Goal: Information Seeking & Learning: Learn about a topic

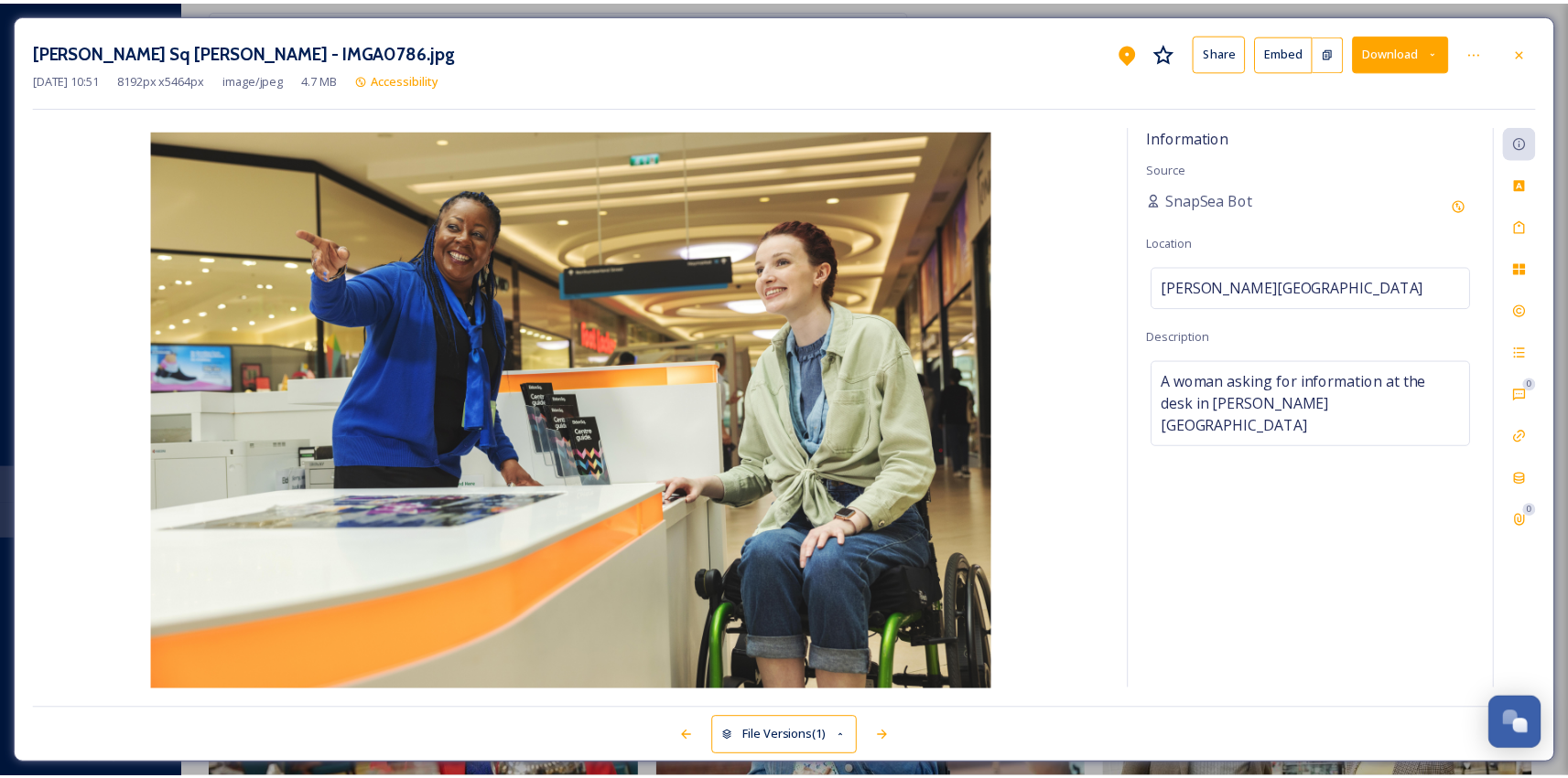
scroll to position [2973, 0]
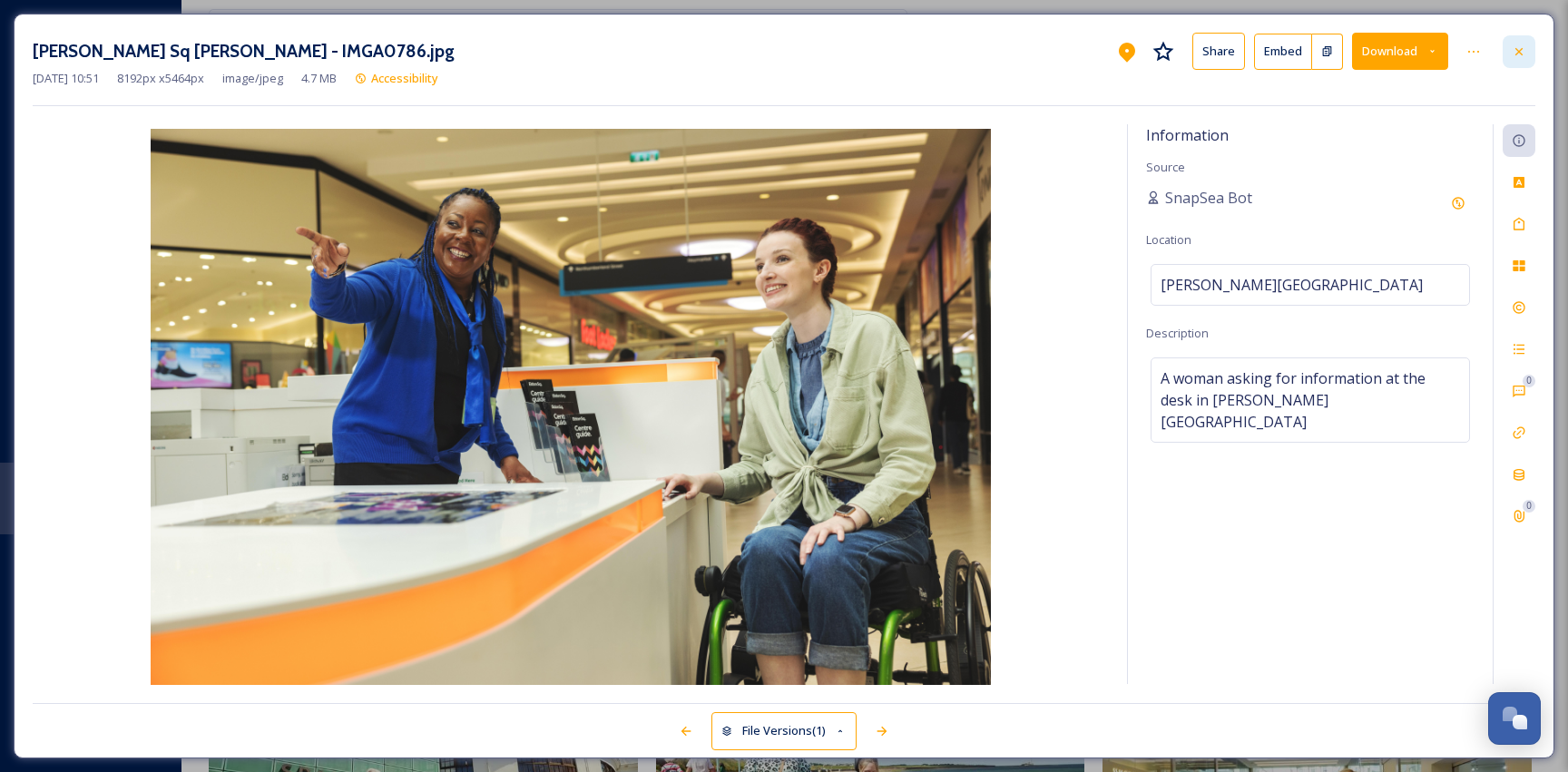
click at [1521, 54] on icon at bounding box center [1518, 52] width 15 height 15
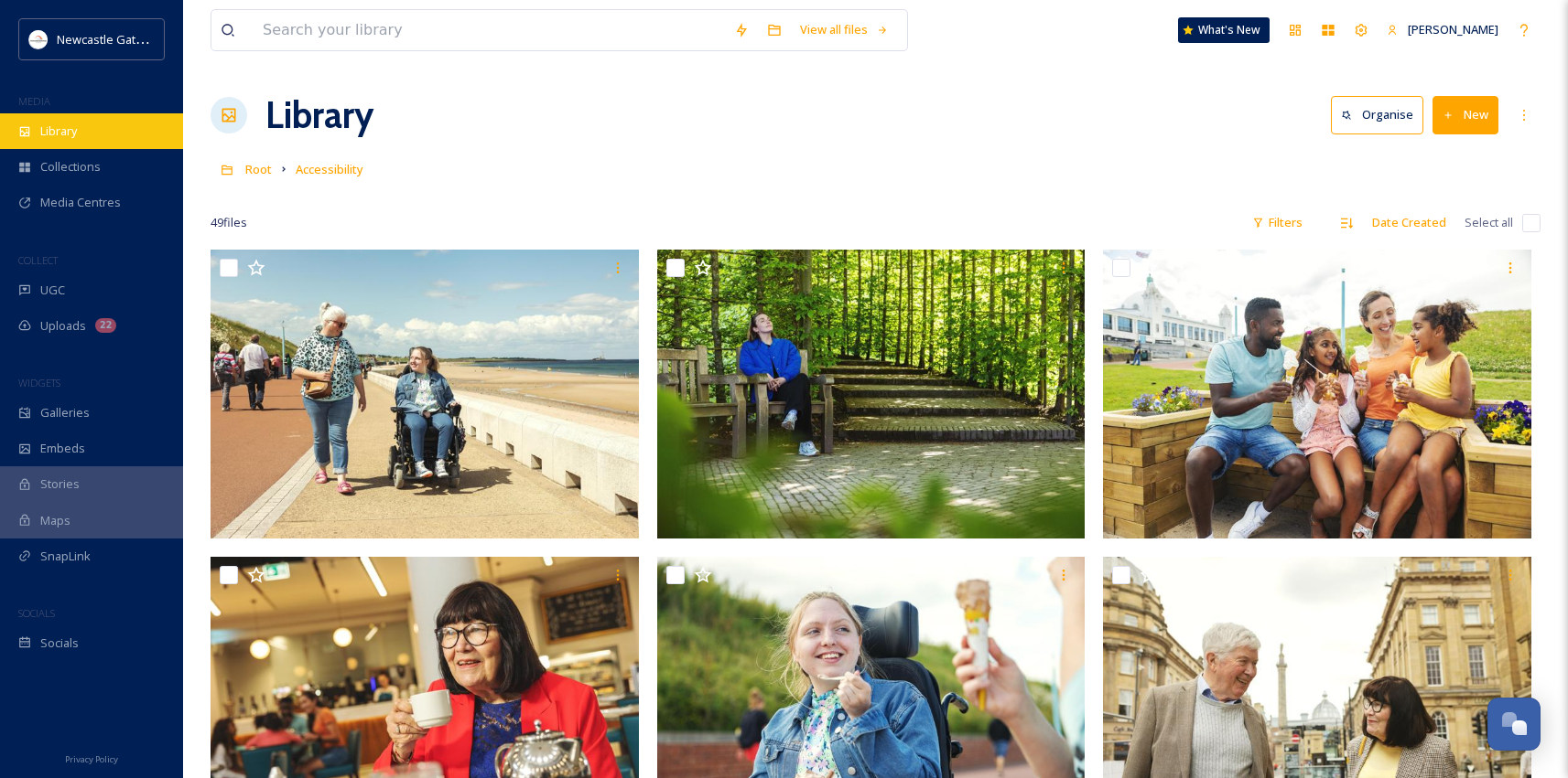
click at [52, 129] on span "Library" at bounding box center [58, 131] width 36 height 18
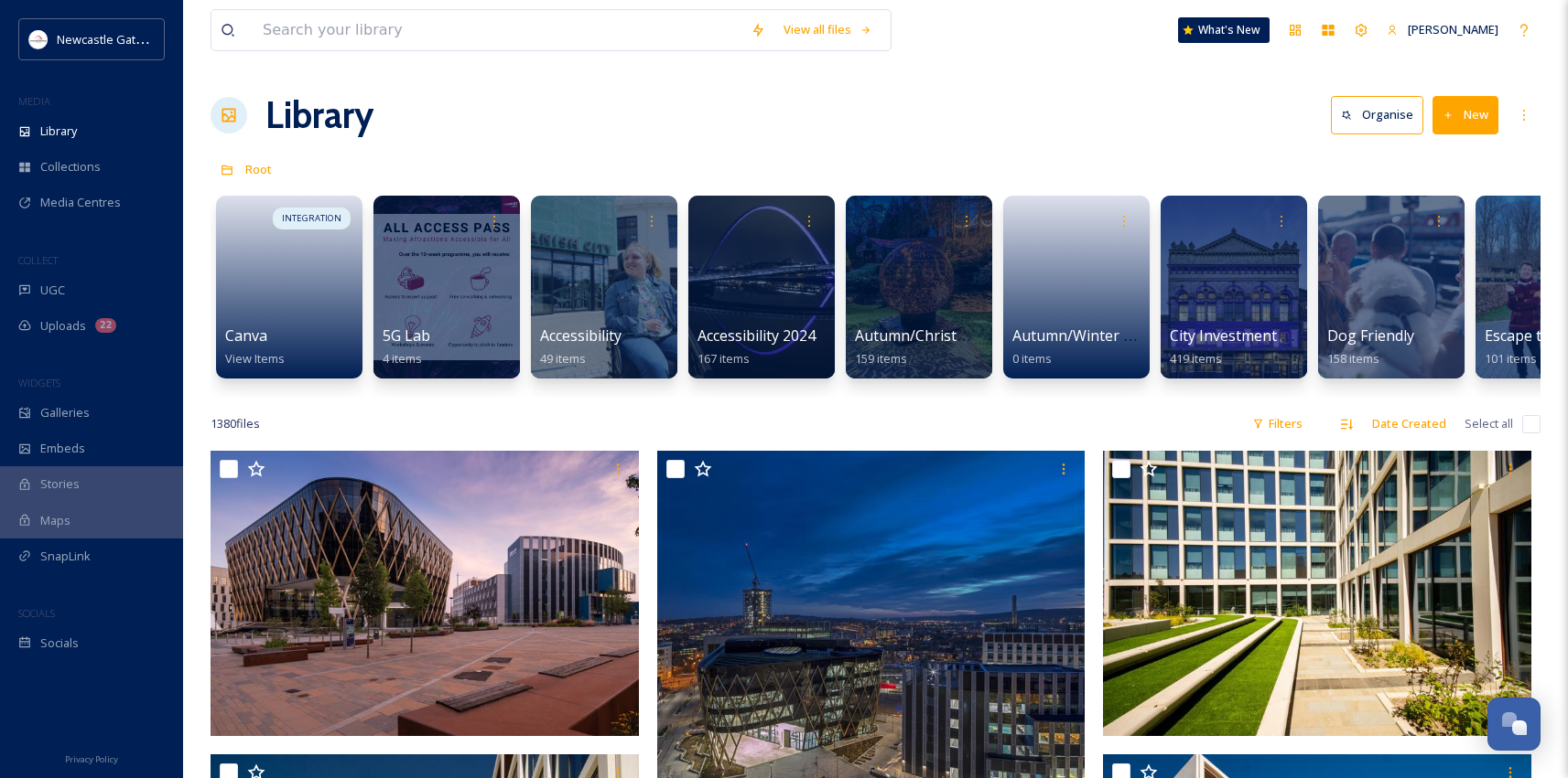
click at [857, 139] on div "Library Organise New" at bounding box center [875, 115] width 1330 height 55
click at [64, 128] on span "Library" at bounding box center [58, 131] width 36 height 18
click at [1467, 121] on button "New" at bounding box center [1465, 115] width 66 height 37
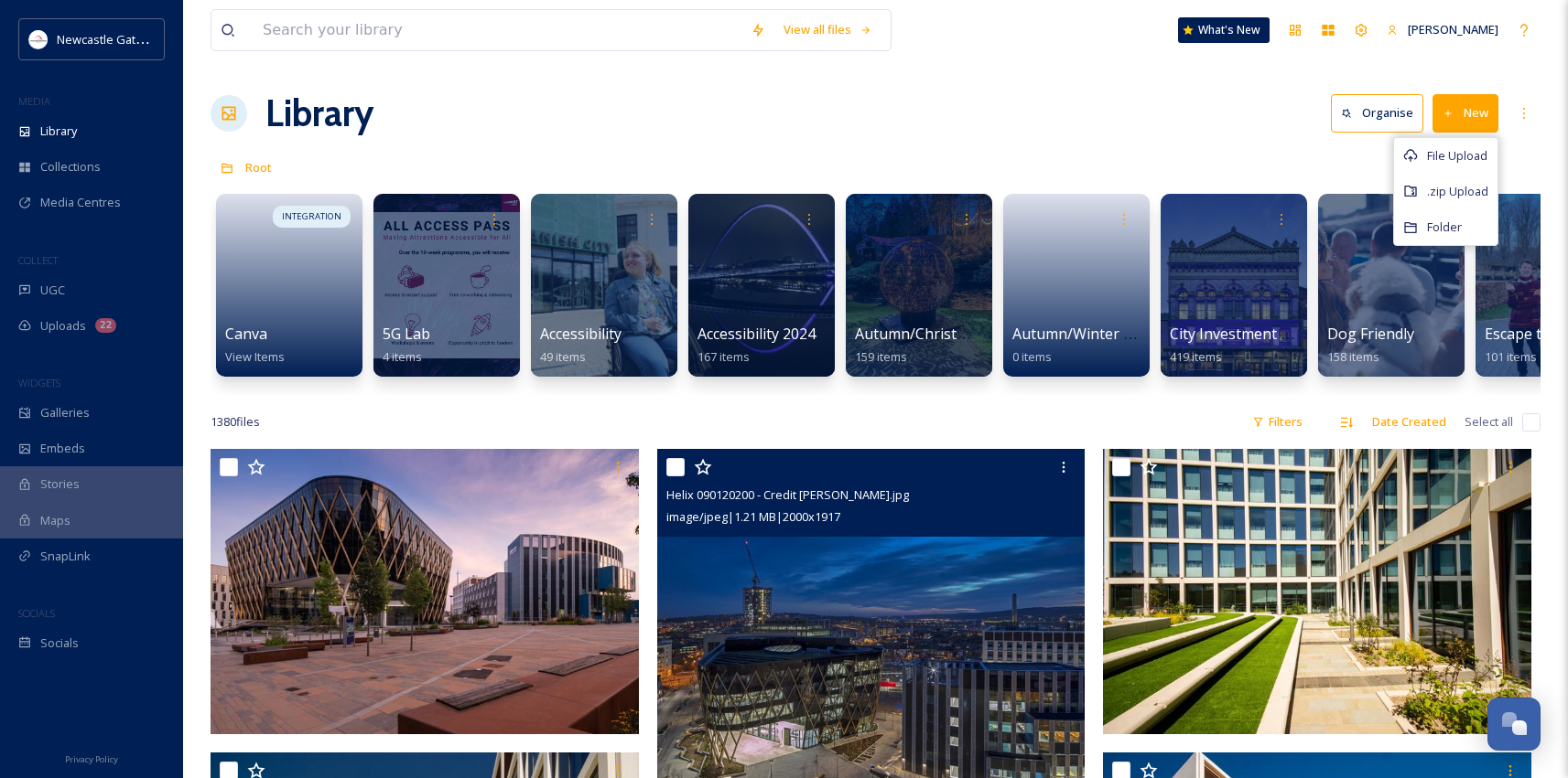
scroll to position [4, 0]
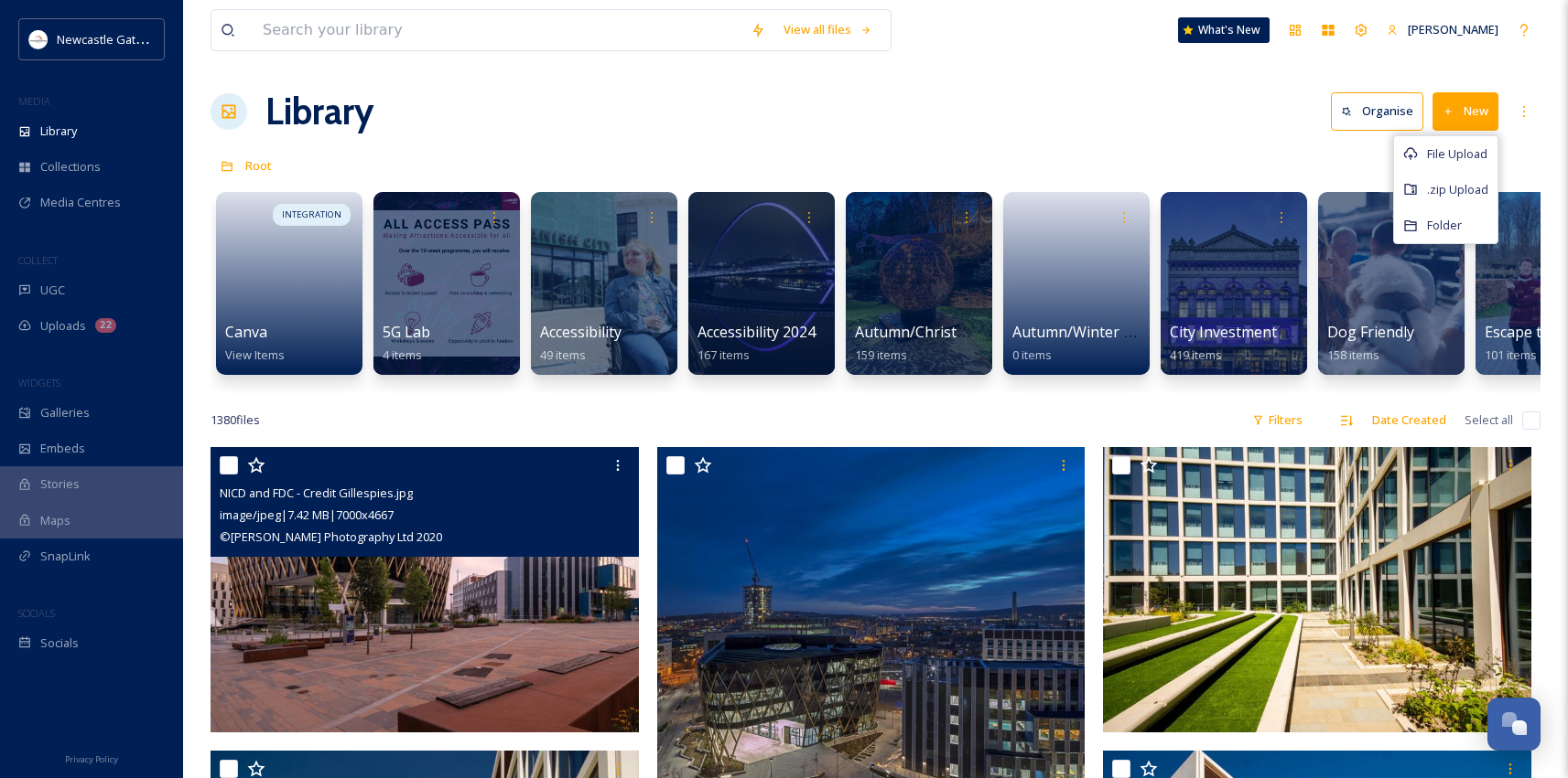
click at [392, 636] on img at bounding box center [425, 590] width 429 height 286
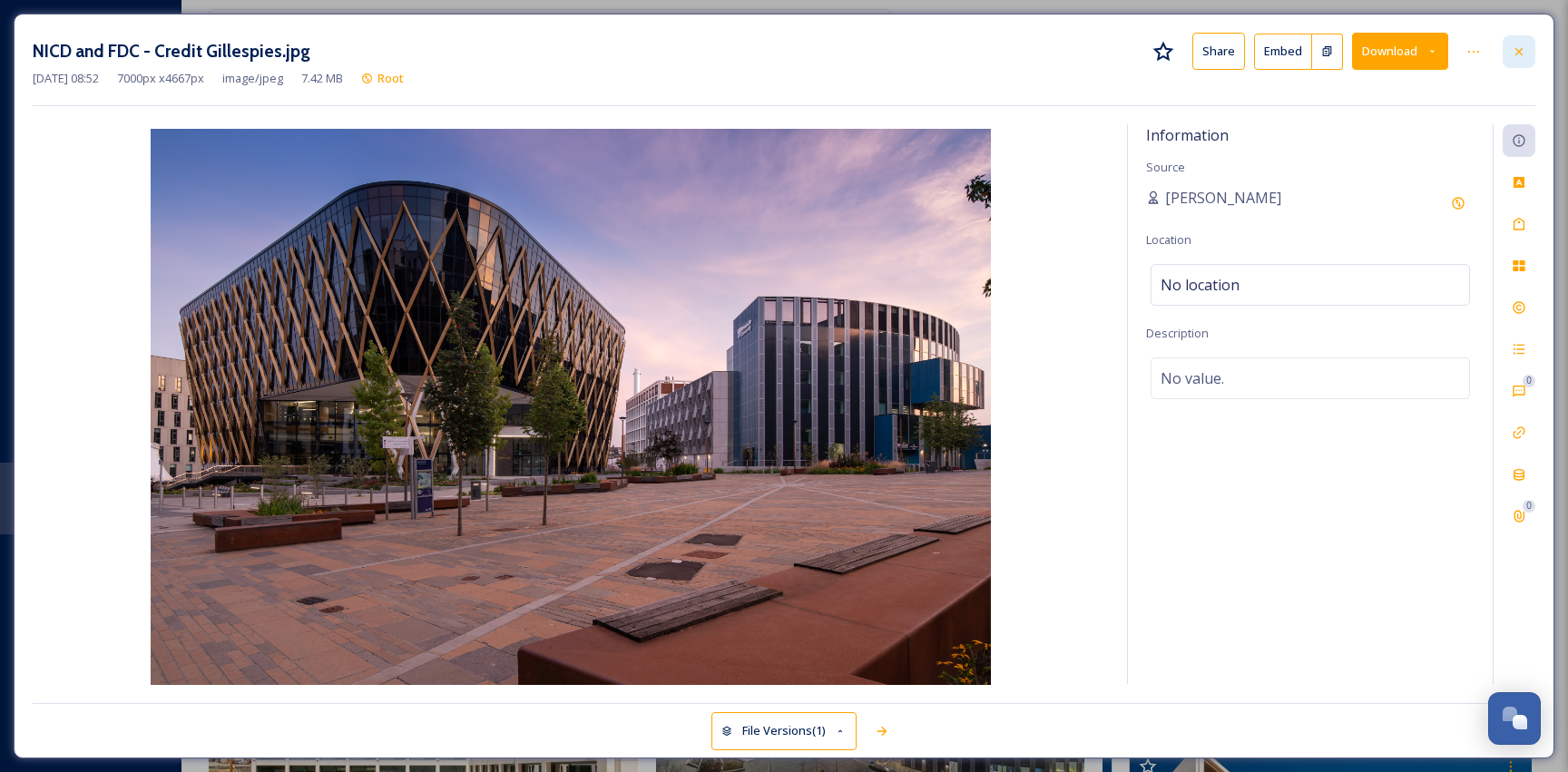
click at [1516, 55] on icon at bounding box center [1518, 52] width 15 height 15
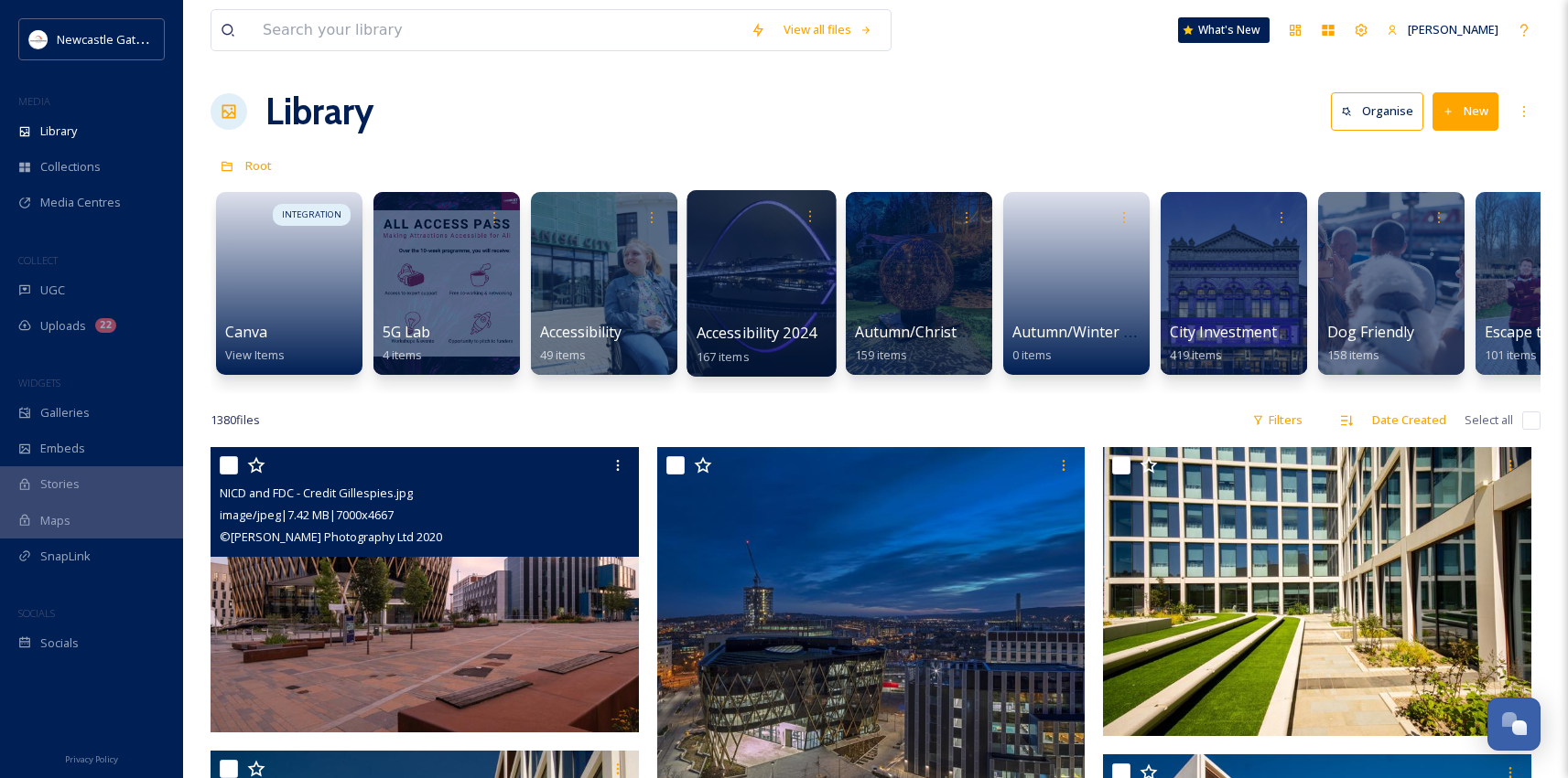
click at [792, 316] on div at bounding box center [761, 283] width 149 height 186
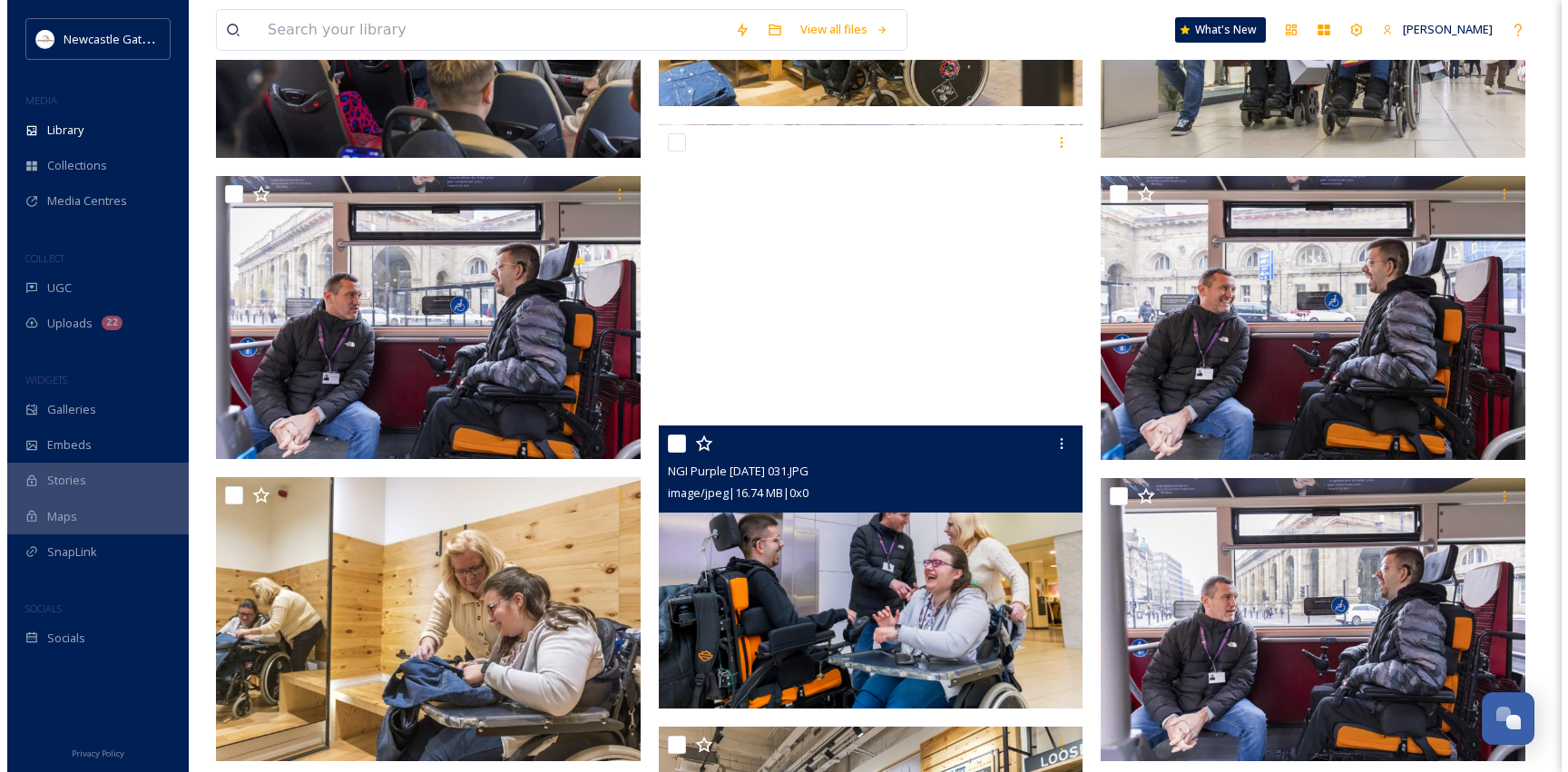
scroll to position [2114, 0]
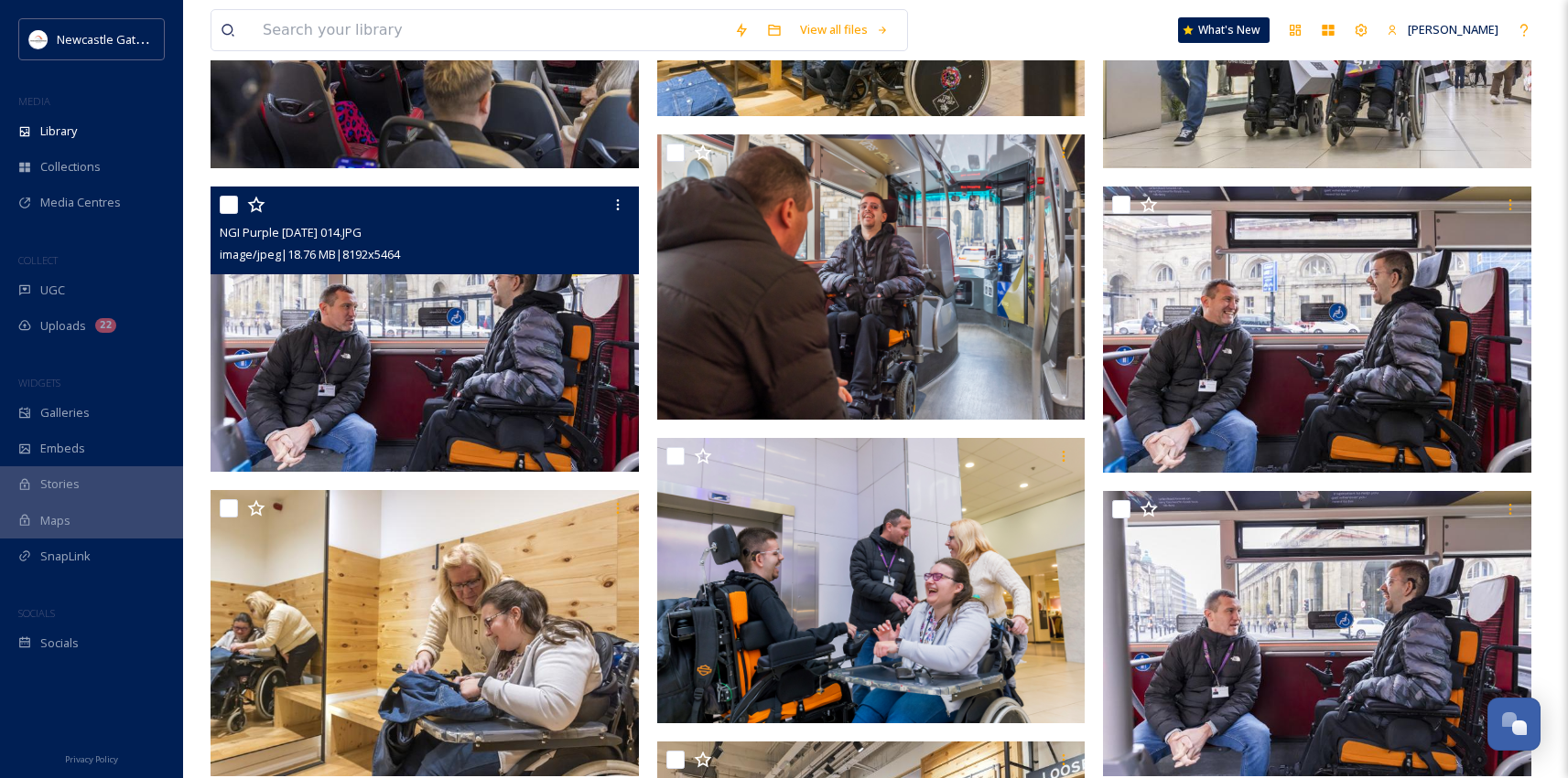
click at [468, 350] on img at bounding box center [425, 329] width 429 height 286
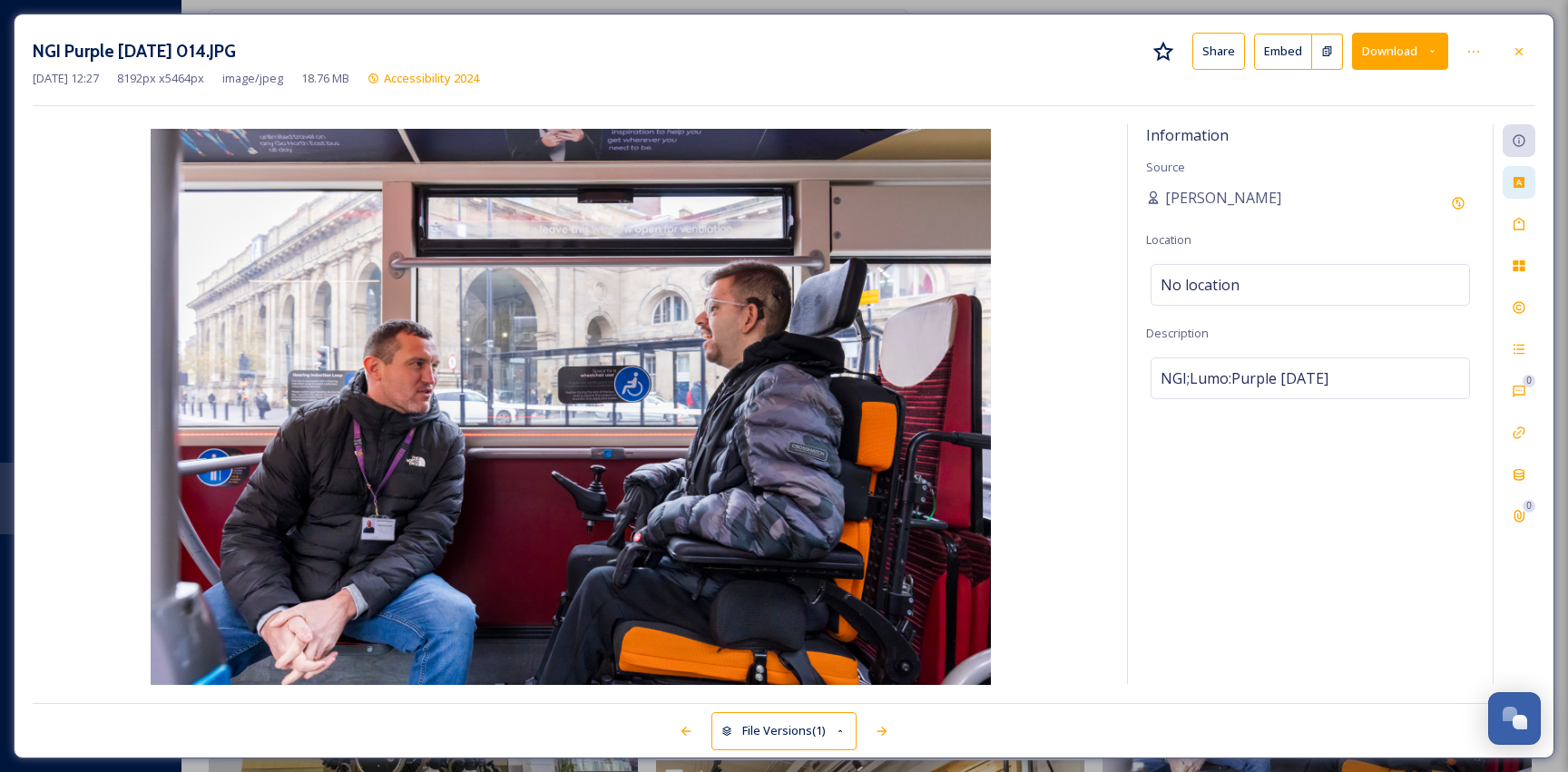
click at [1524, 187] on icon at bounding box center [1518, 182] width 15 height 15
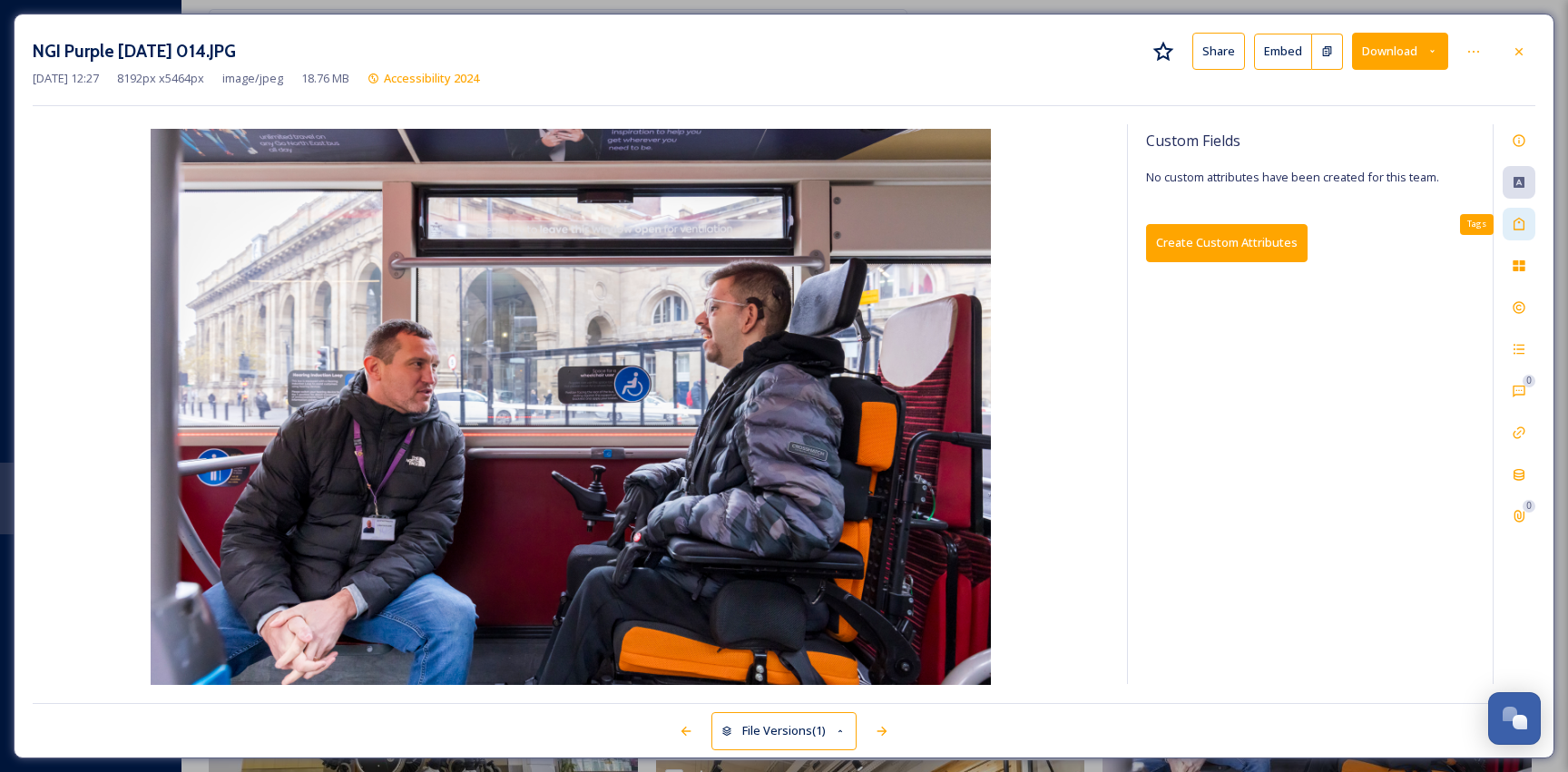
click at [1519, 229] on icon at bounding box center [1518, 225] width 11 height 13
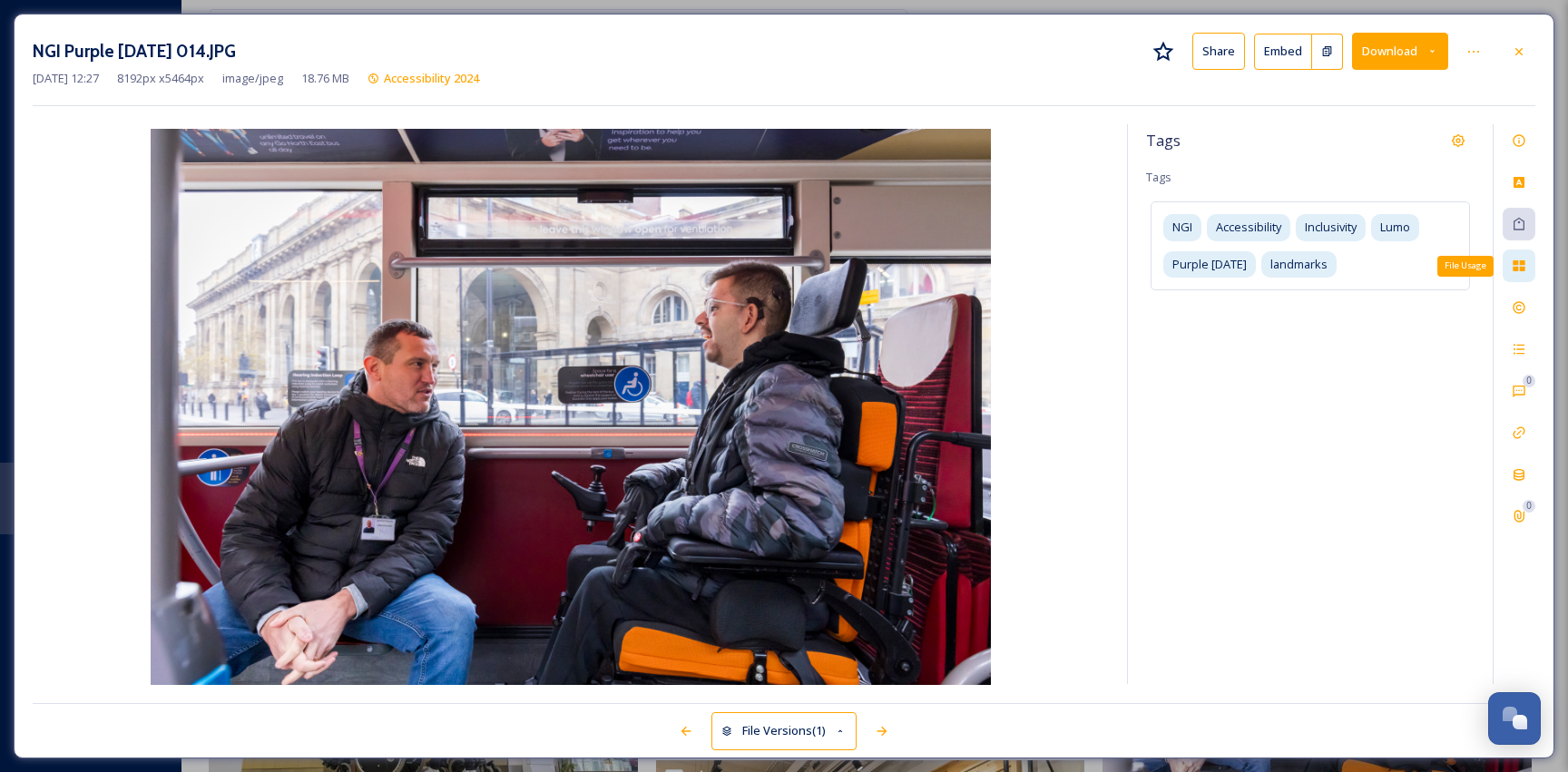
click at [1515, 265] on icon at bounding box center [1518, 266] width 15 height 15
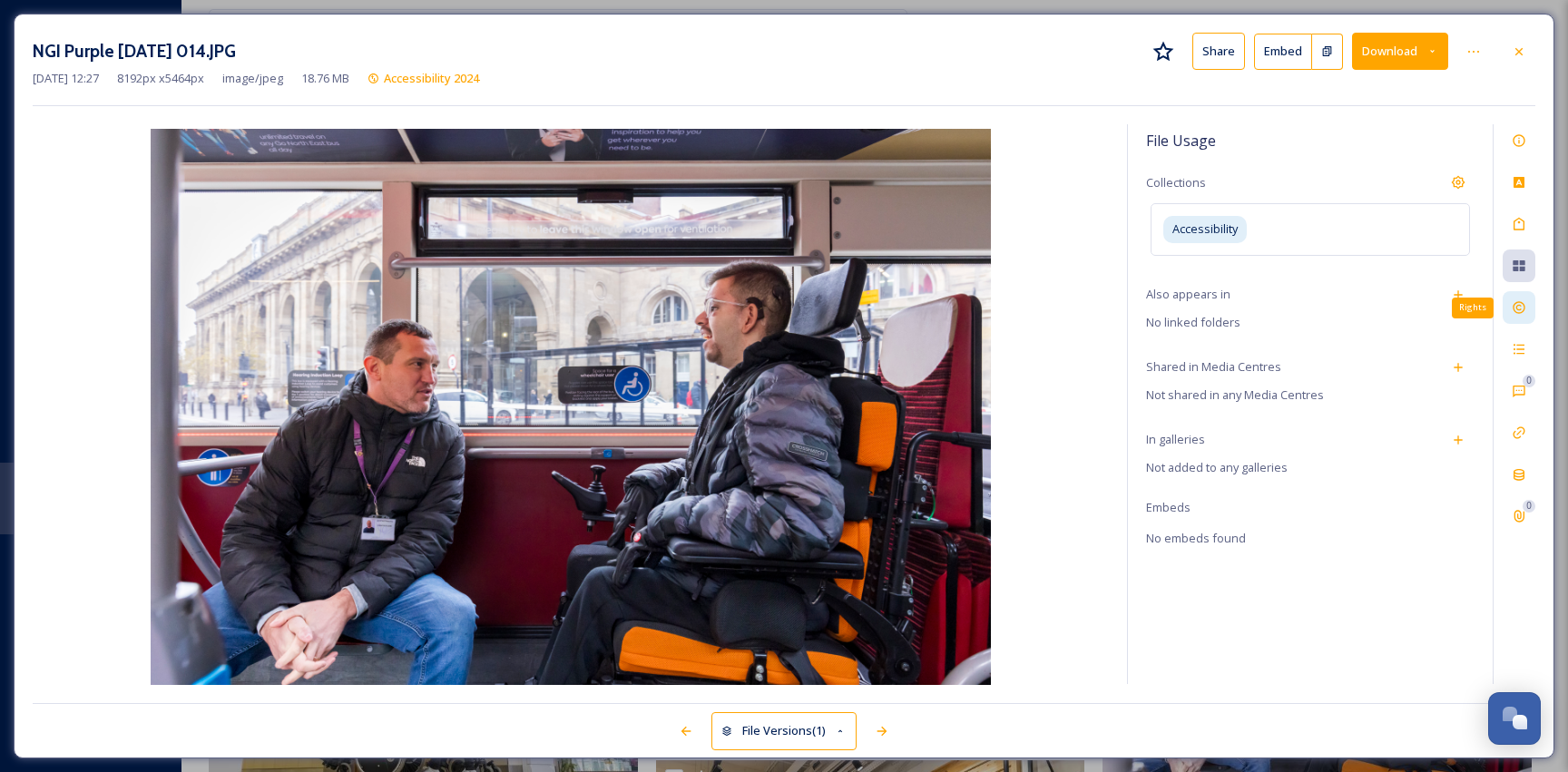
click at [1516, 305] on icon at bounding box center [1517, 307] width 12 height 12
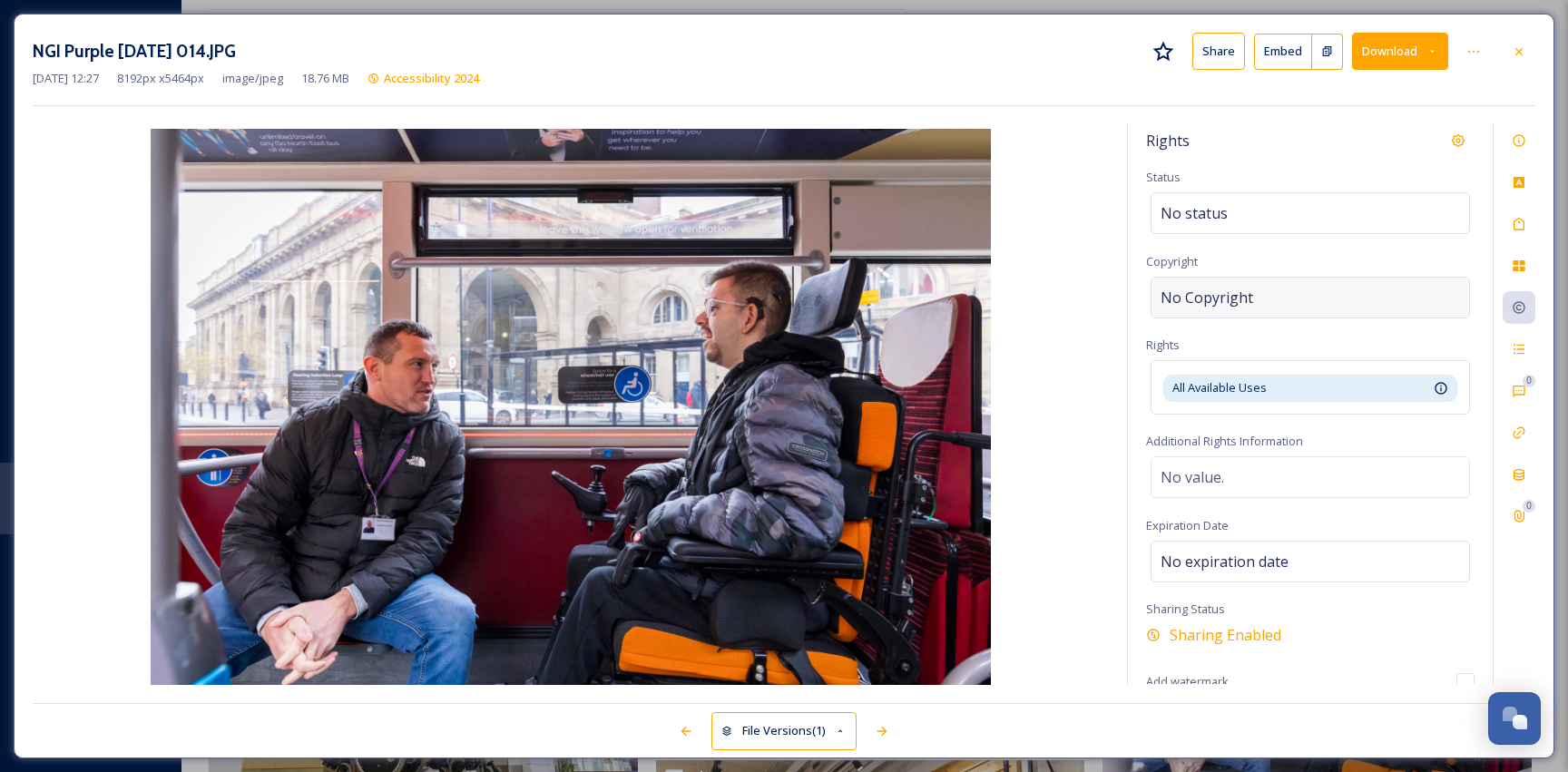
click at [1267, 285] on div "No Copyright" at bounding box center [1310, 297] width 319 height 41
type input "NewcastleGateshead Initiative"
click at [1323, 336] on div "Rights Status No status Copyright NewcastleGateshead Initiative Rights All Avai…" at bounding box center [1310, 404] width 365 height 560
click at [1276, 206] on div "No status" at bounding box center [1310, 213] width 319 height 41
click at [1287, 213] on input at bounding box center [1251, 213] width 200 height 40
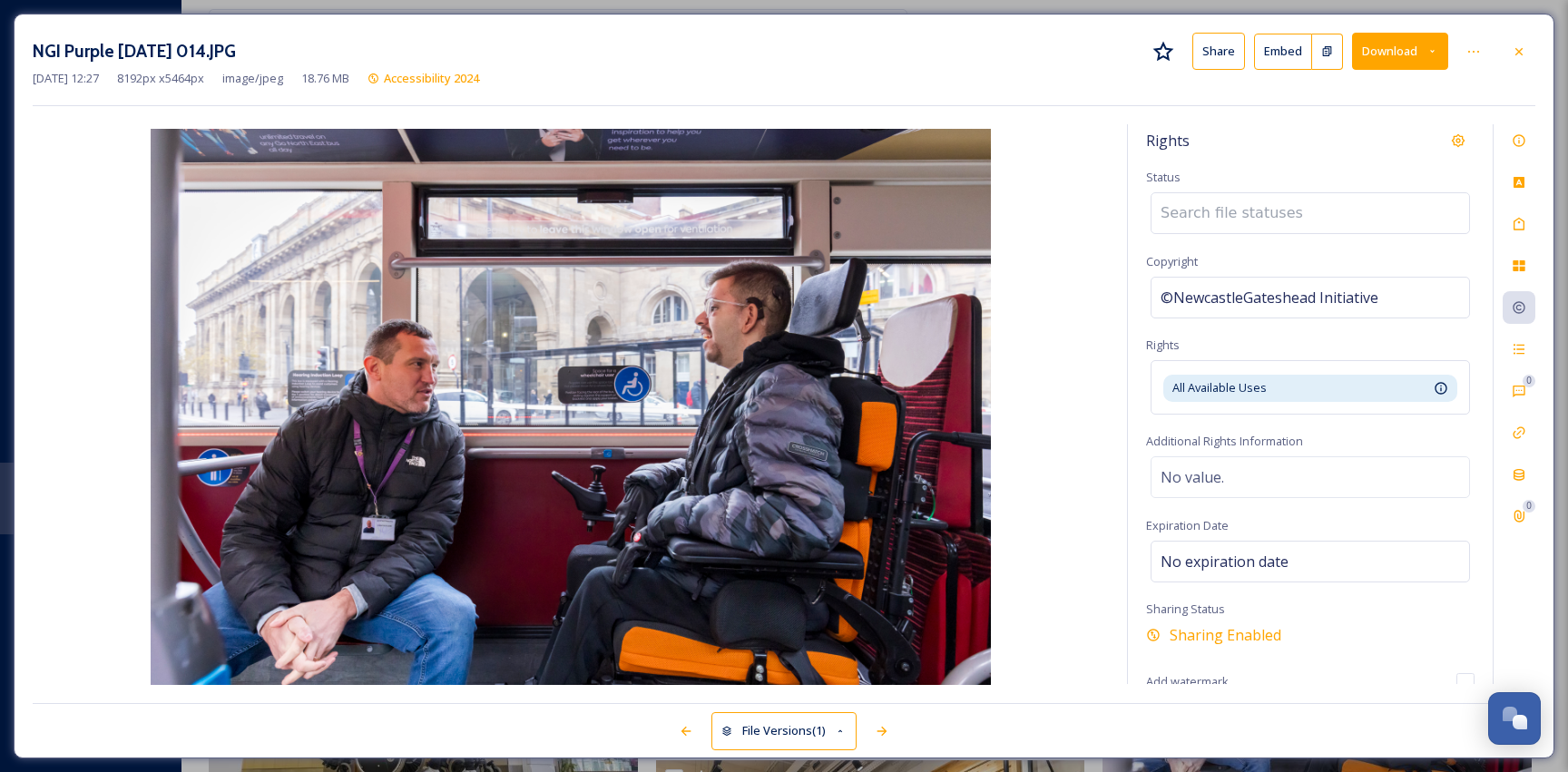
click at [1223, 220] on input at bounding box center [1251, 213] width 200 height 40
click at [1249, 474] on div "No value." at bounding box center [1310, 477] width 319 height 41
click at [1245, 478] on textarea at bounding box center [1310, 532] width 328 height 151
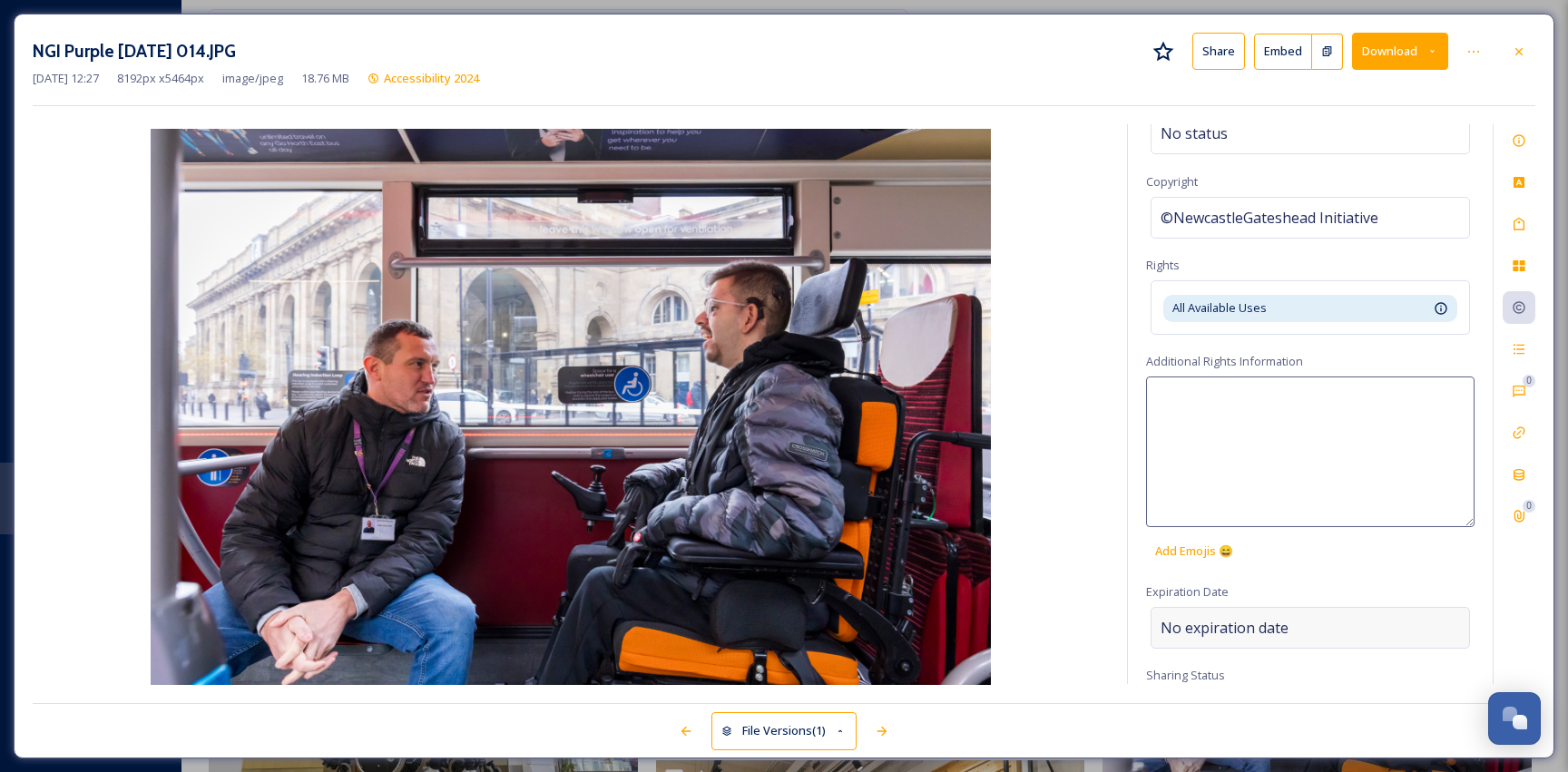
scroll to position [152, 0]
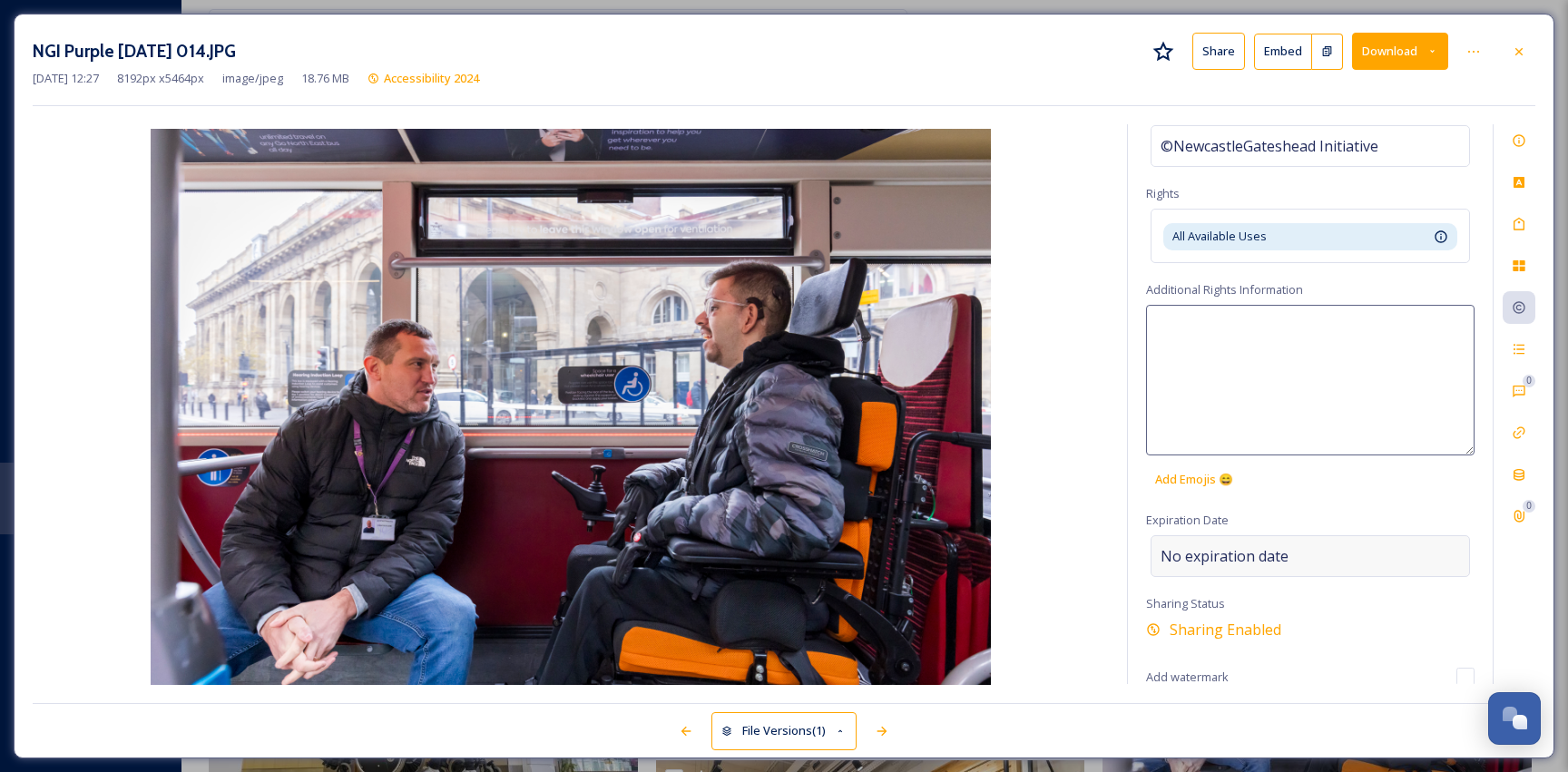
click at [1293, 549] on div "No expiration date" at bounding box center [1310, 556] width 319 height 41
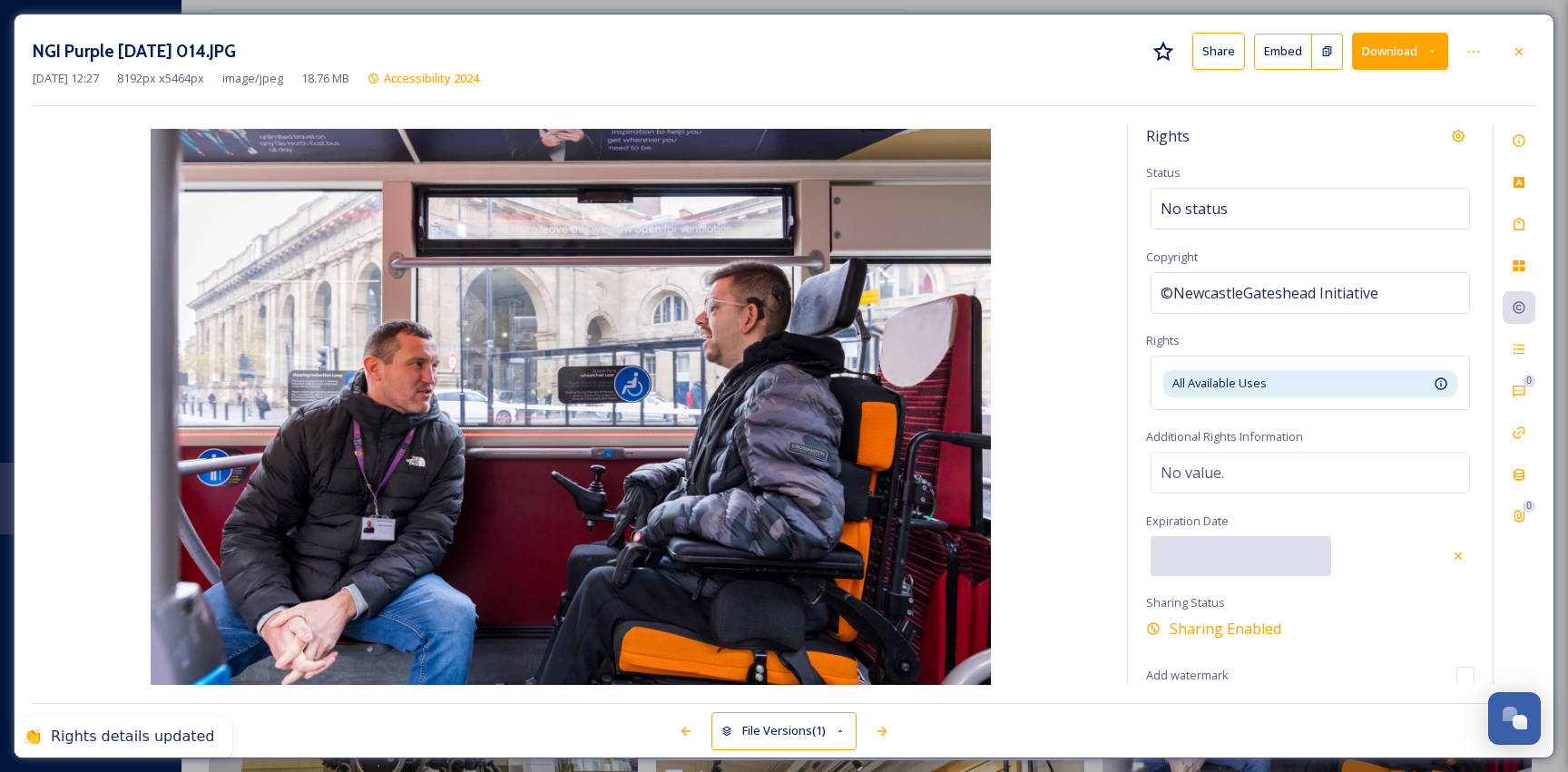
click at [1231, 552] on input "text" at bounding box center [1241, 556] width 180 height 40
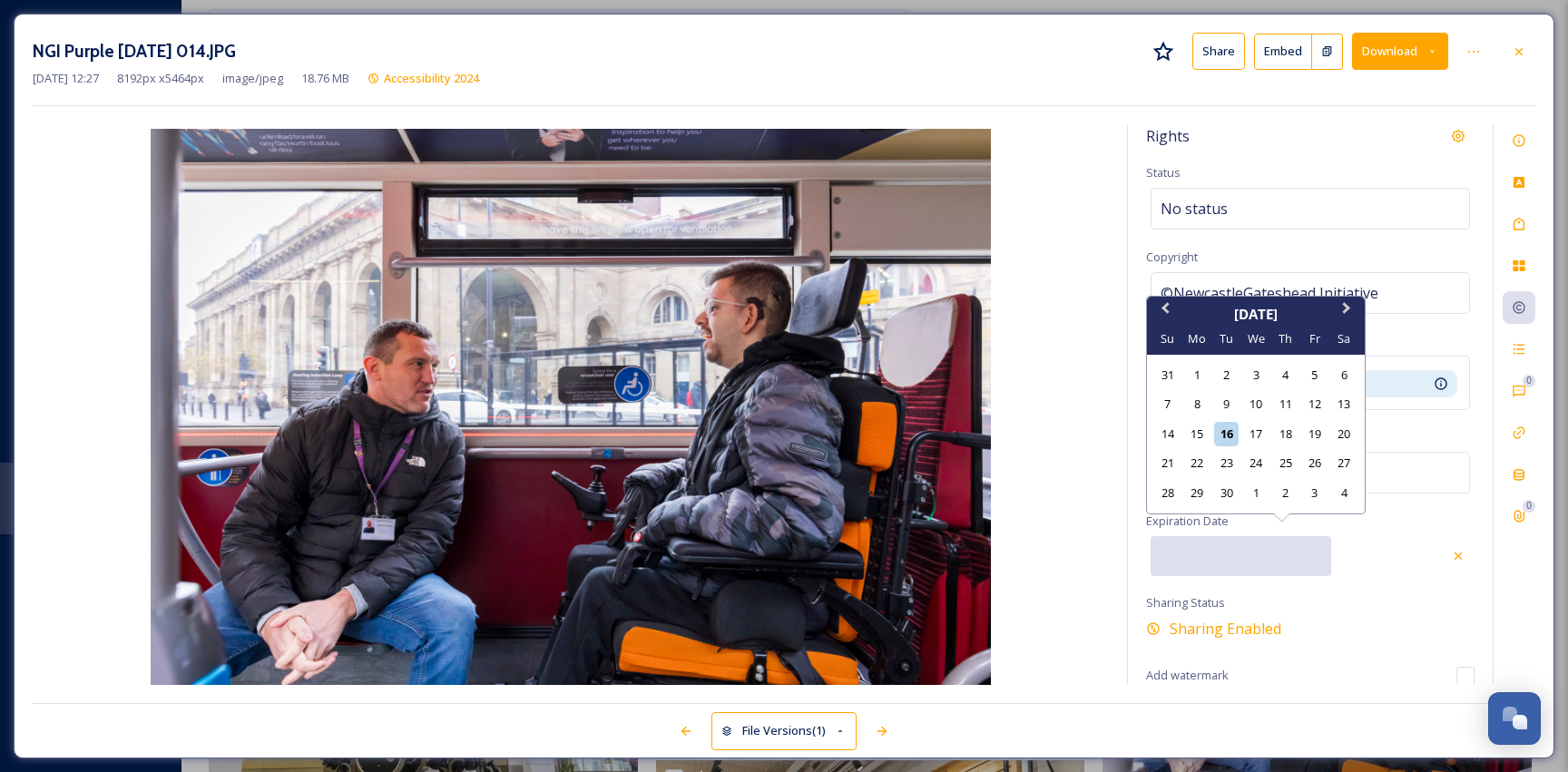
click at [1346, 605] on div "Rights Status No status Copyright ©NewcastleGateshead Initiative Rights All Ava…" at bounding box center [1310, 404] width 365 height 560
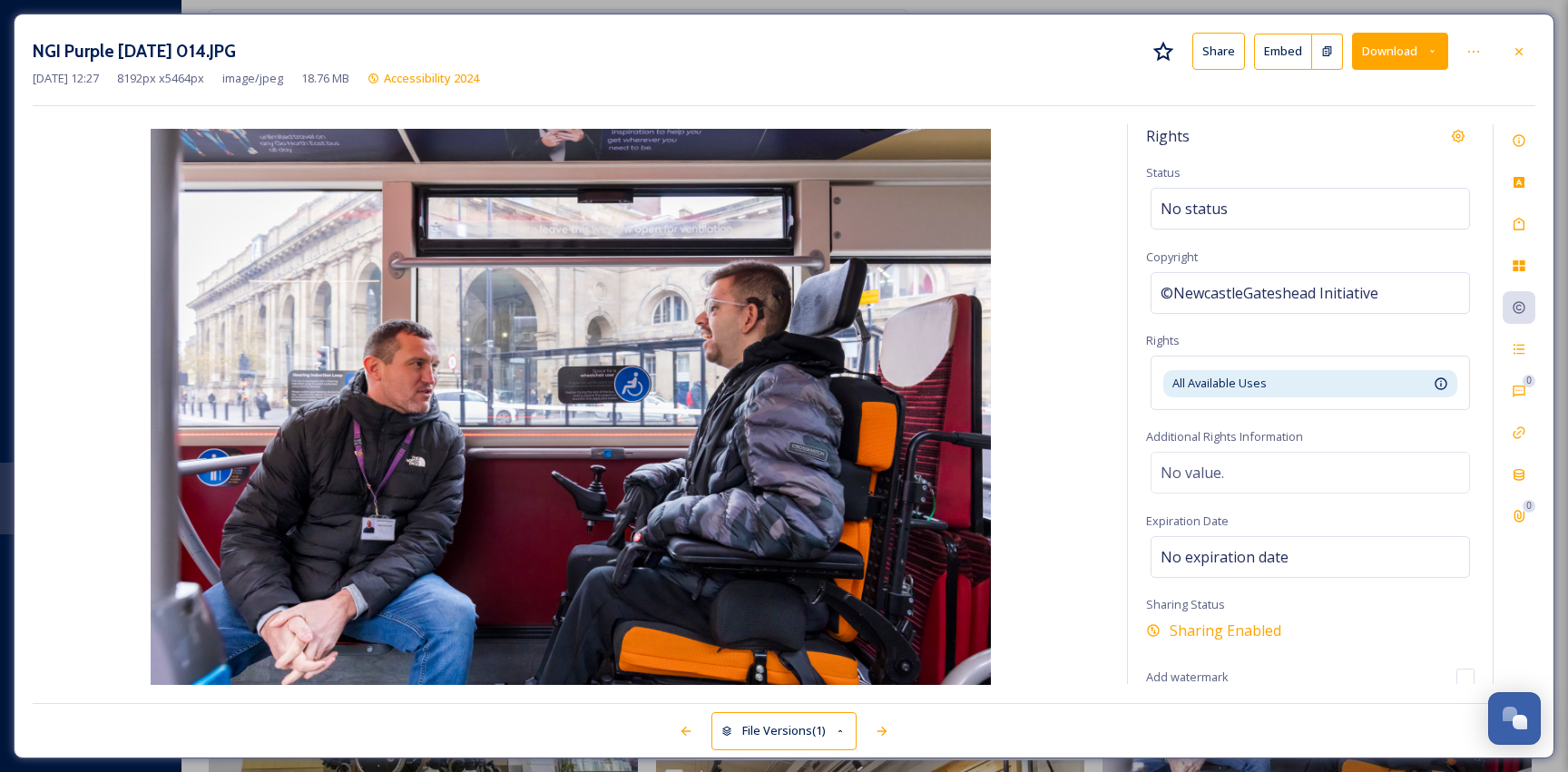
scroll to position [6, 0]
click at [1456, 674] on input "checkbox" at bounding box center [1465, 676] width 18 height 18
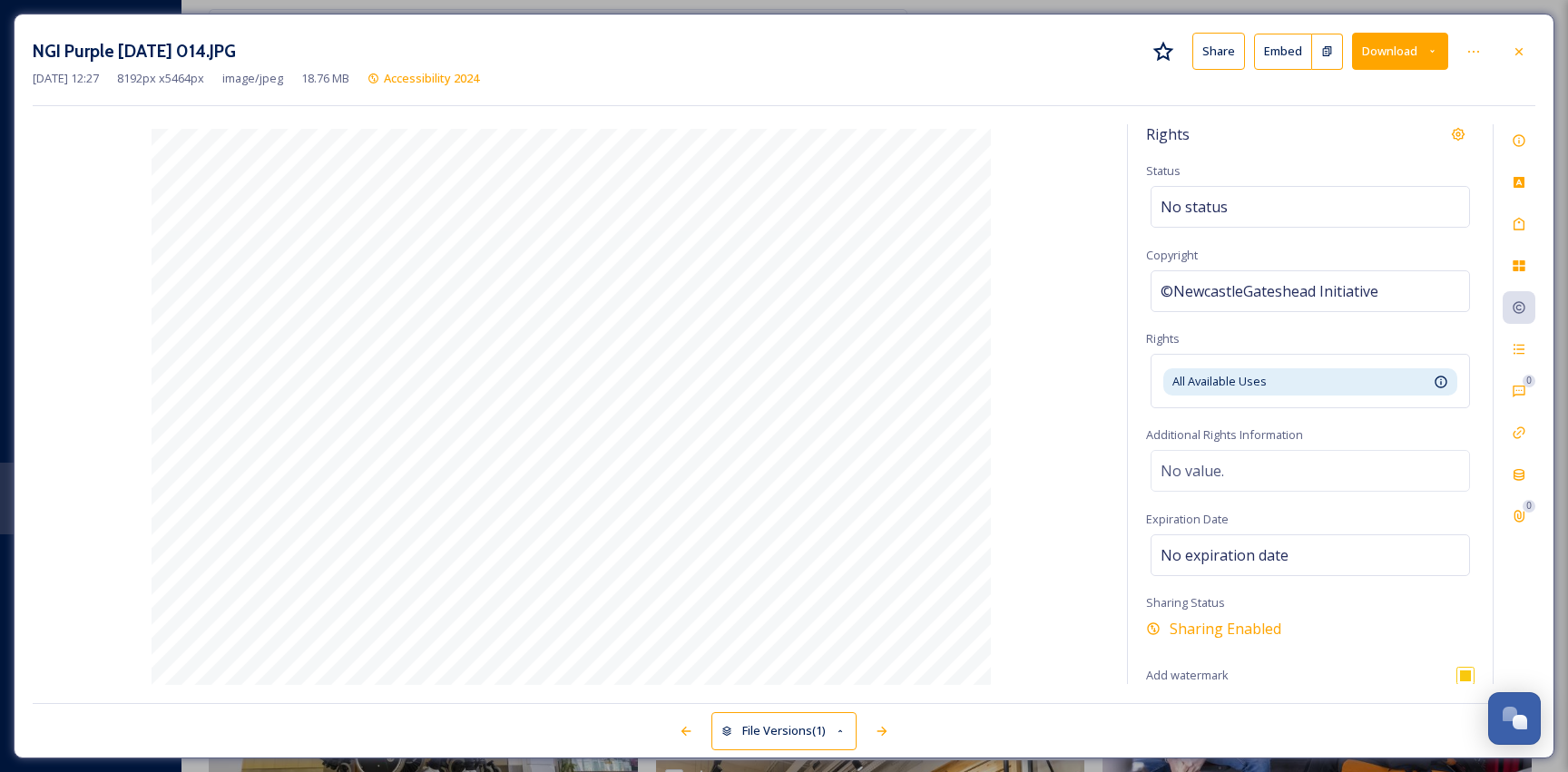
click at [1456, 674] on input "checkbox" at bounding box center [1465, 676] width 18 height 18
checkbox input "false"
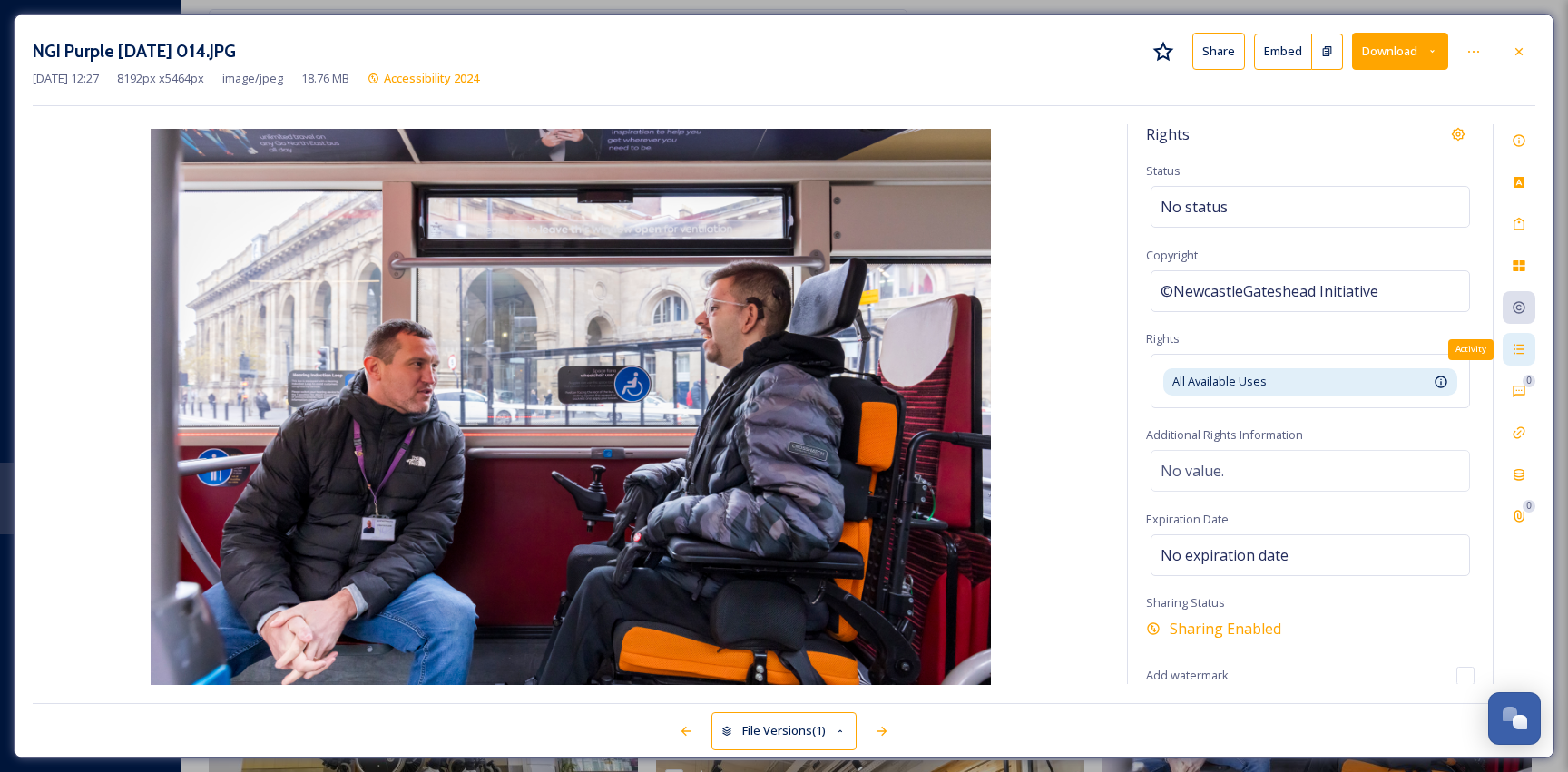
click at [1517, 356] on icon at bounding box center [1518, 350] width 15 height 15
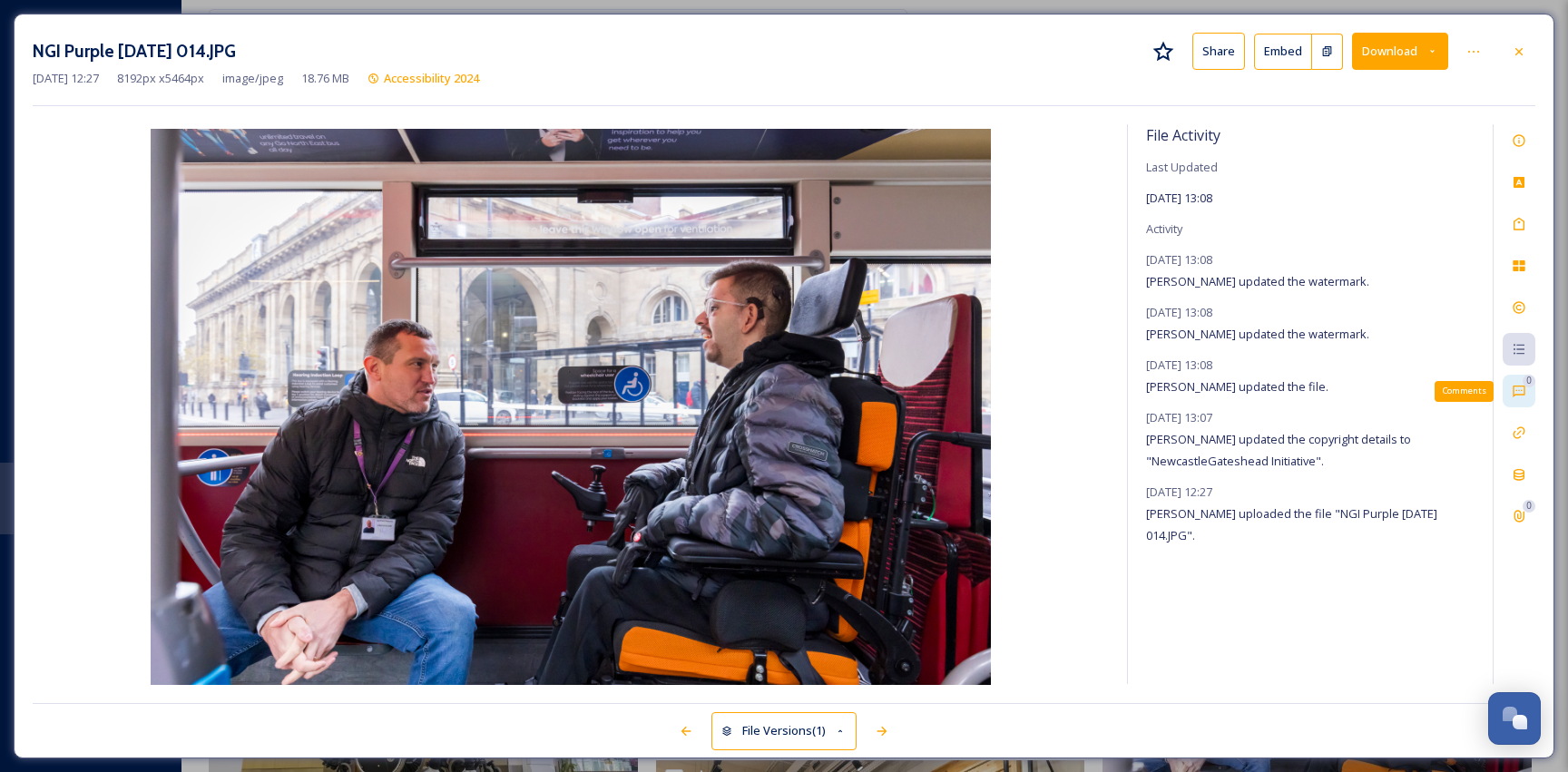
click at [1522, 389] on icon at bounding box center [1518, 391] width 15 height 15
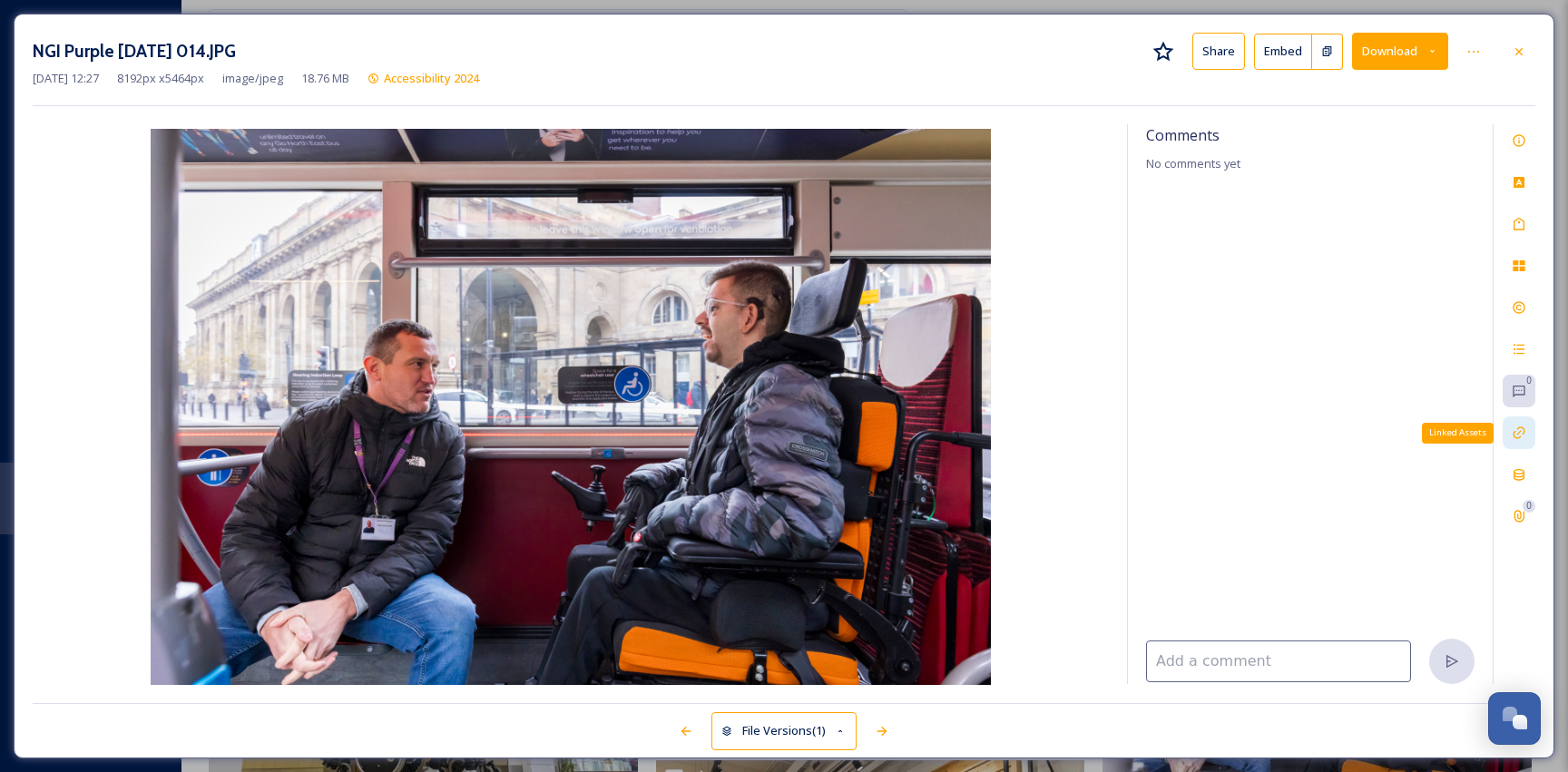
click at [1520, 431] on icon at bounding box center [1518, 433] width 15 height 15
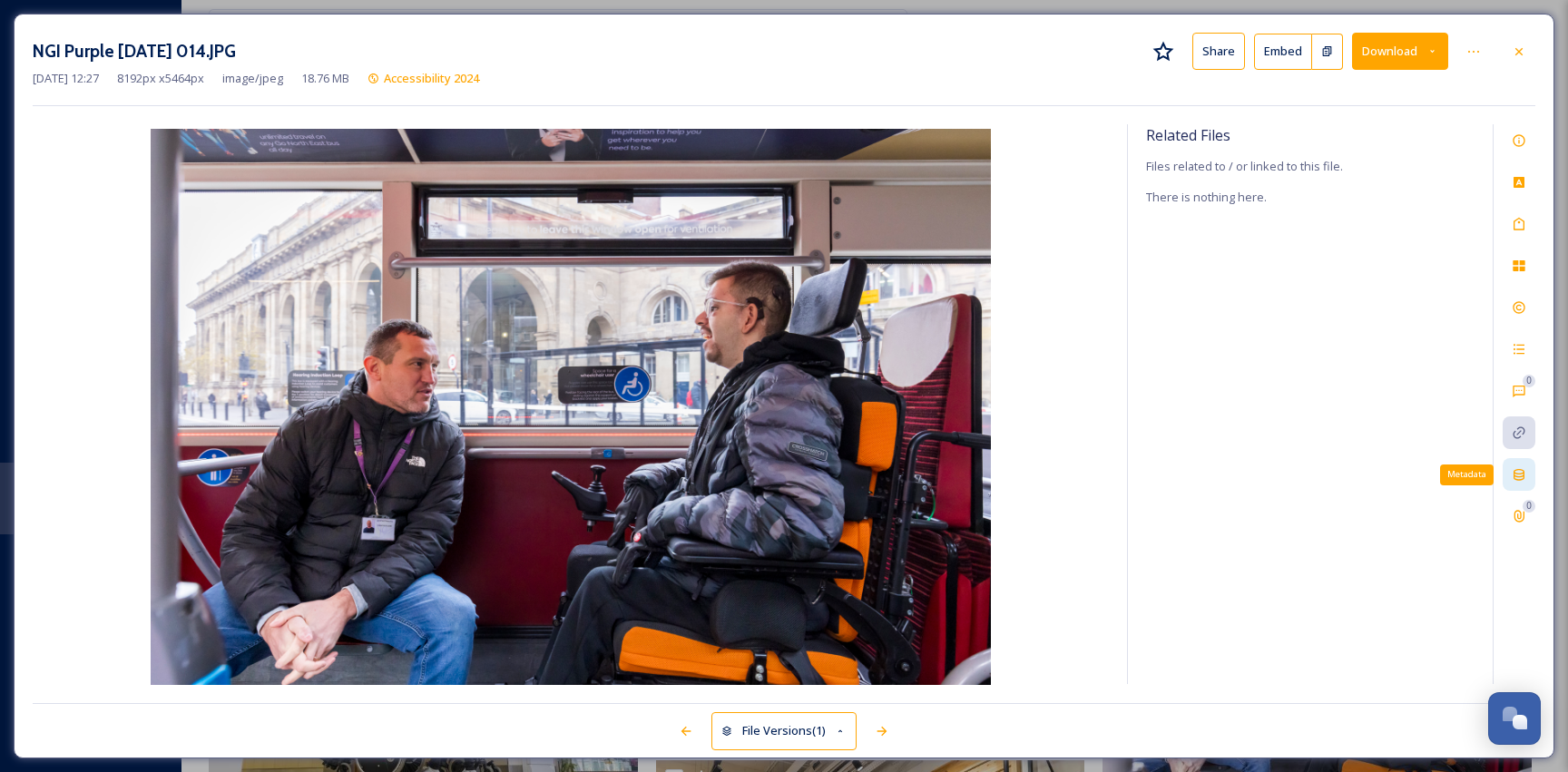
click at [1516, 474] on icon at bounding box center [1518, 475] width 15 height 15
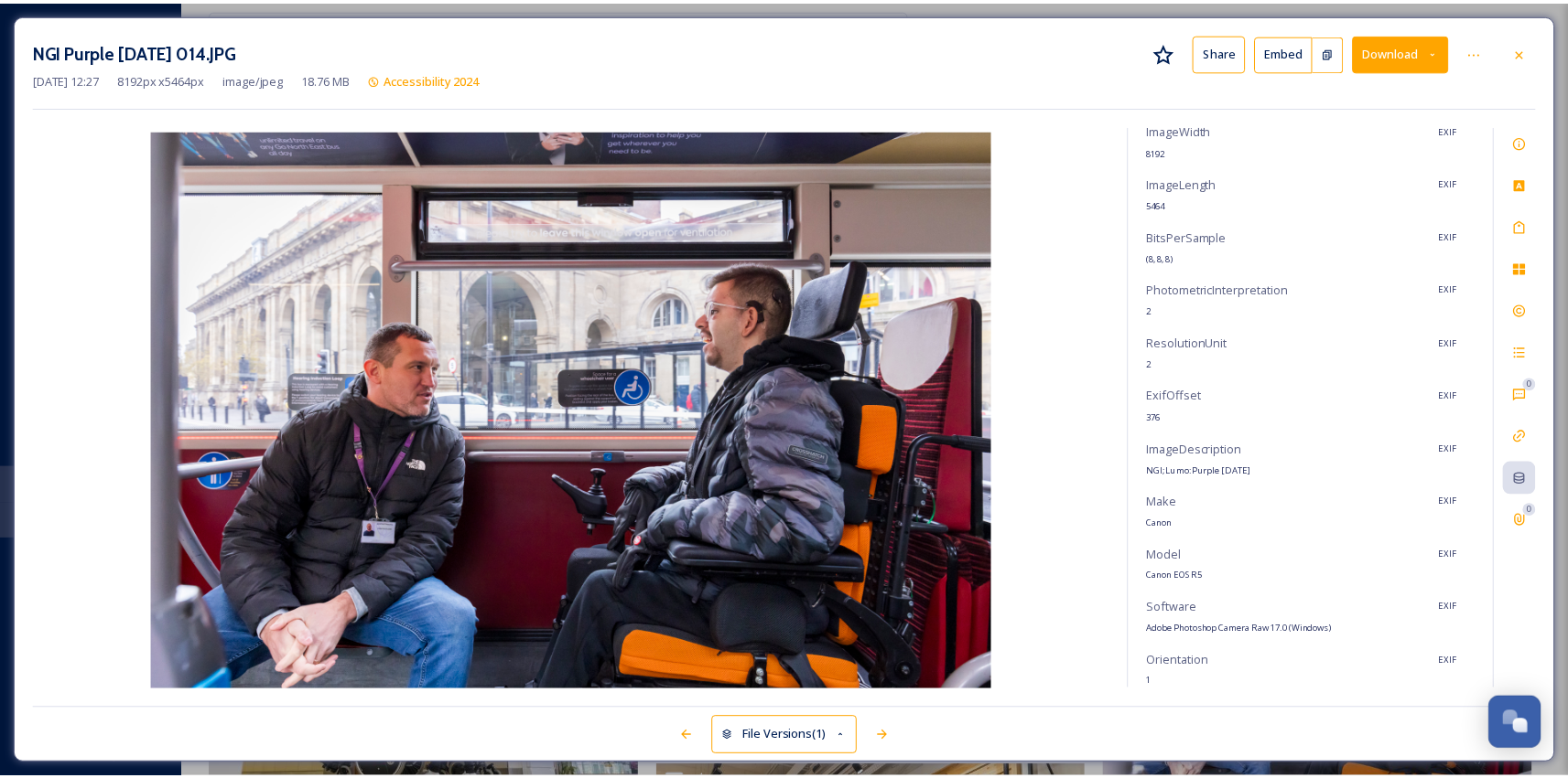
scroll to position [0, 0]
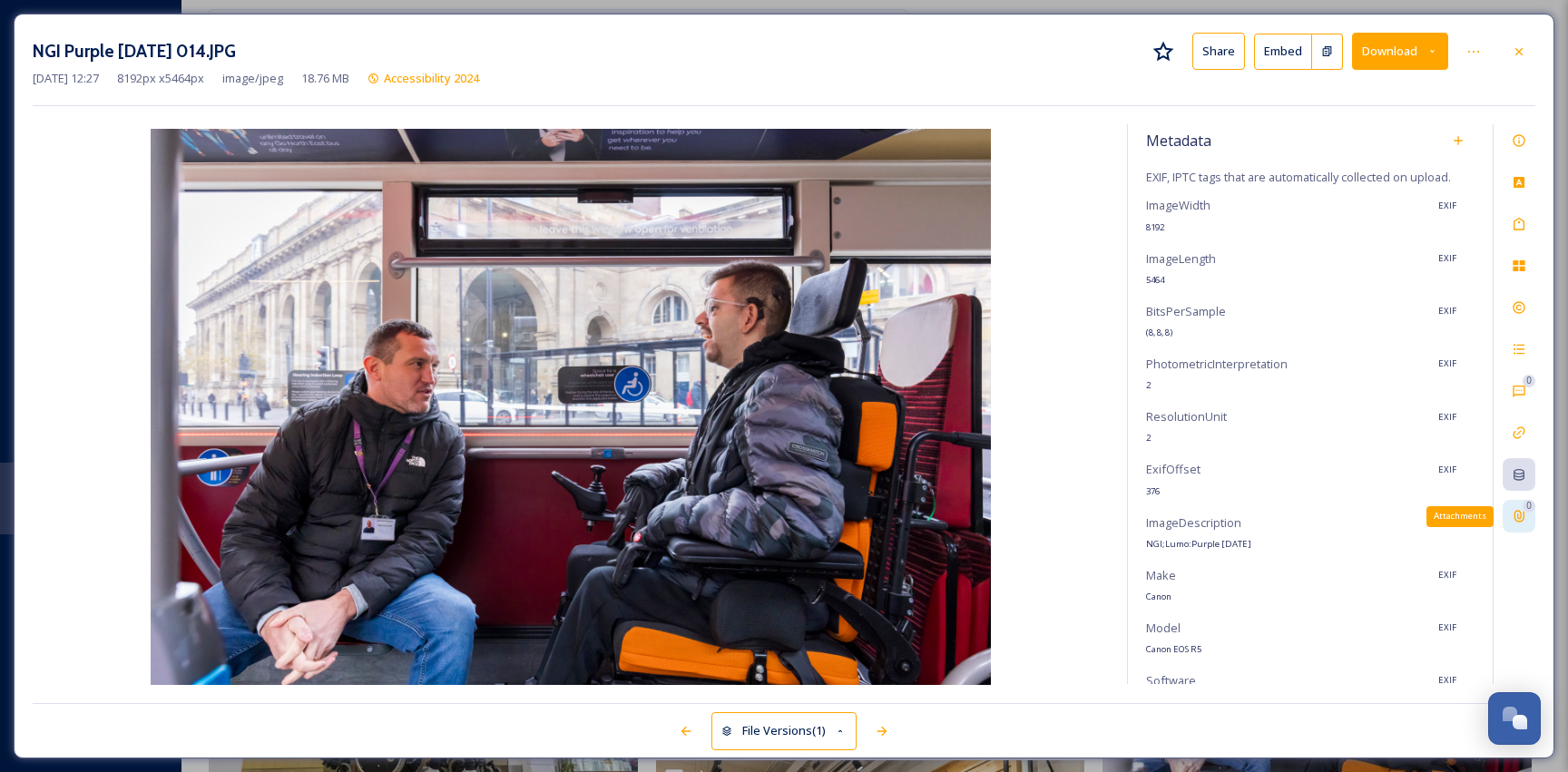
click at [1521, 513] on icon at bounding box center [1518, 516] width 15 height 15
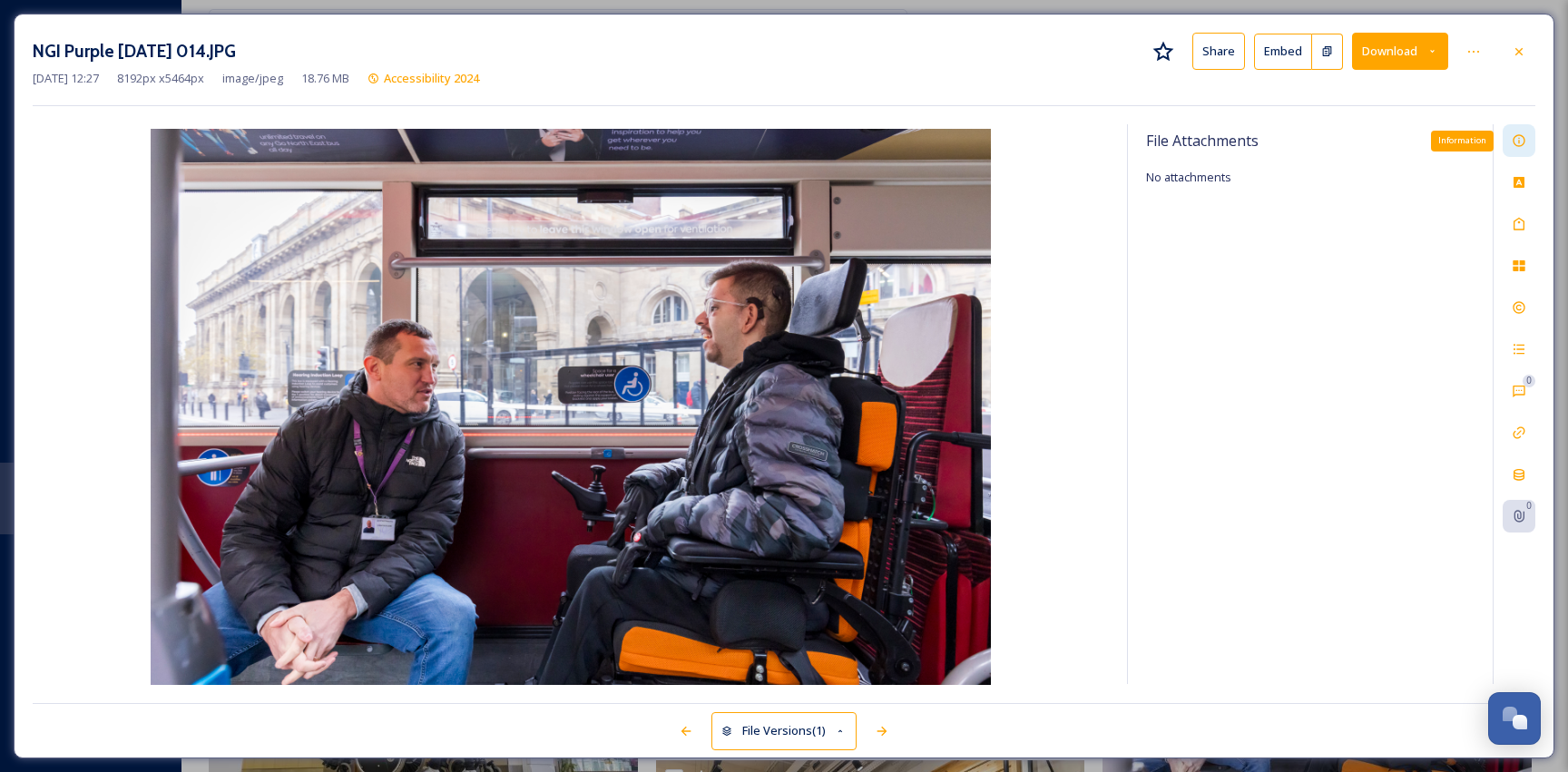
click at [1525, 136] on icon at bounding box center [1518, 141] width 15 height 15
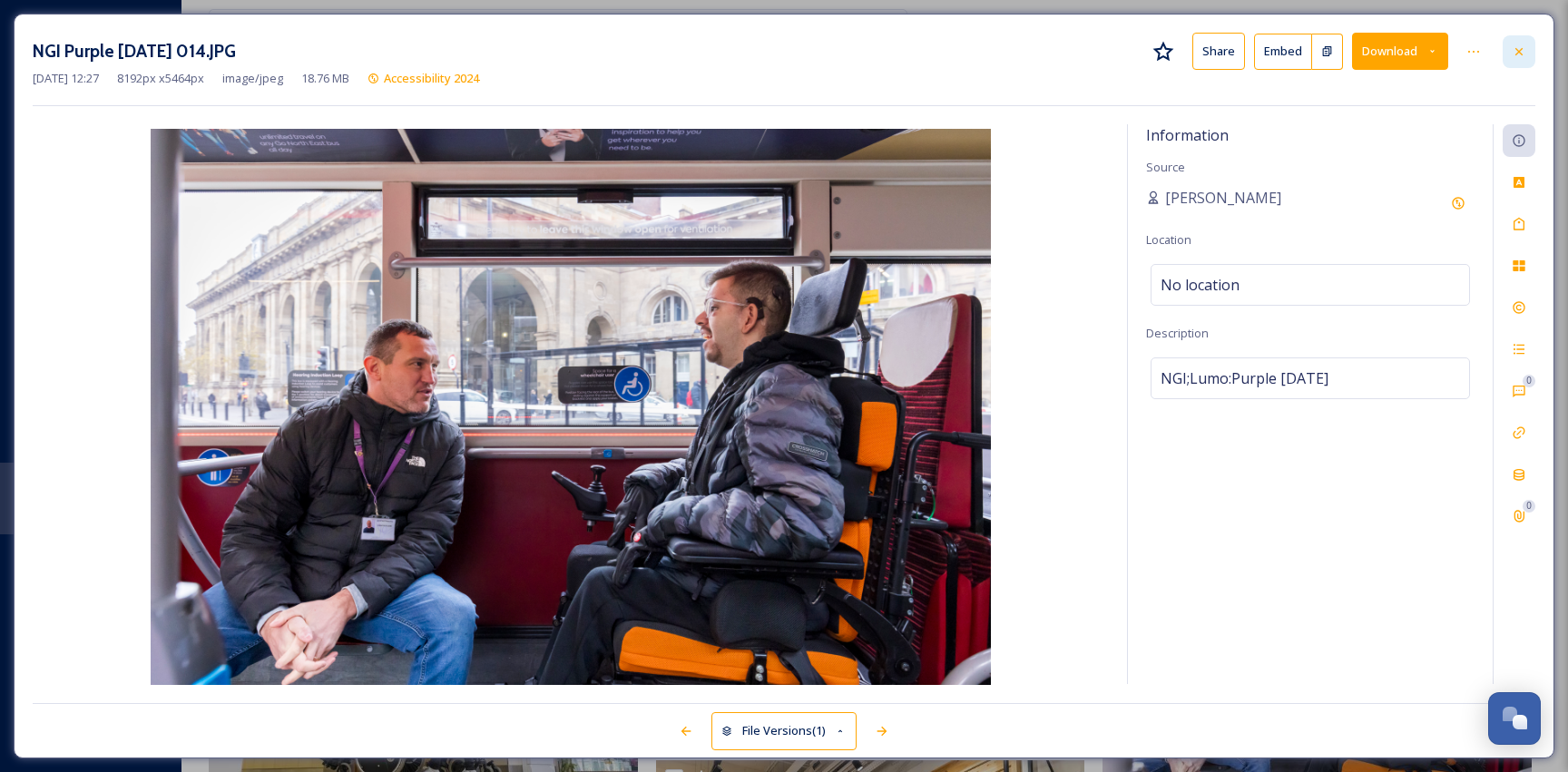
click at [1512, 51] on icon at bounding box center [1518, 52] width 15 height 15
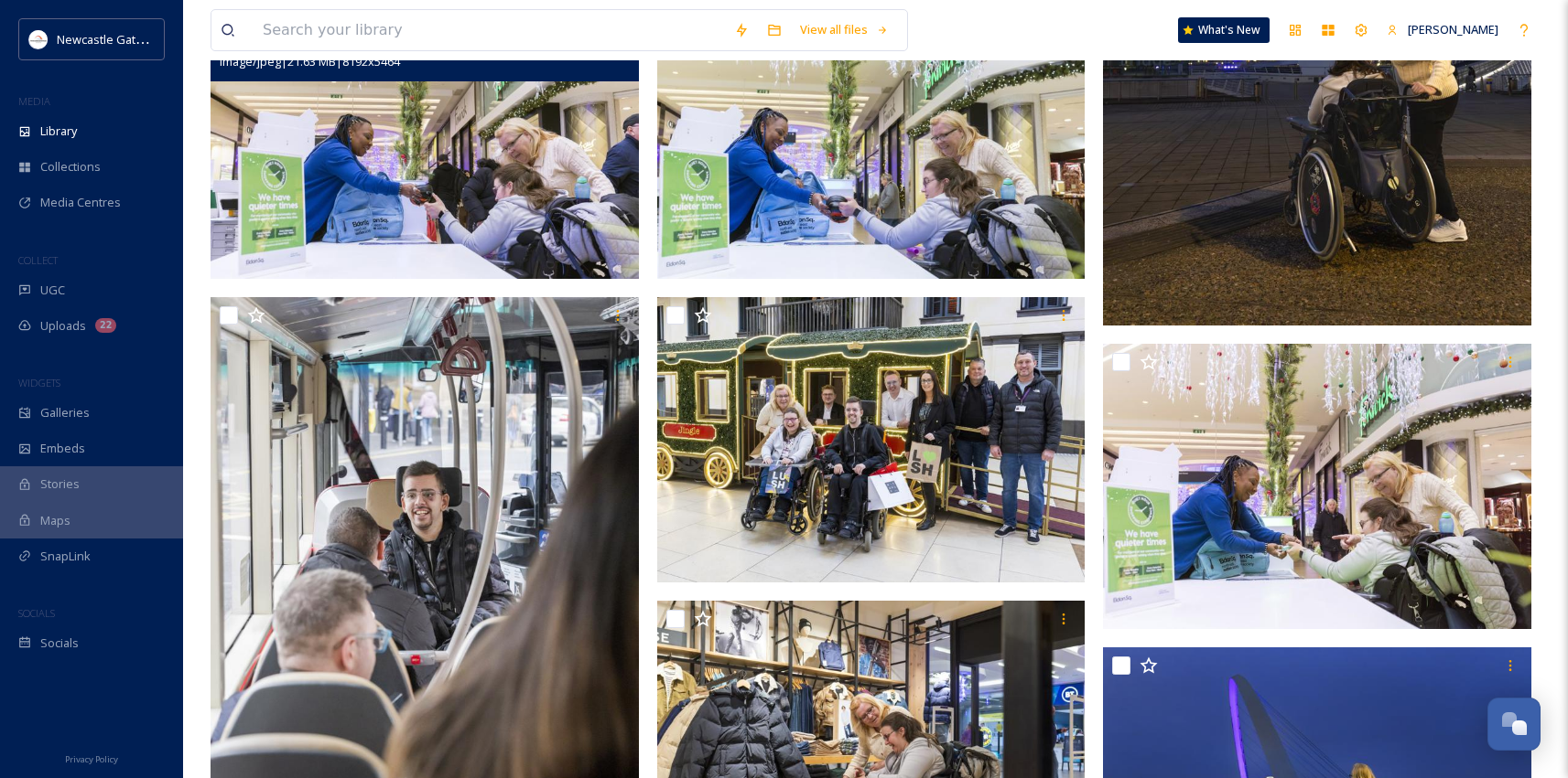
click at [402, 168] on img at bounding box center [425, 136] width 429 height 286
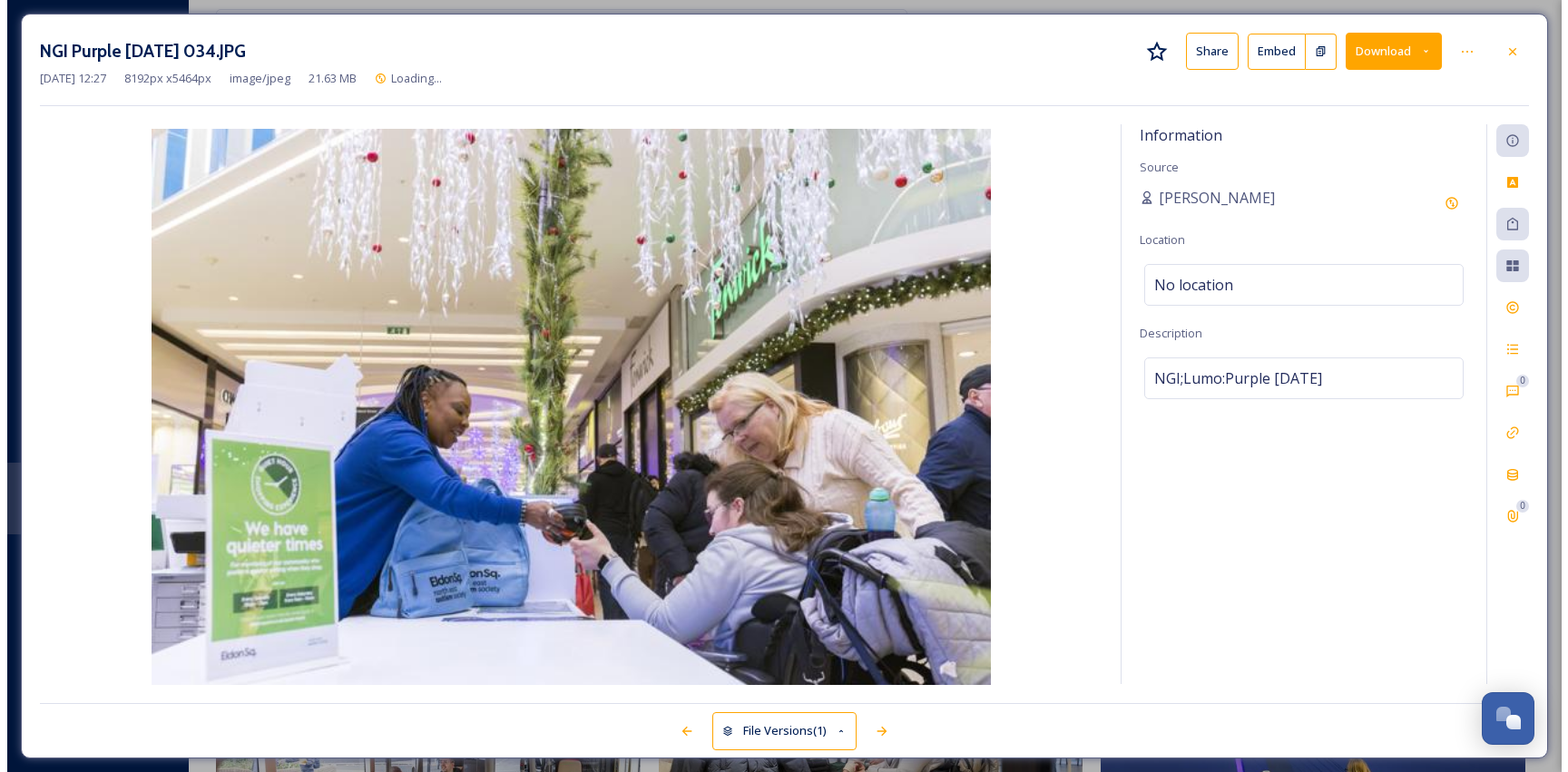
scroll to position [752, 0]
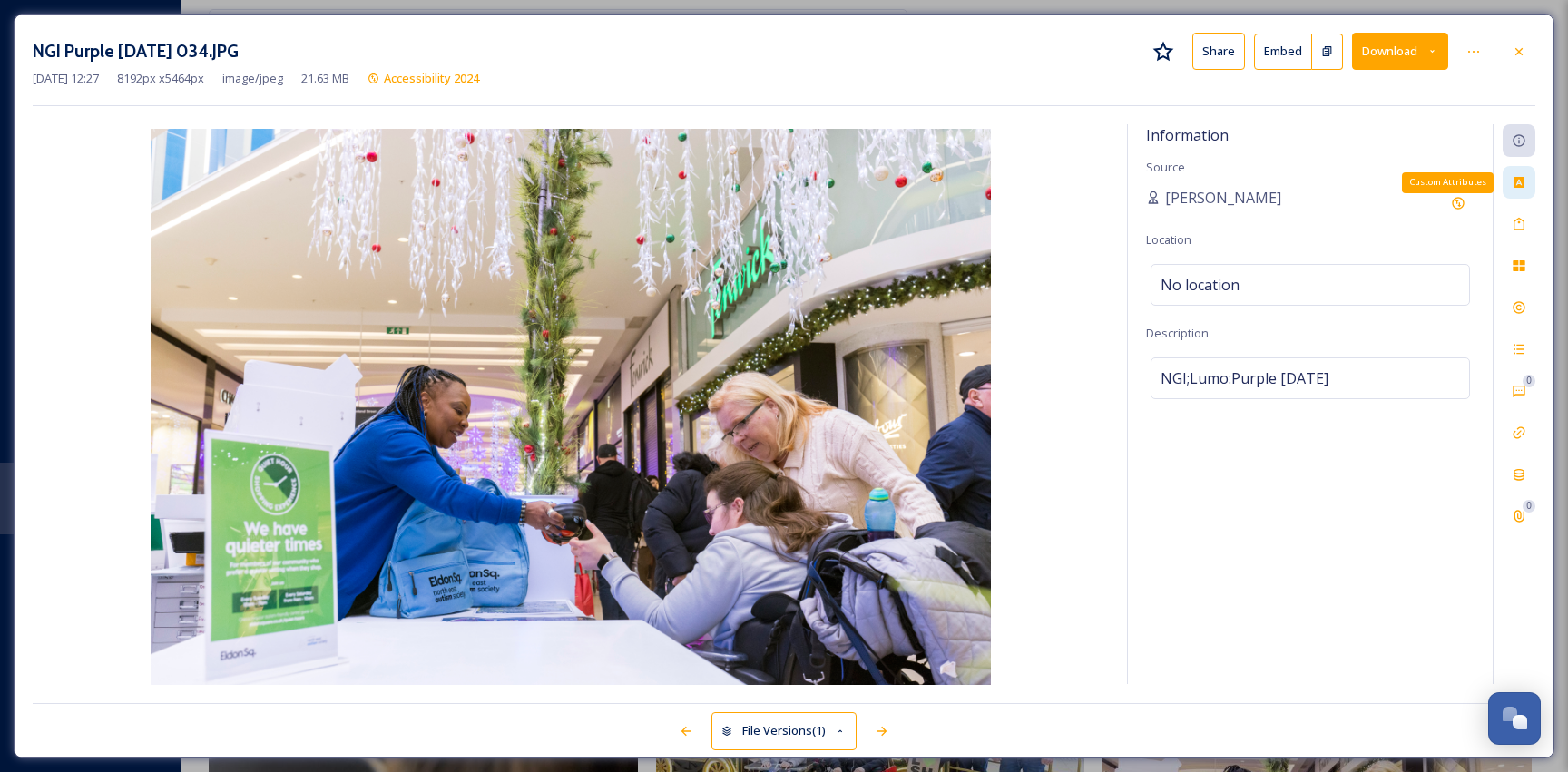
click at [1520, 184] on icon at bounding box center [1518, 182] width 15 height 15
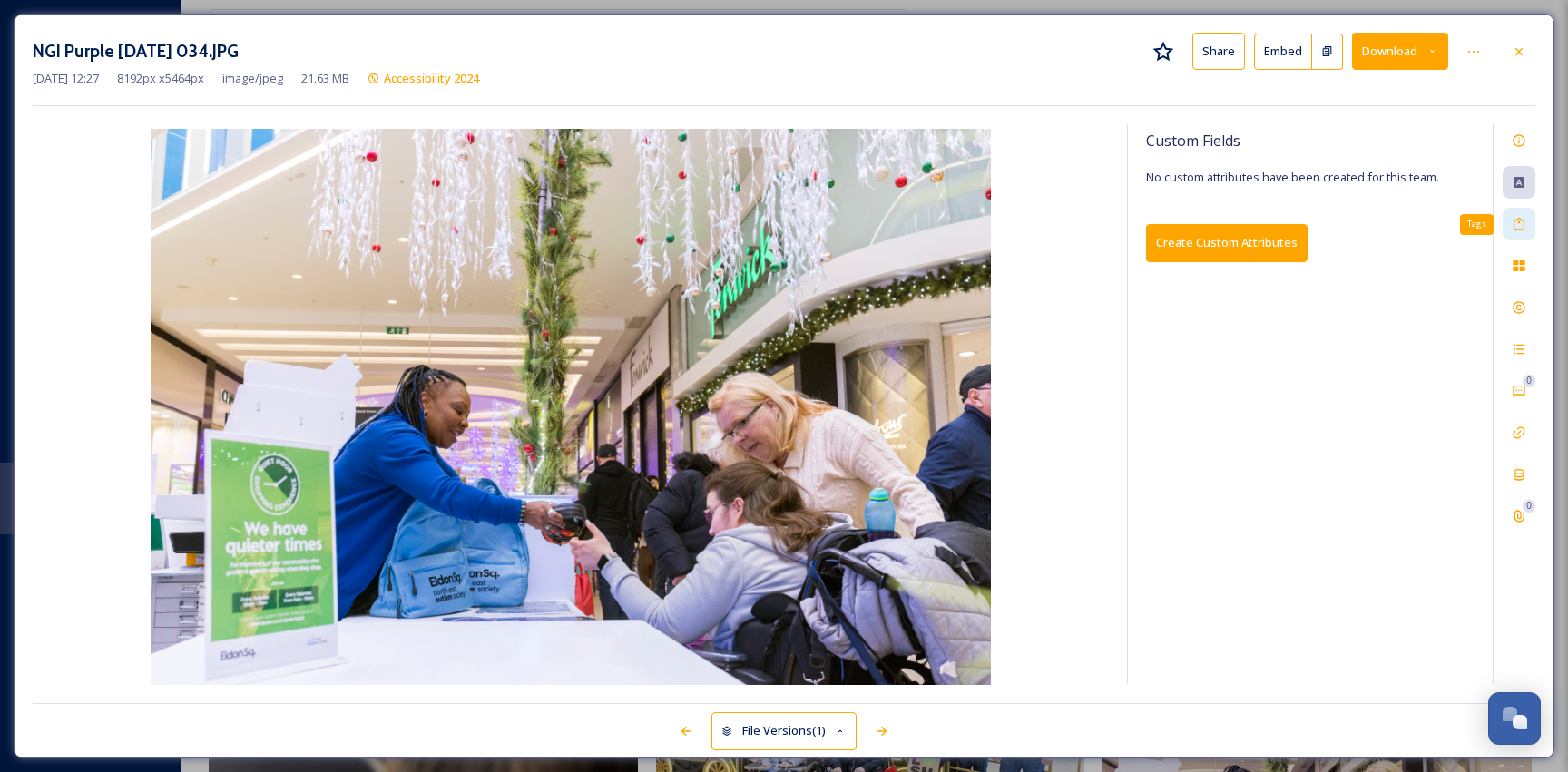
click at [1519, 227] on icon at bounding box center [1518, 225] width 15 height 15
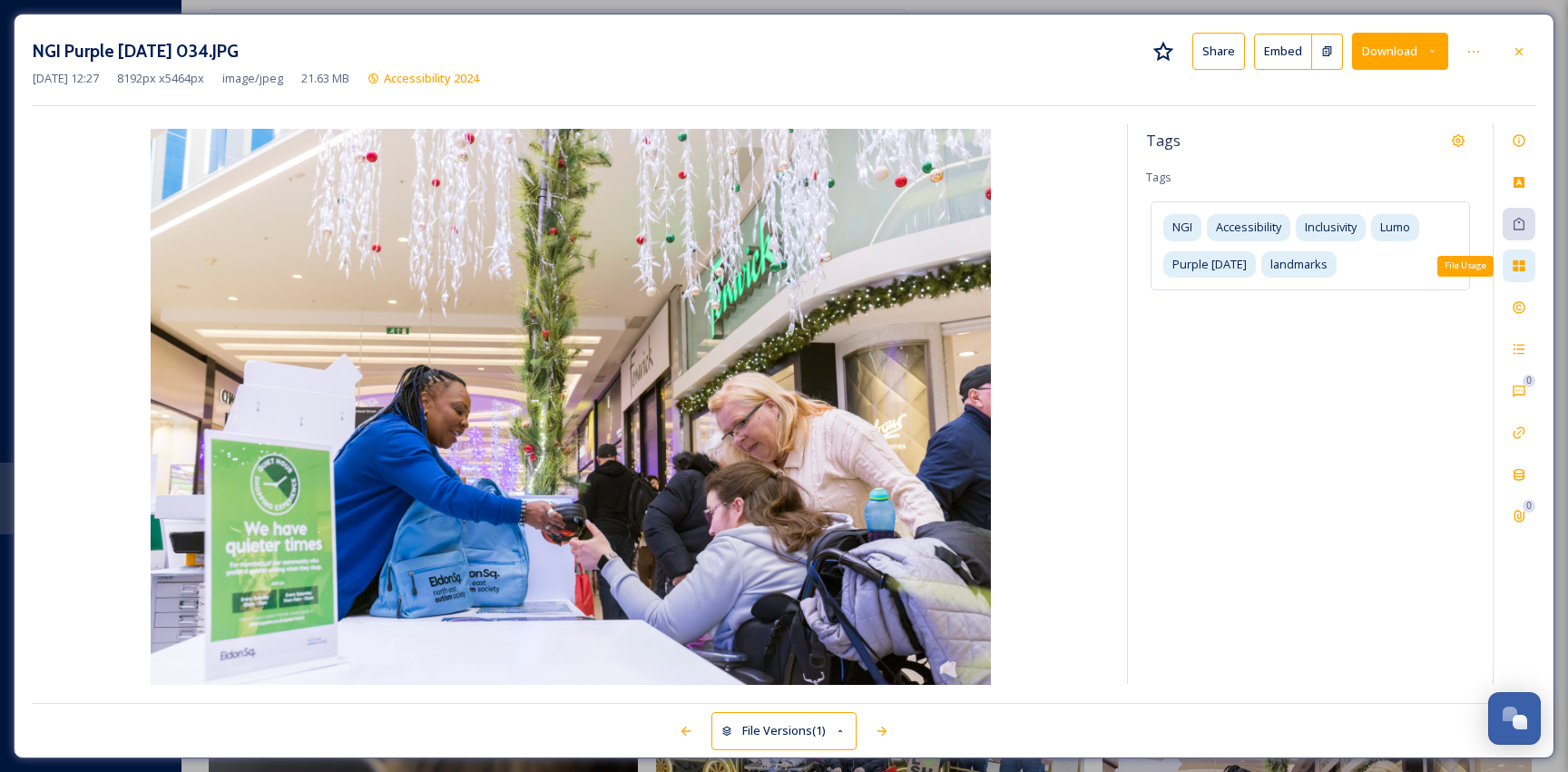
click at [1509, 269] on div "File Usage" at bounding box center [1519, 266] width 33 height 33
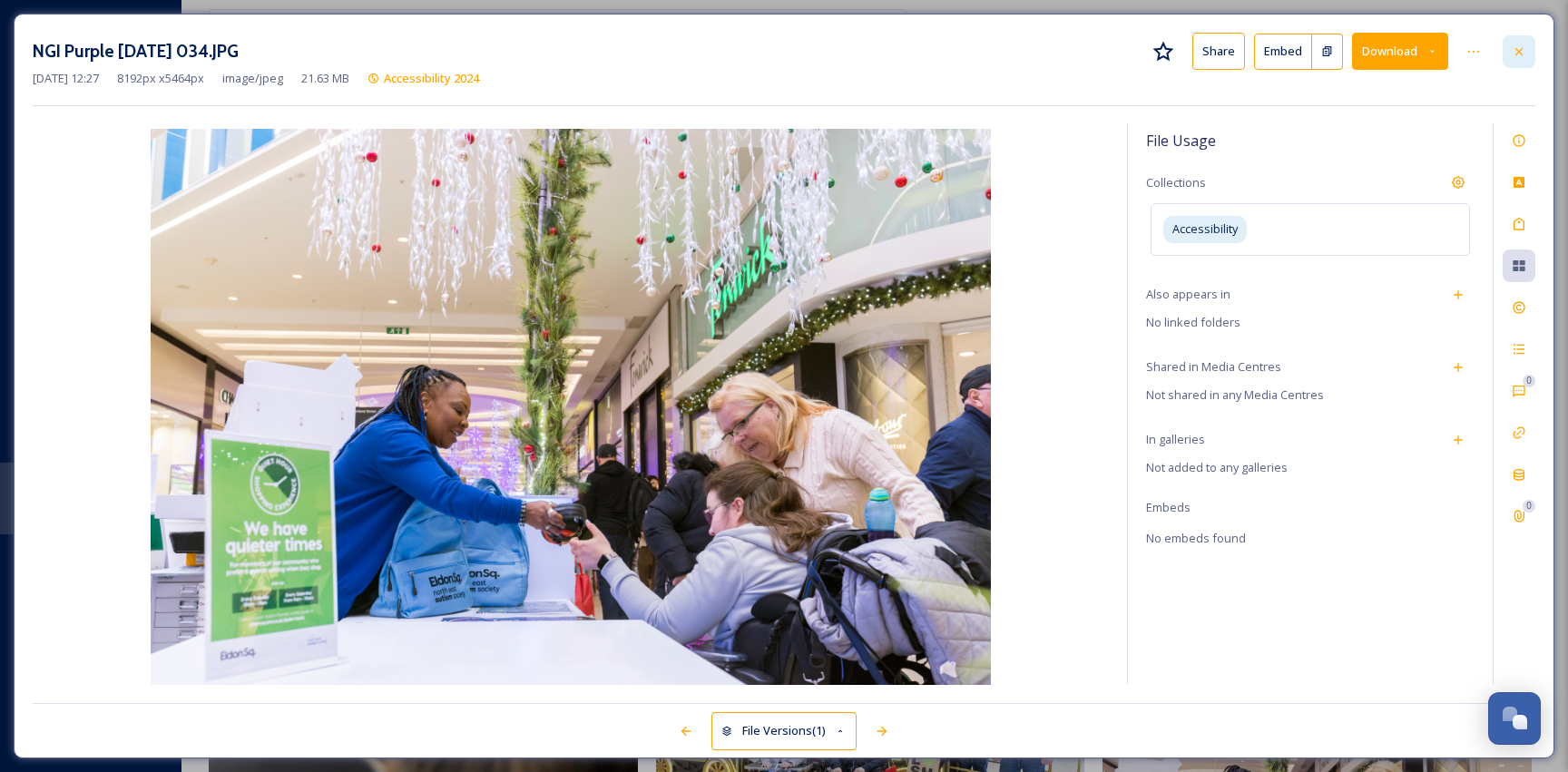
click at [1526, 55] on div at bounding box center [1519, 52] width 33 height 33
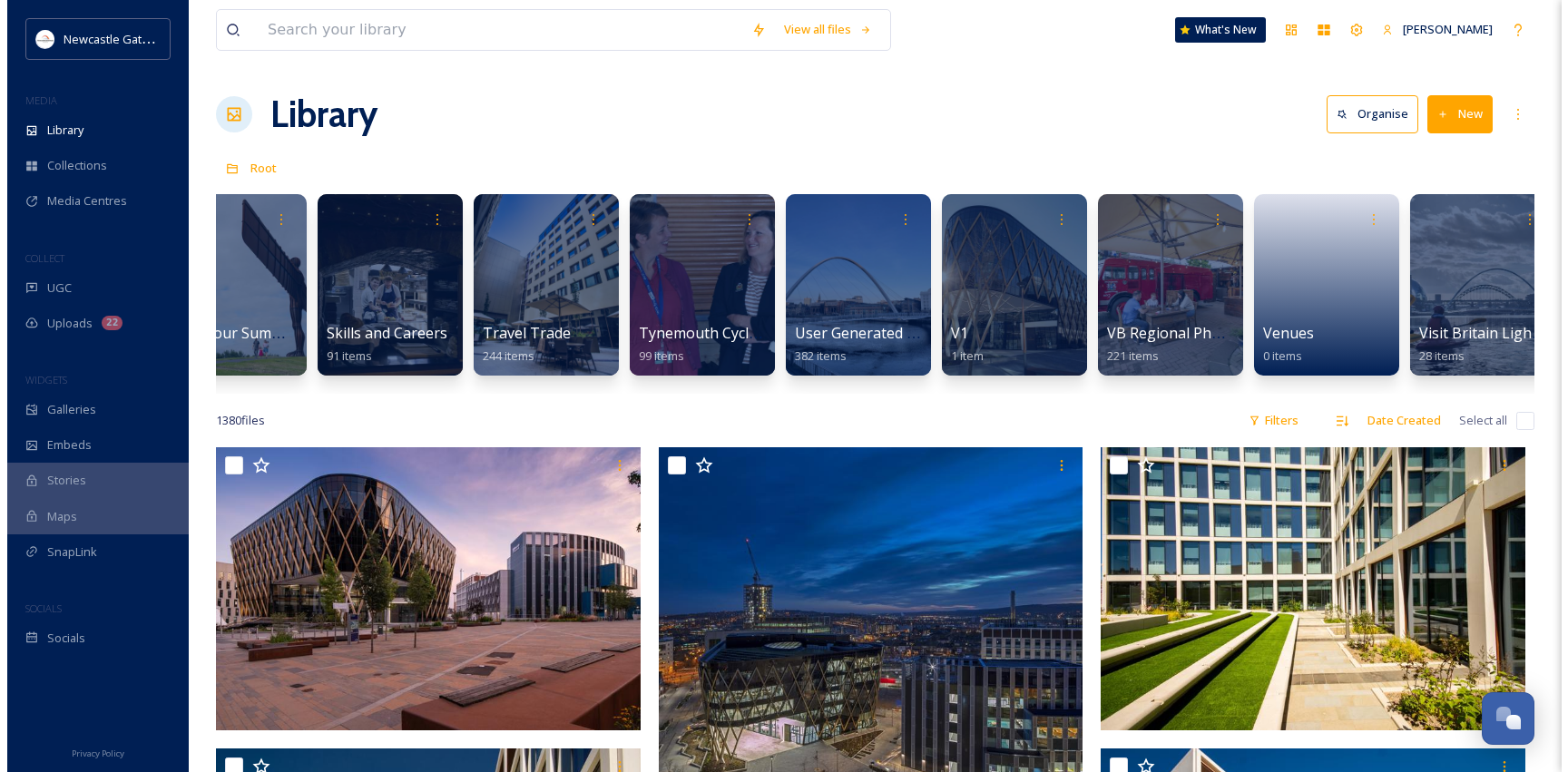
scroll to position [0, 3988]
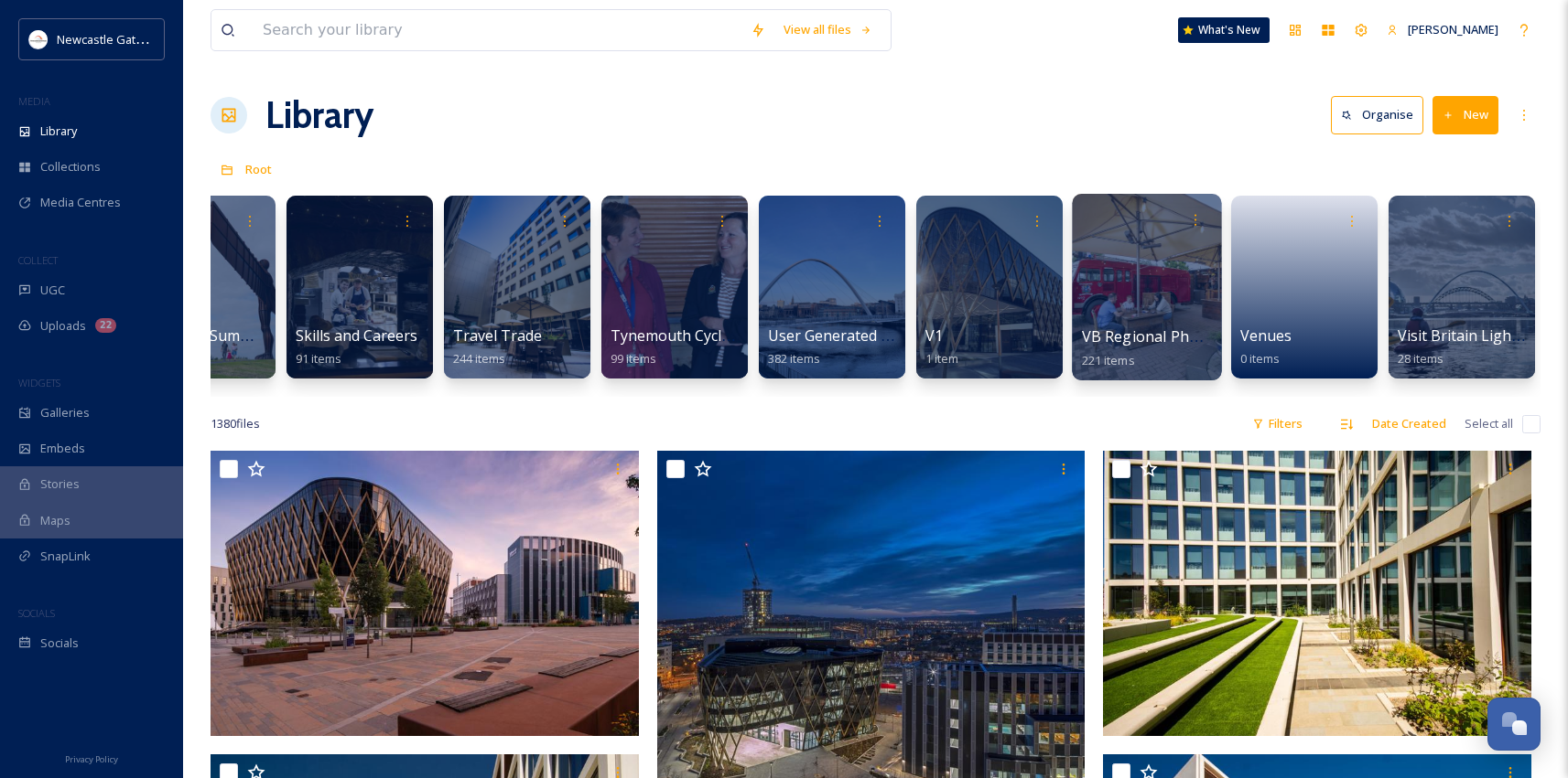
click at [1144, 286] on div at bounding box center [1146, 287] width 149 height 186
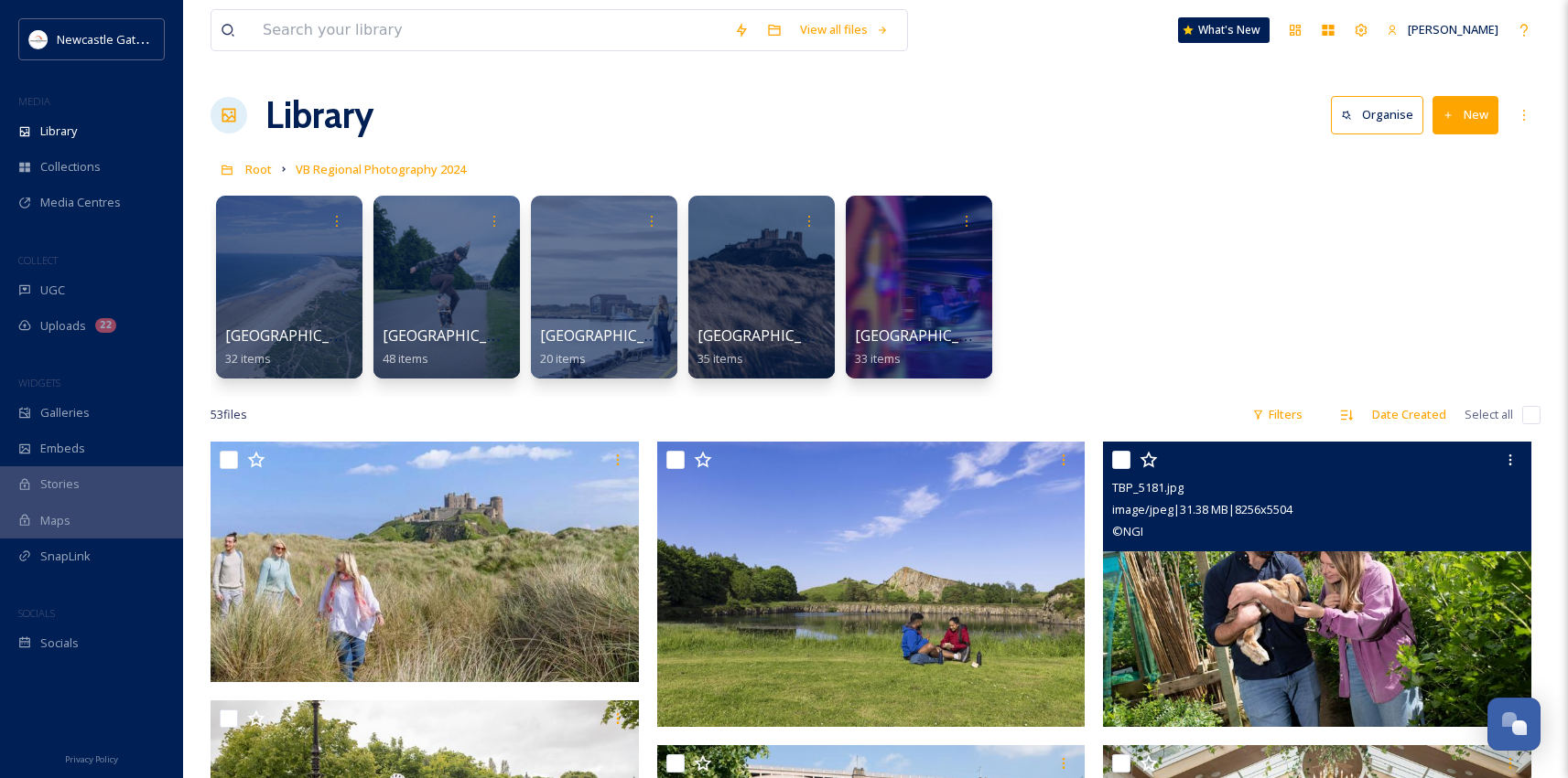
click at [1291, 631] on img at bounding box center [1317, 584] width 429 height 286
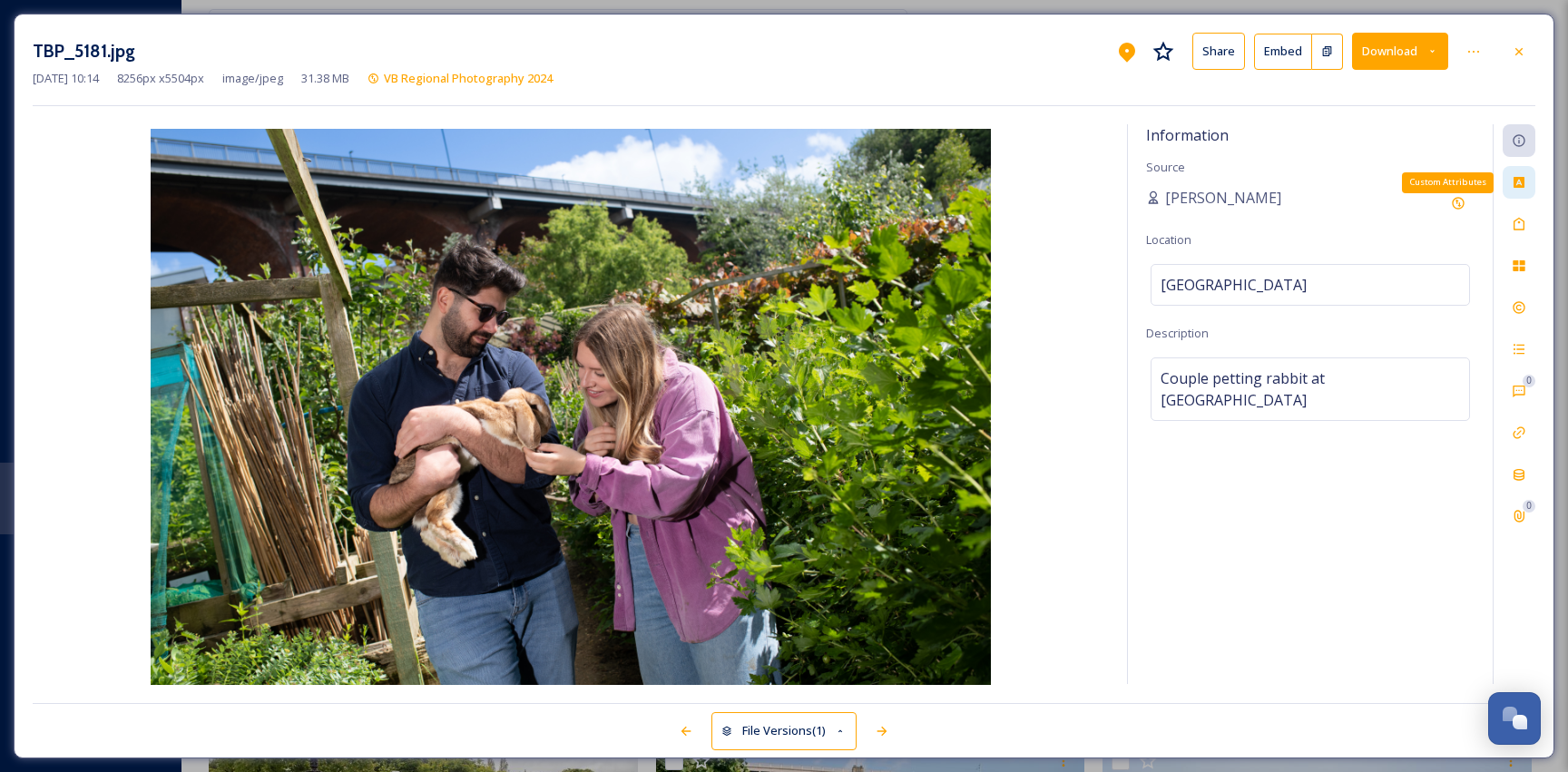
click at [1521, 184] on icon at bounding box center [1518, 182] width 11 height 11
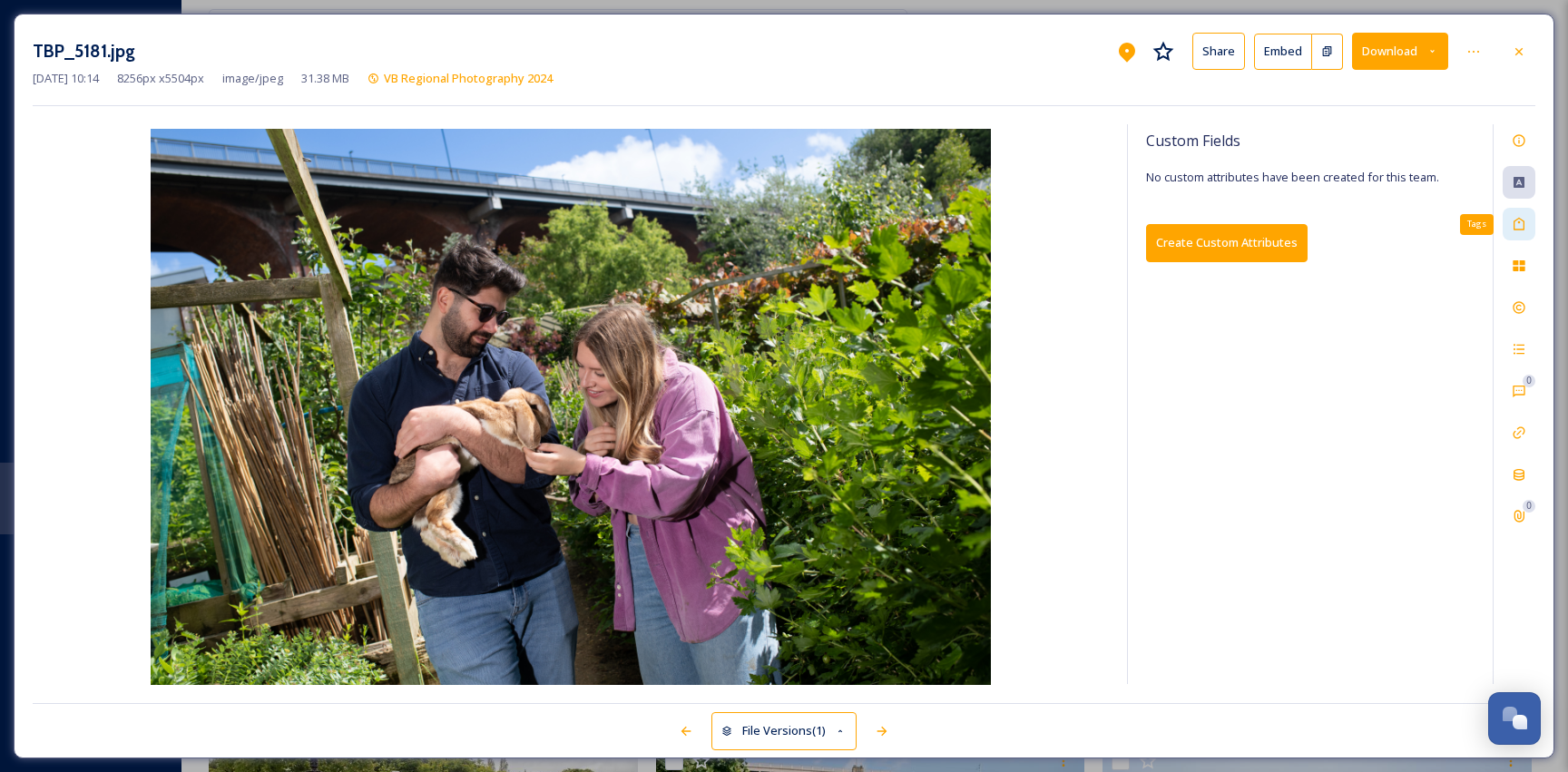
click at [1520, 215] on div "Tags" at bounding box center [1519, 225] width 33 height 33
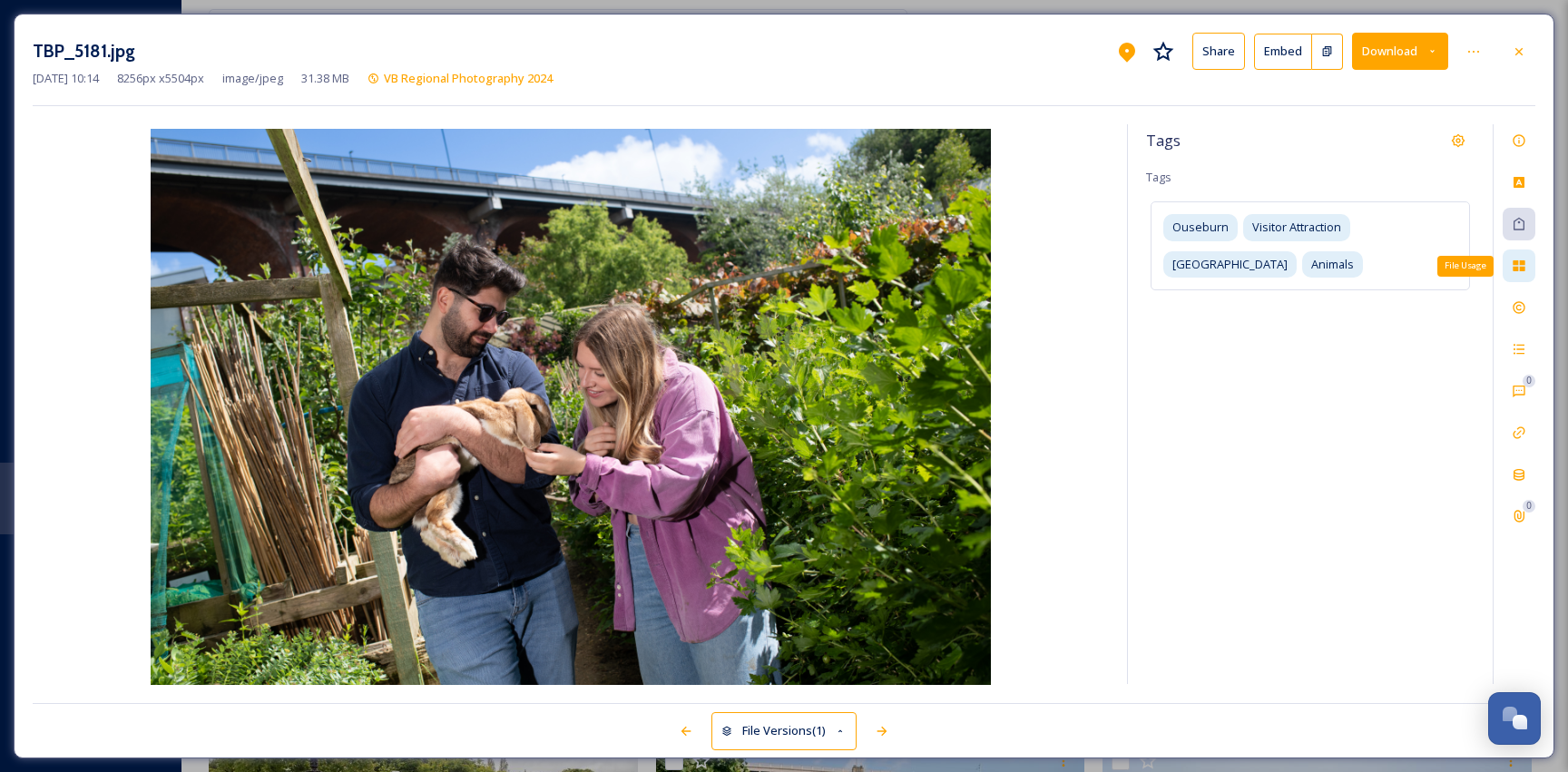
click at [1516, 270] on icon at bounding box center [1517, 266] width 12 height 11
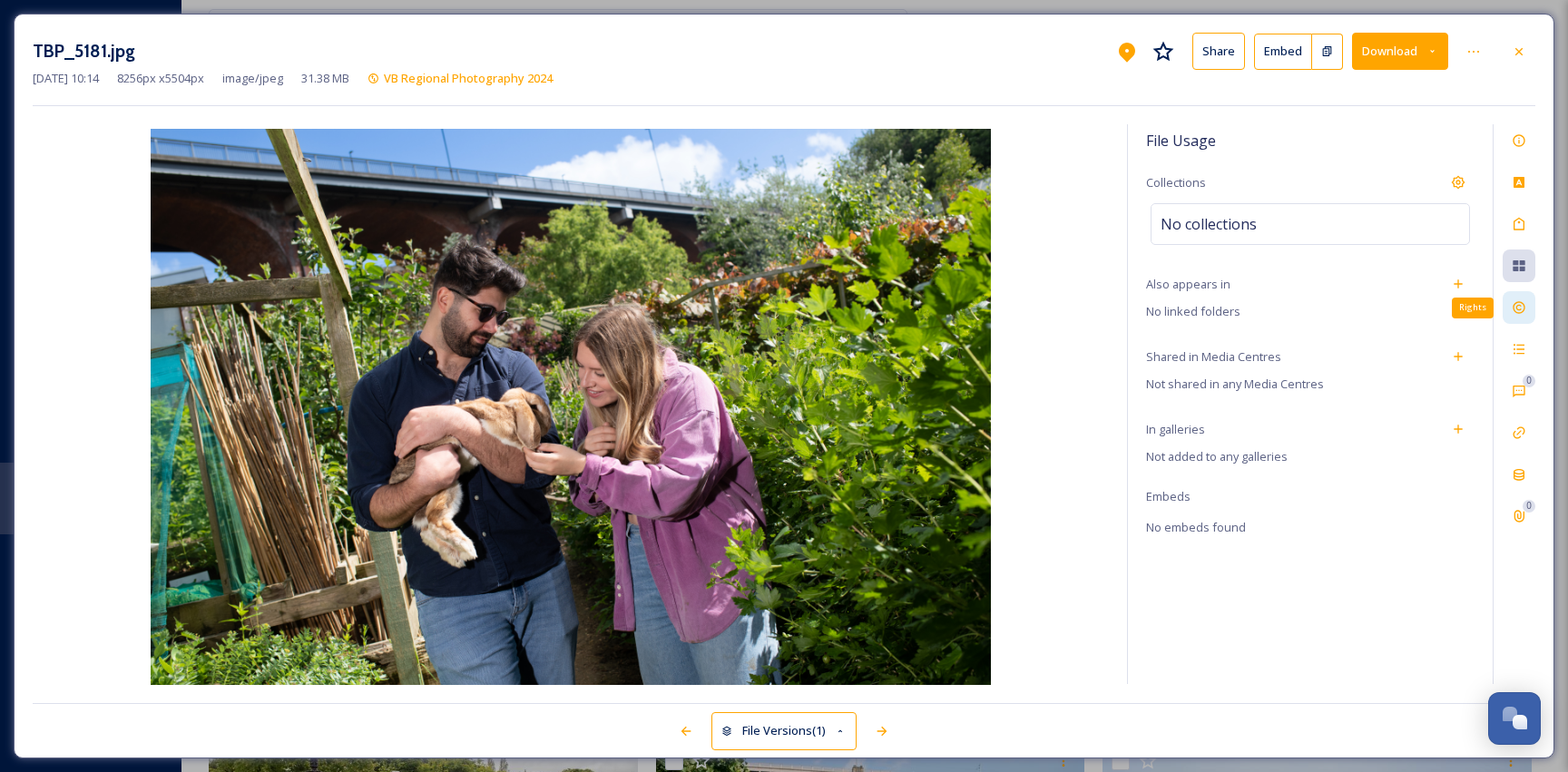
click at [1524, 307] on icon at bounding box center [1517, 307] width 12 height 12
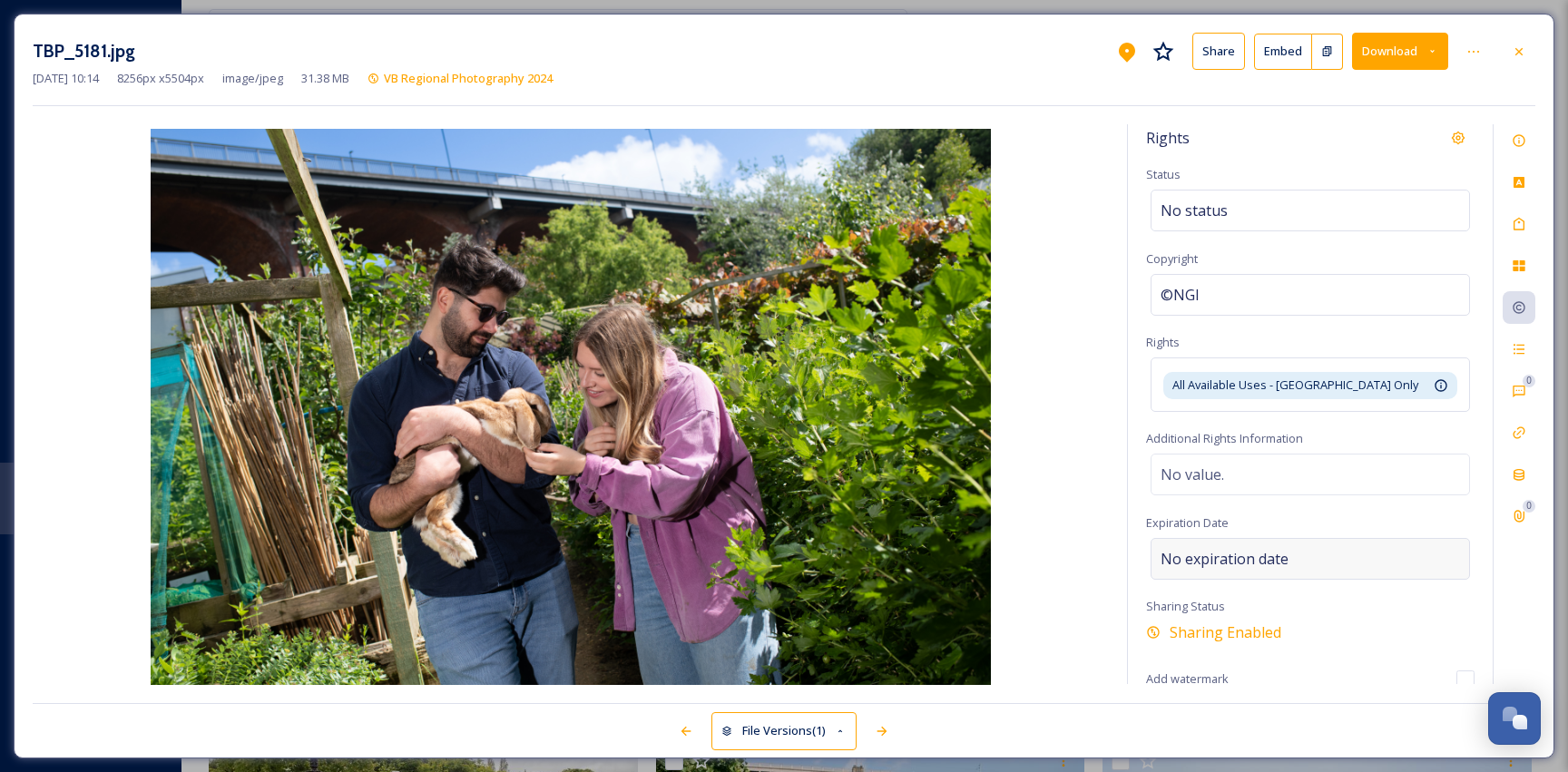
scroll to position [6, 0]
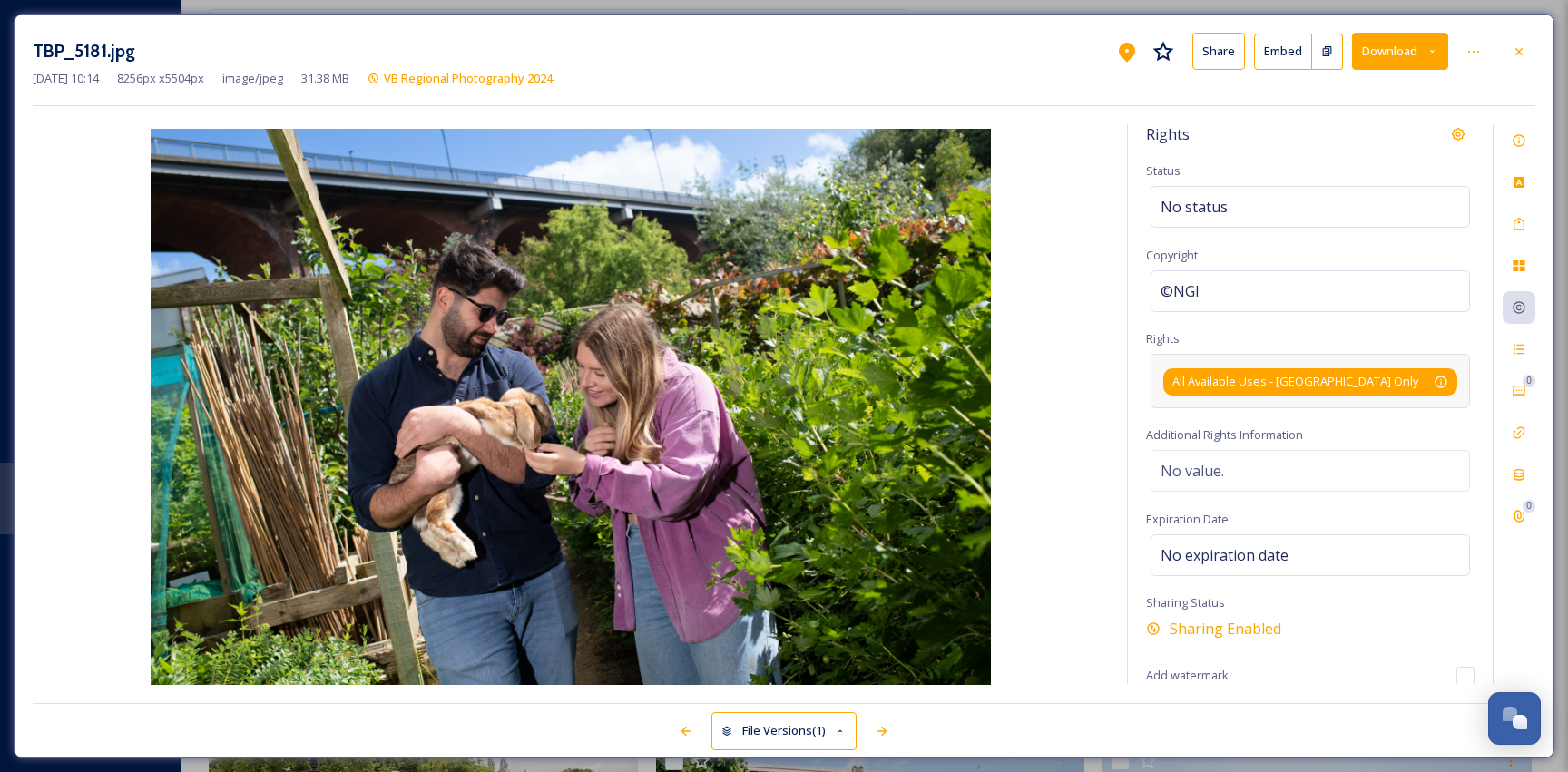
click at [1269, 380] on span "All Available Uses - UK Only" at bounding box center [1295, 381] width 246 height 17
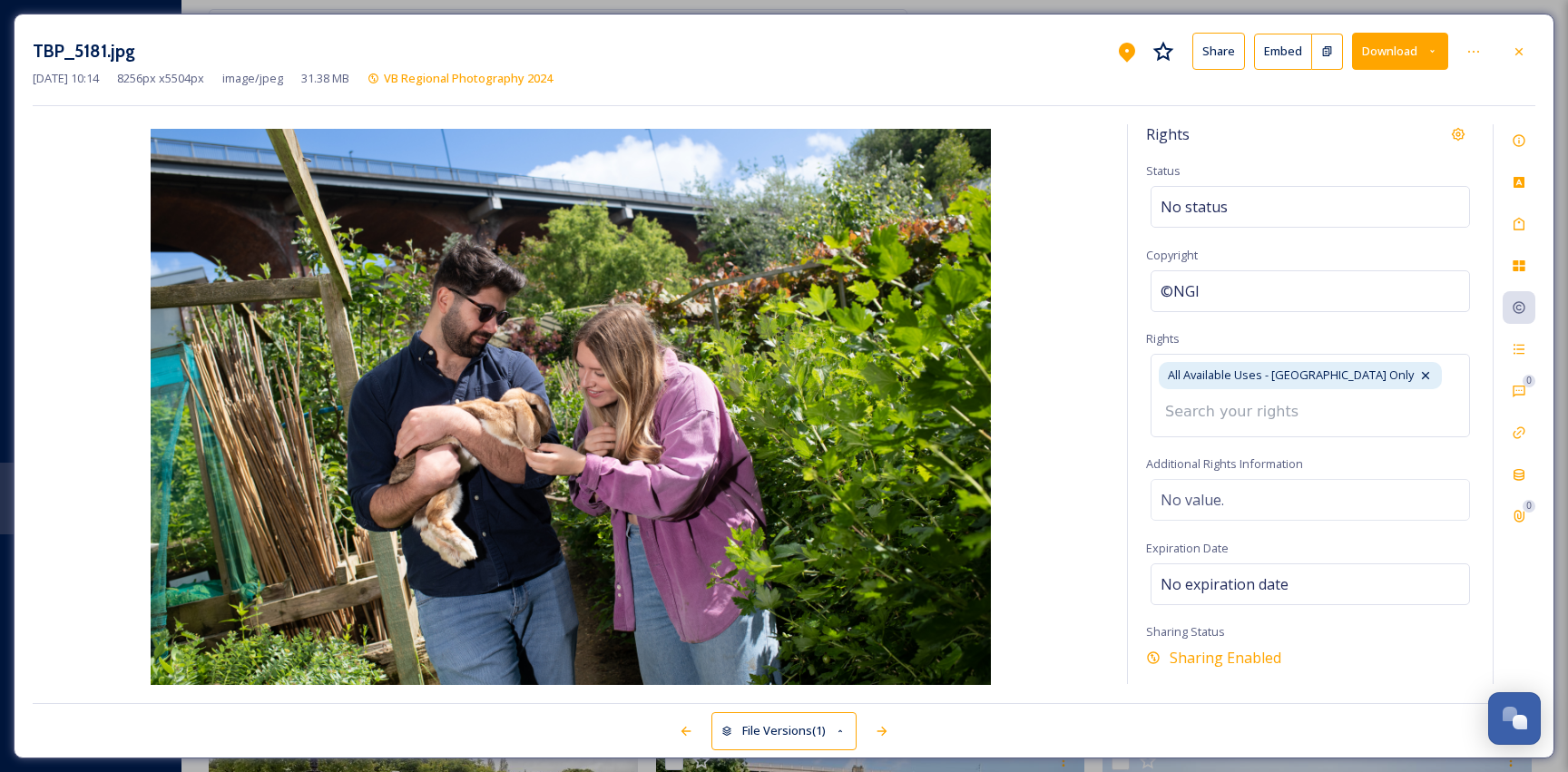
click at [1254, 409] on input at bounding box center [1255, 411] width 200 height 40
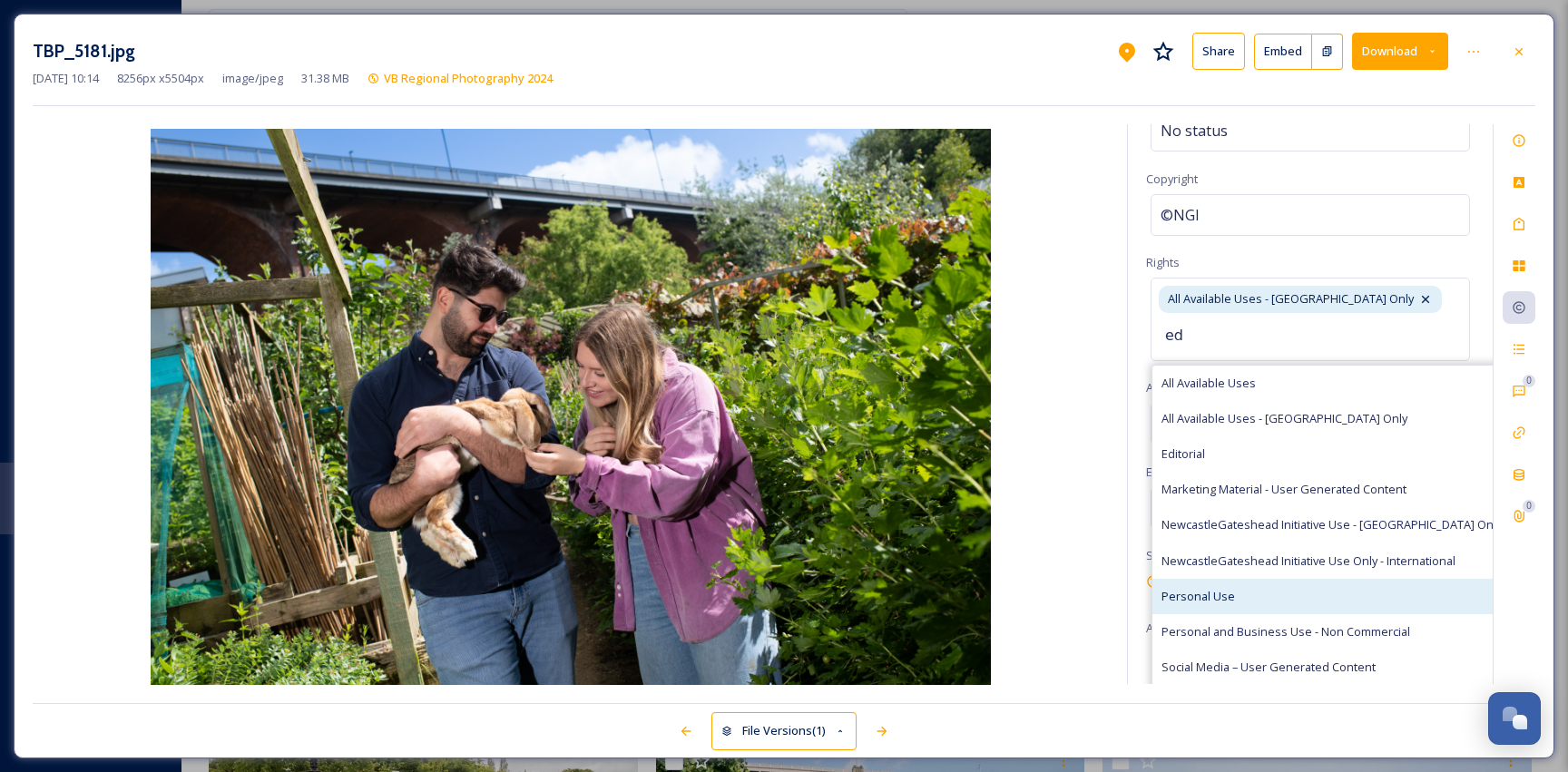
scroll to position [119, 0]
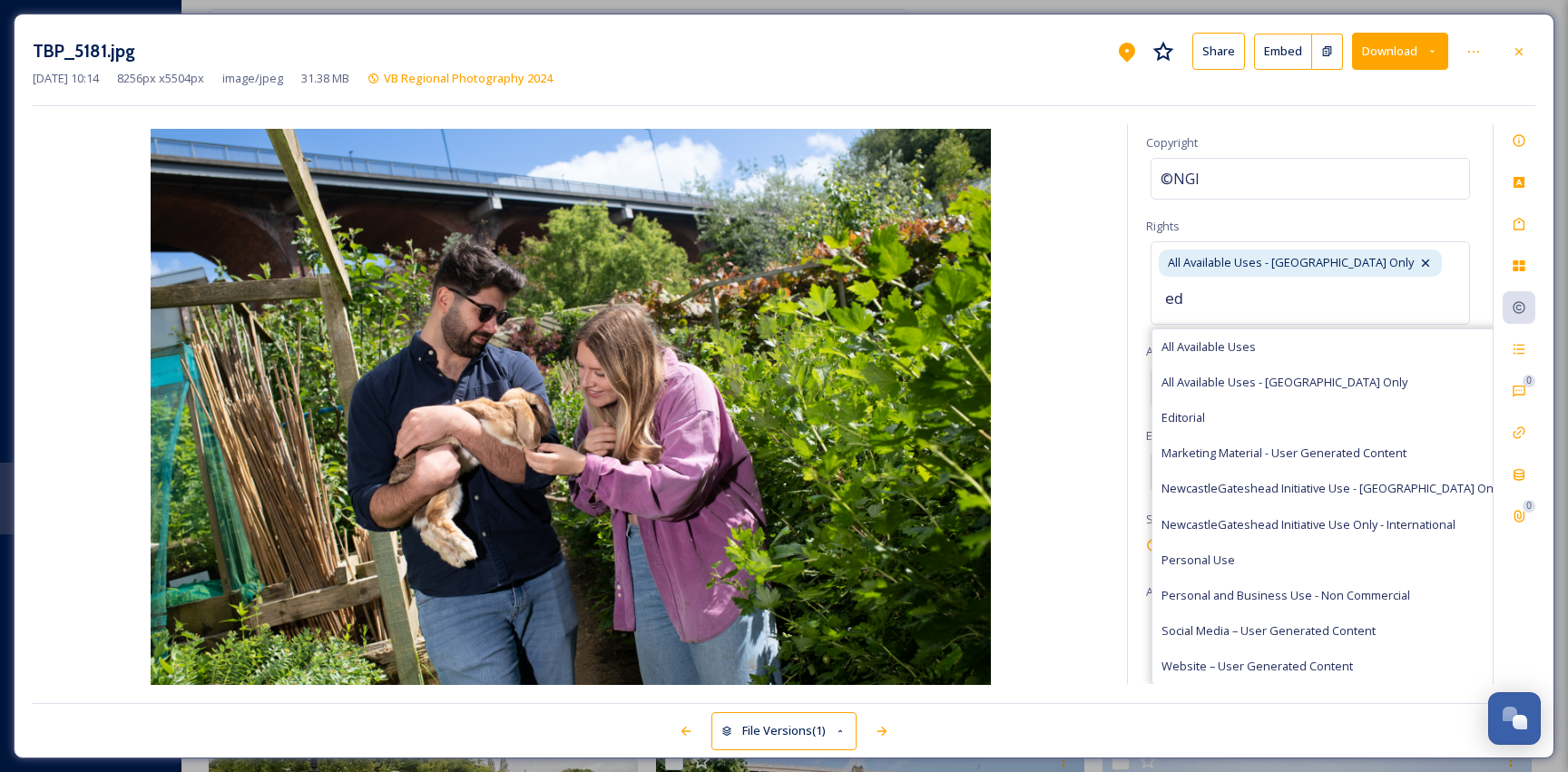
type input "ed"
click at [1411, 248] on div "All Available Uses - UK Only ed All Available Uses All Available Uses - UK Only…" at bounding box center [1310, 282] width 319 height 83
drag, startPoint x: 1202, startPoint y: 304, endPoint x: 1121, endPoint y: 301, distance: 81.1
click at [1121, 301] on div "Rights Status No status Copyright ©NGI Rights All Available Uses - UK Only ed A…" at bounding box center [784, 405] width 1503 height 561
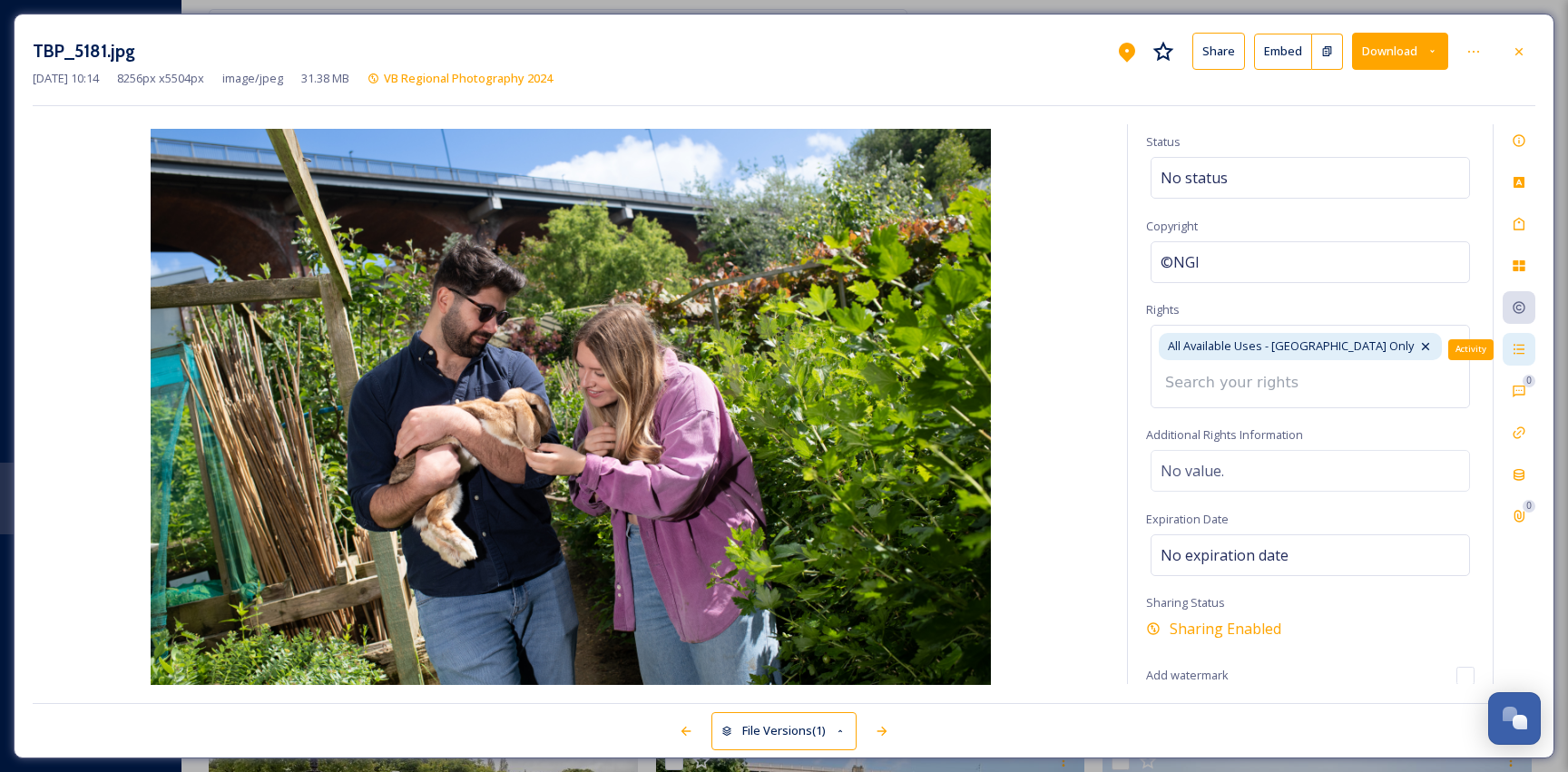
click at [1514, 362] on div "Activity" at bounding box center [1519, 350] width 33 height 33
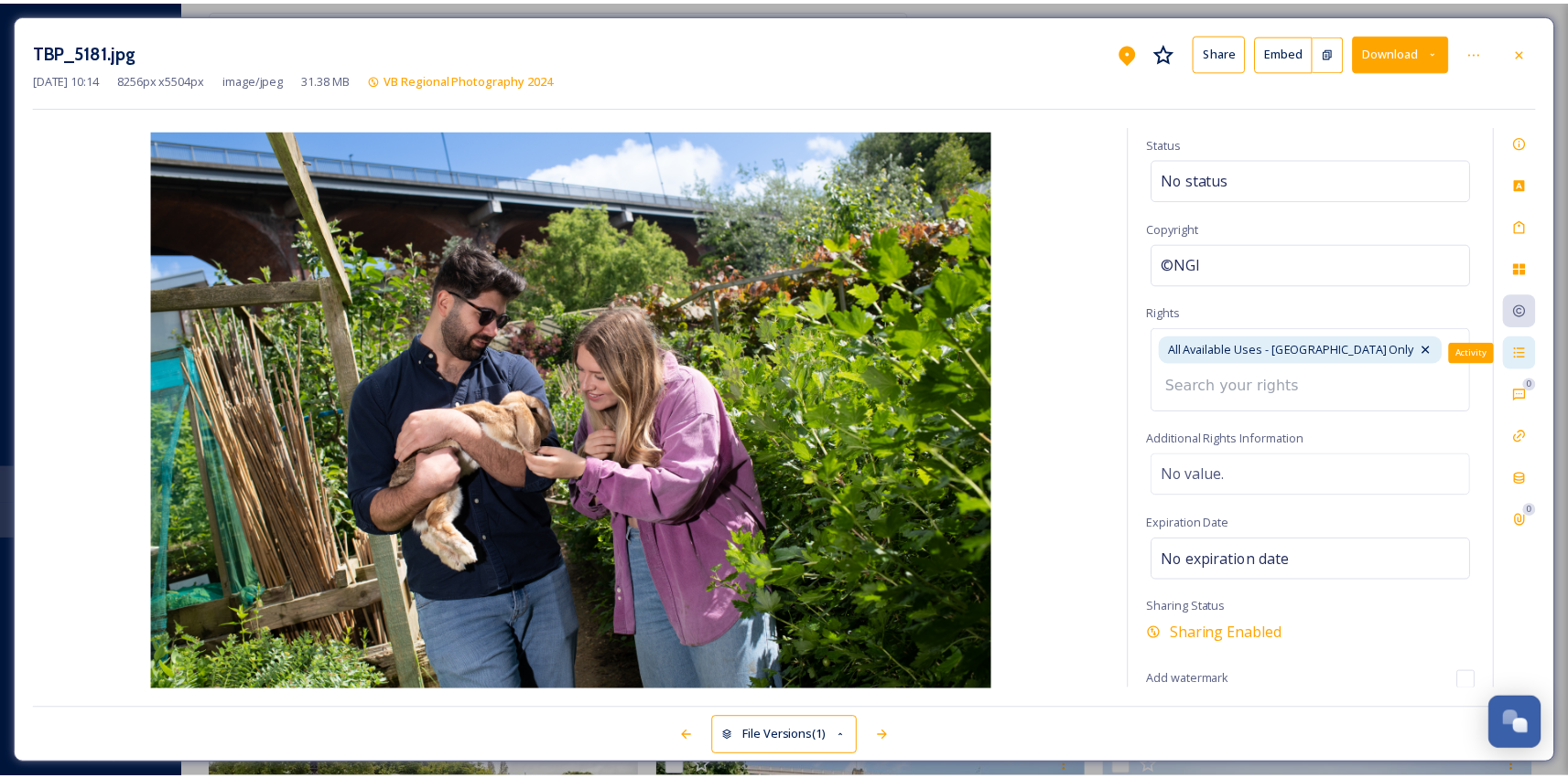
scroll to position [0, 0]
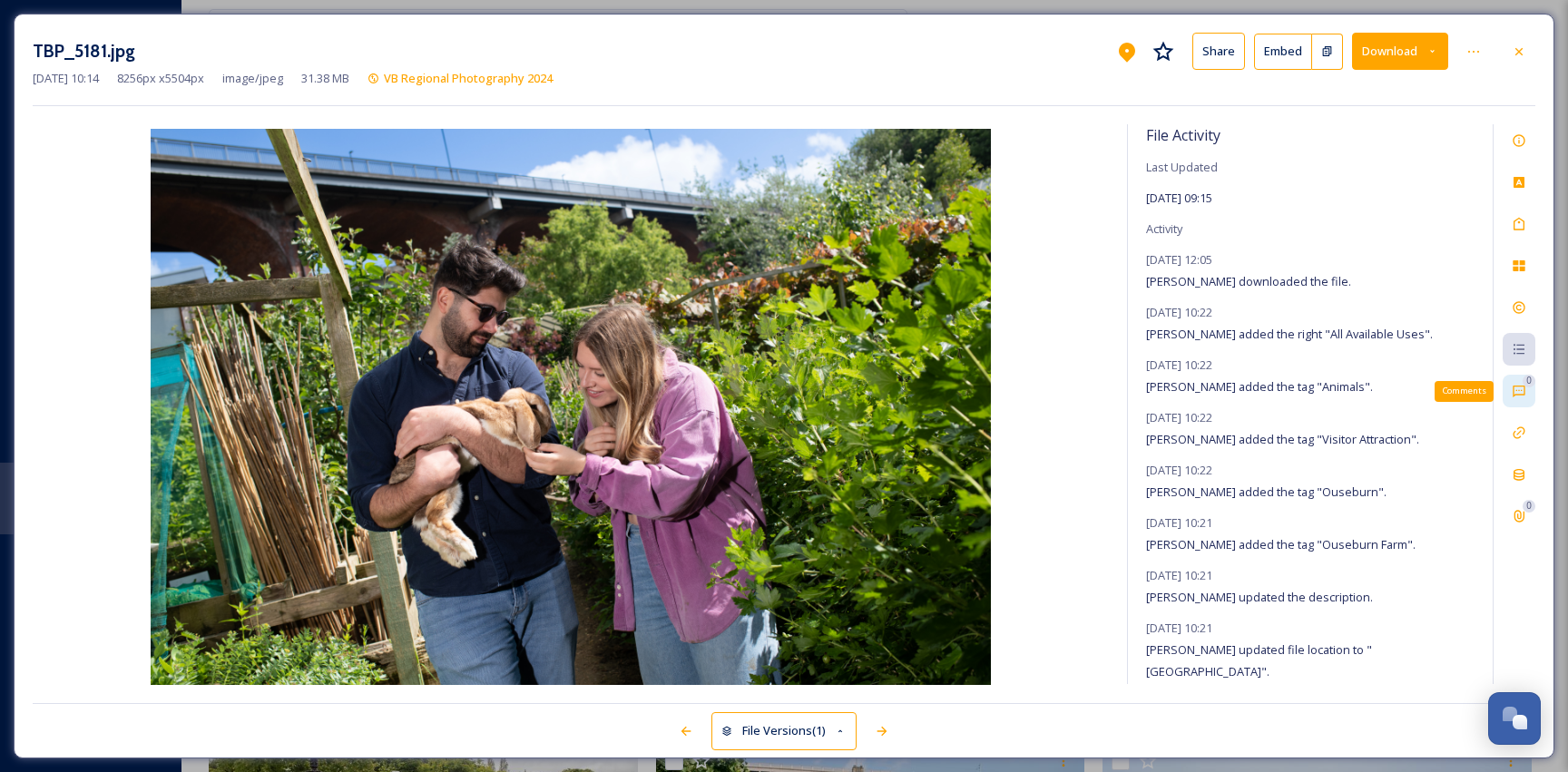
click at [1513, 388] on icon at bounding box center [1518, 391] width 15 height 15
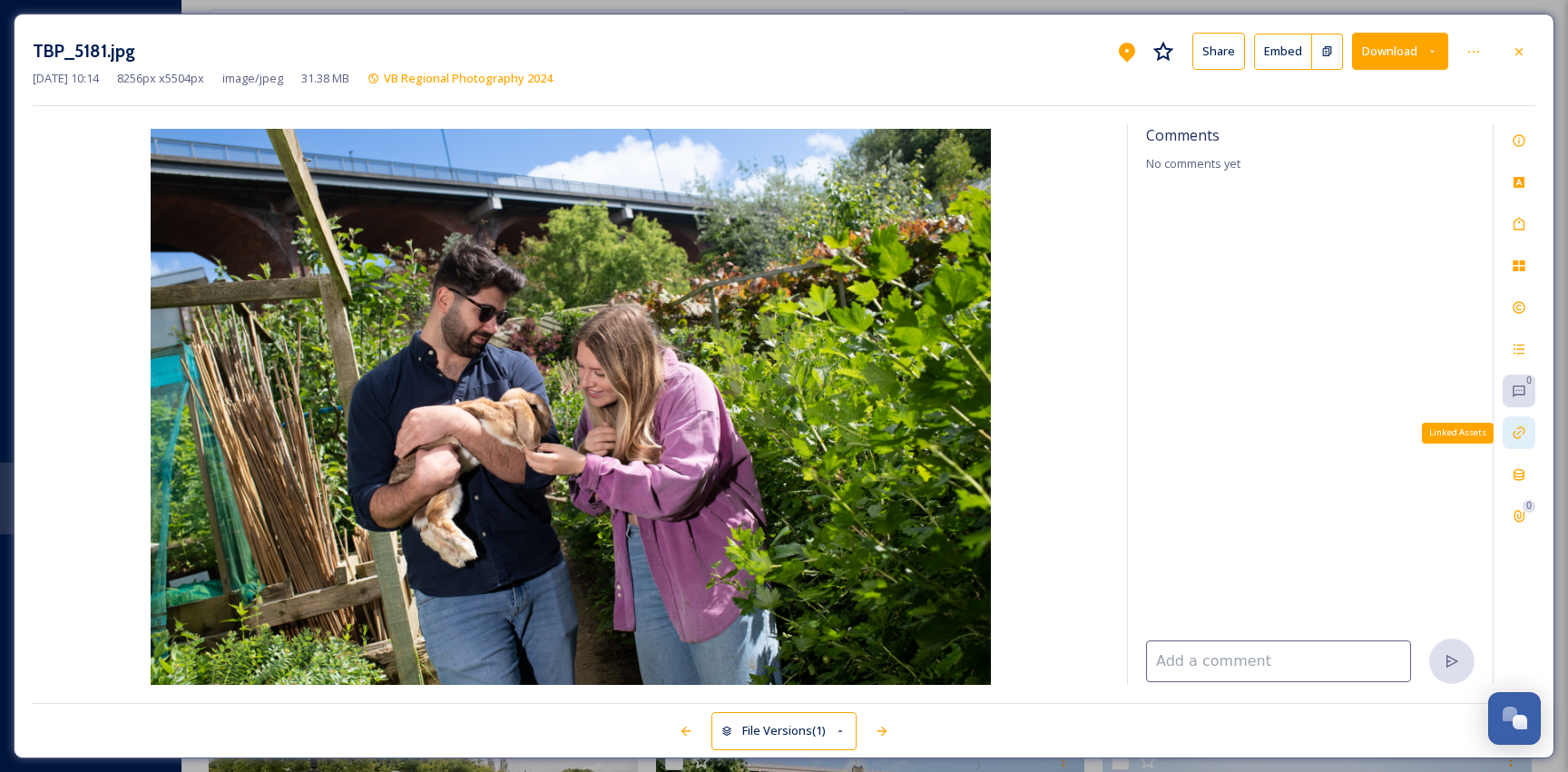
click at [1516, 430] on icon at bounding box center [1518, 433] width 15 height 15
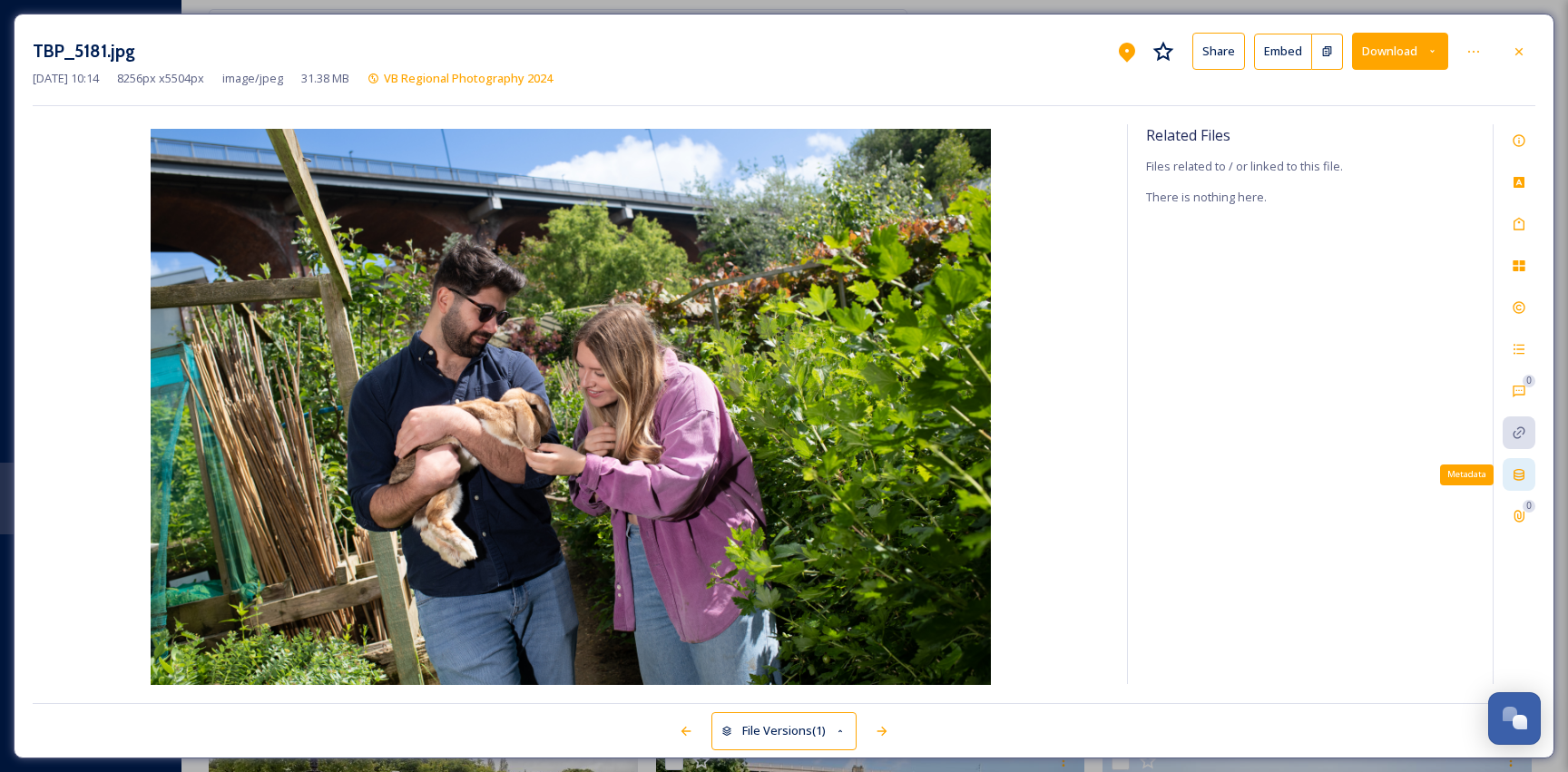
click at [1518, 472] on icon at bounding box center [1518, 475] width 15 height 15
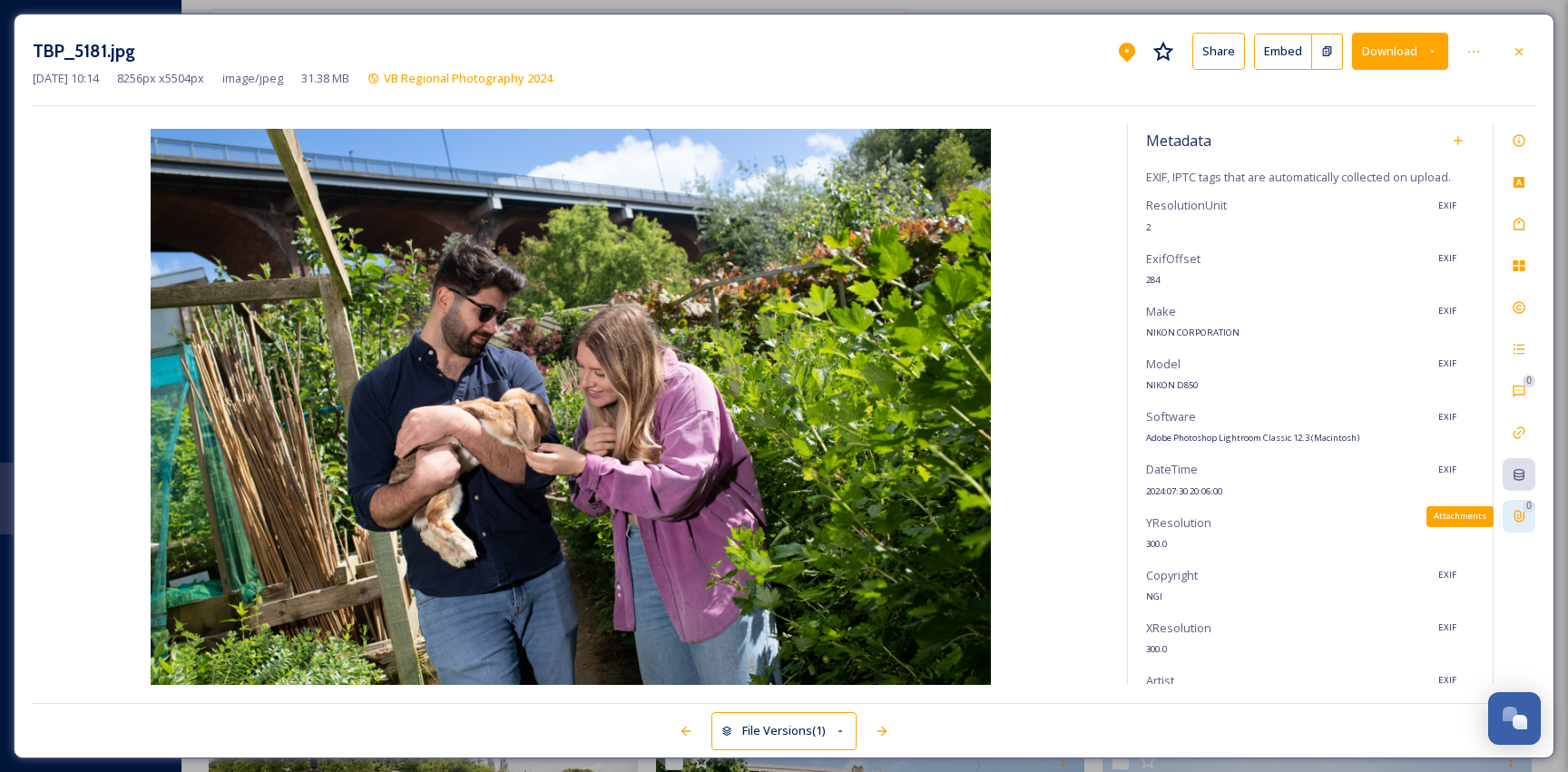
click at [1516, 522] on icon at bounding box center [1518, 516] width 15 height 15
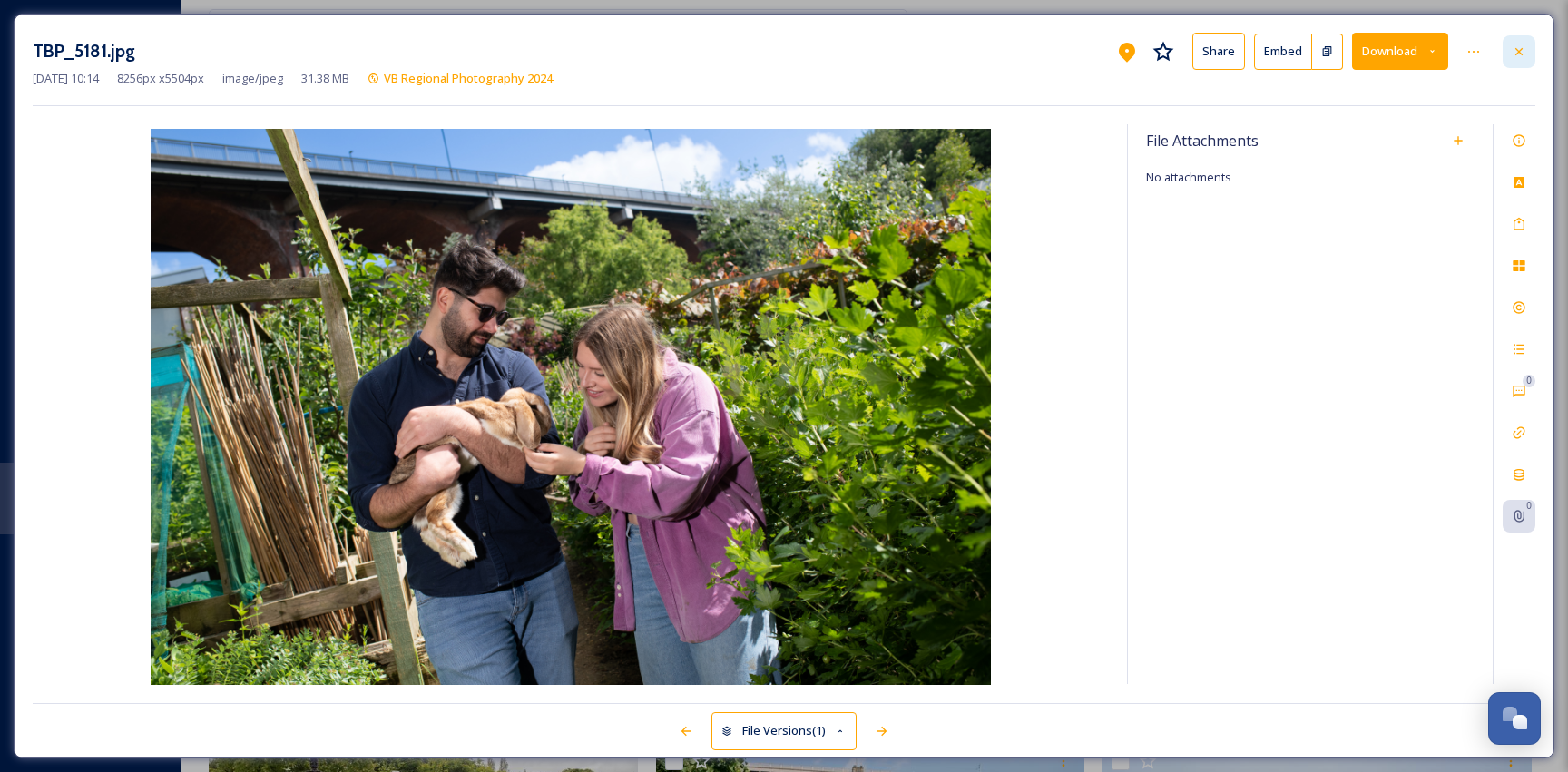
click at [1518, 52] on icon at bounding box center [1518, 52] width 15 height 15
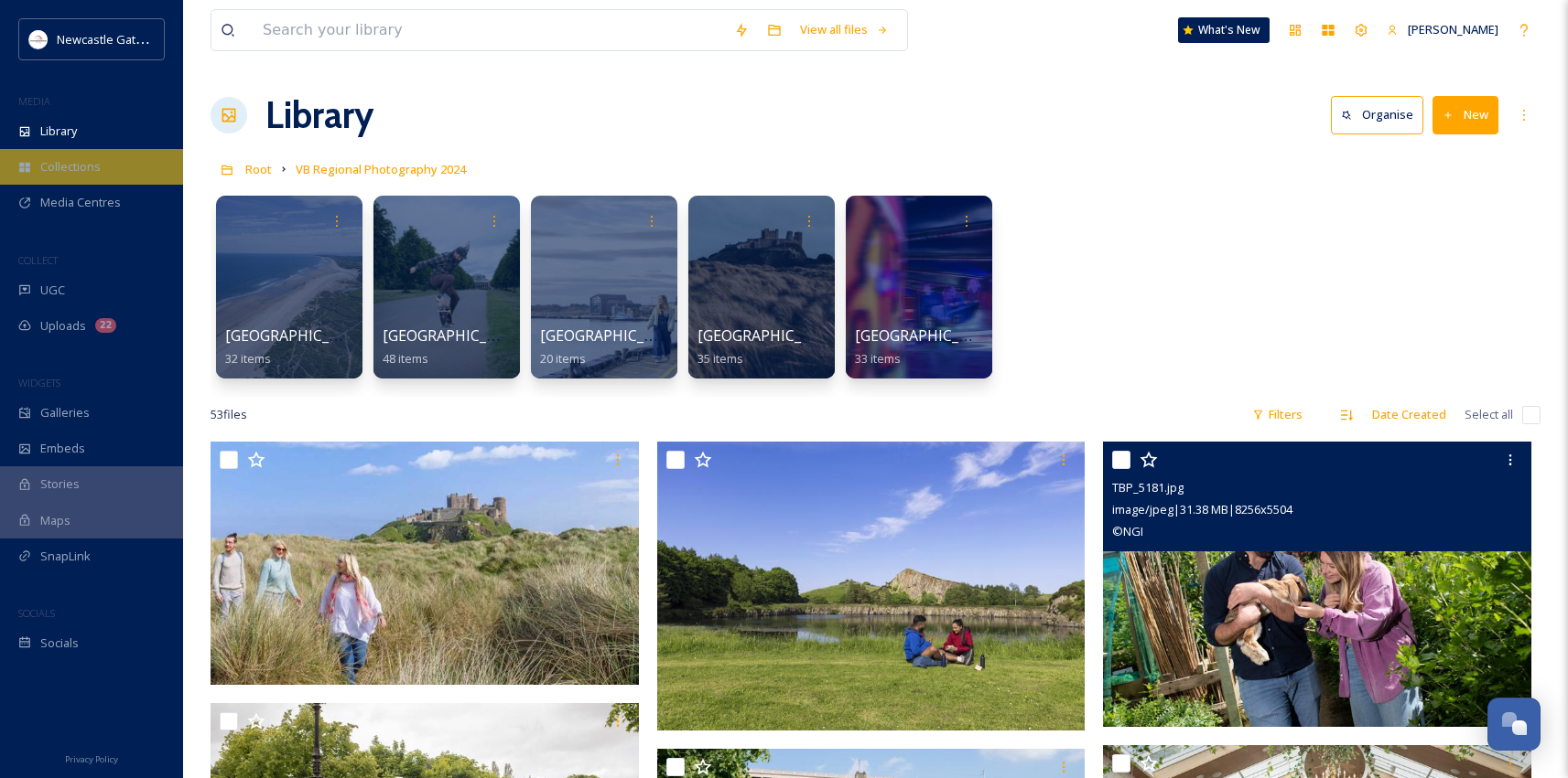
click at [58, 160] on span "Collections" at bounding box center [70, 167] width 60 height 18
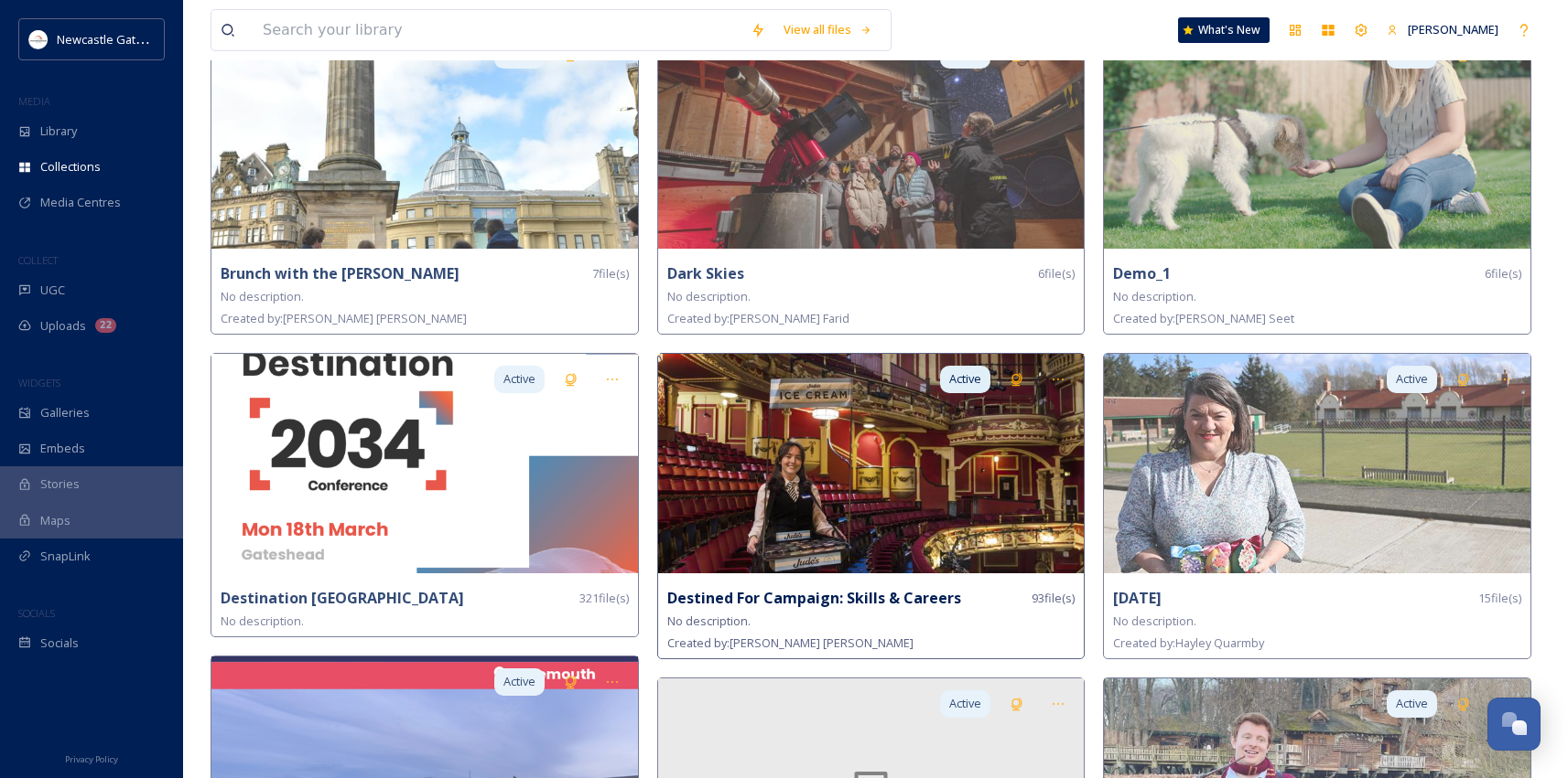
scroll to position [824, 0]
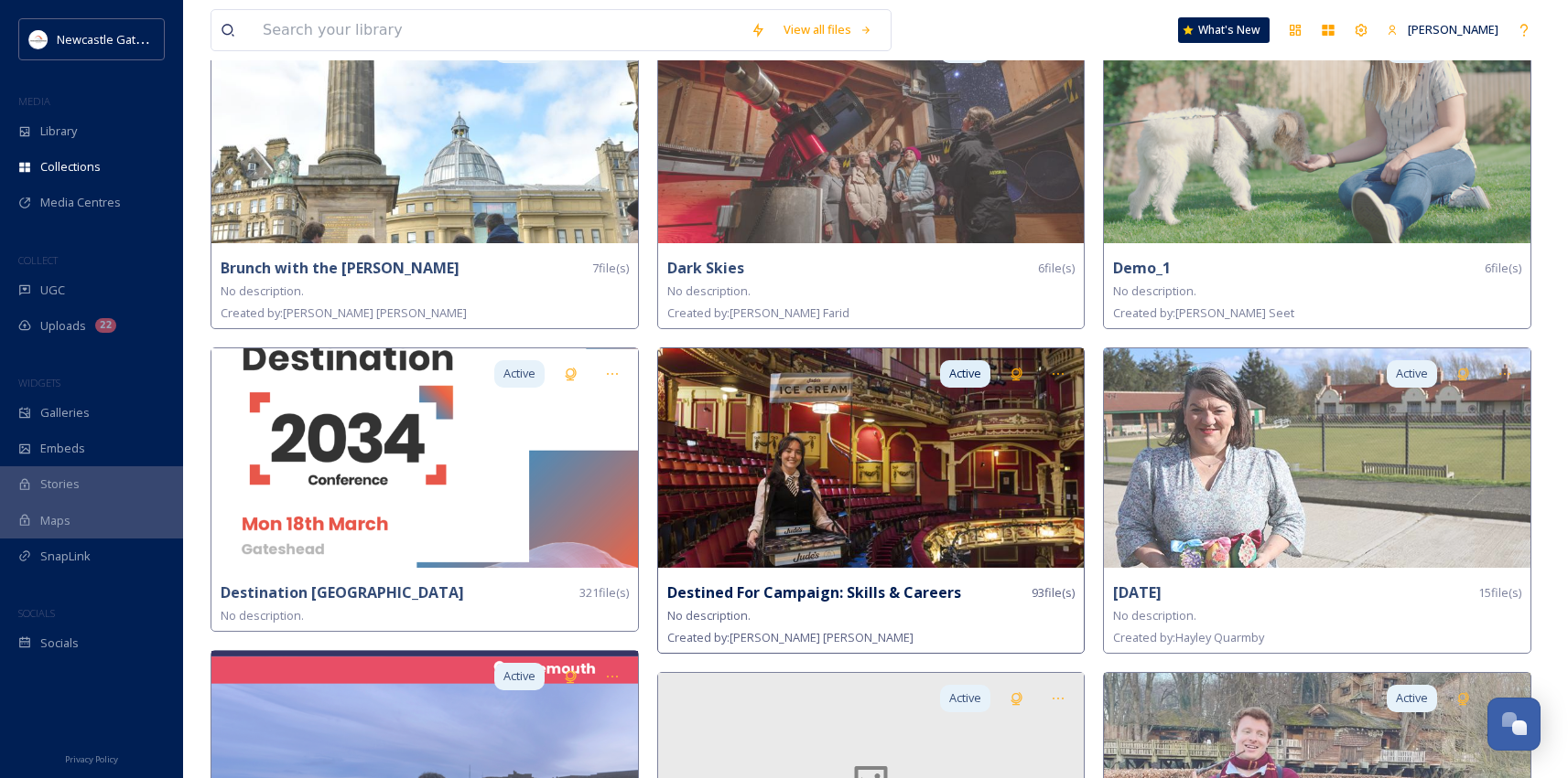
click at [814, 464] on img at bounding box center [871, 458] width 427 height 220
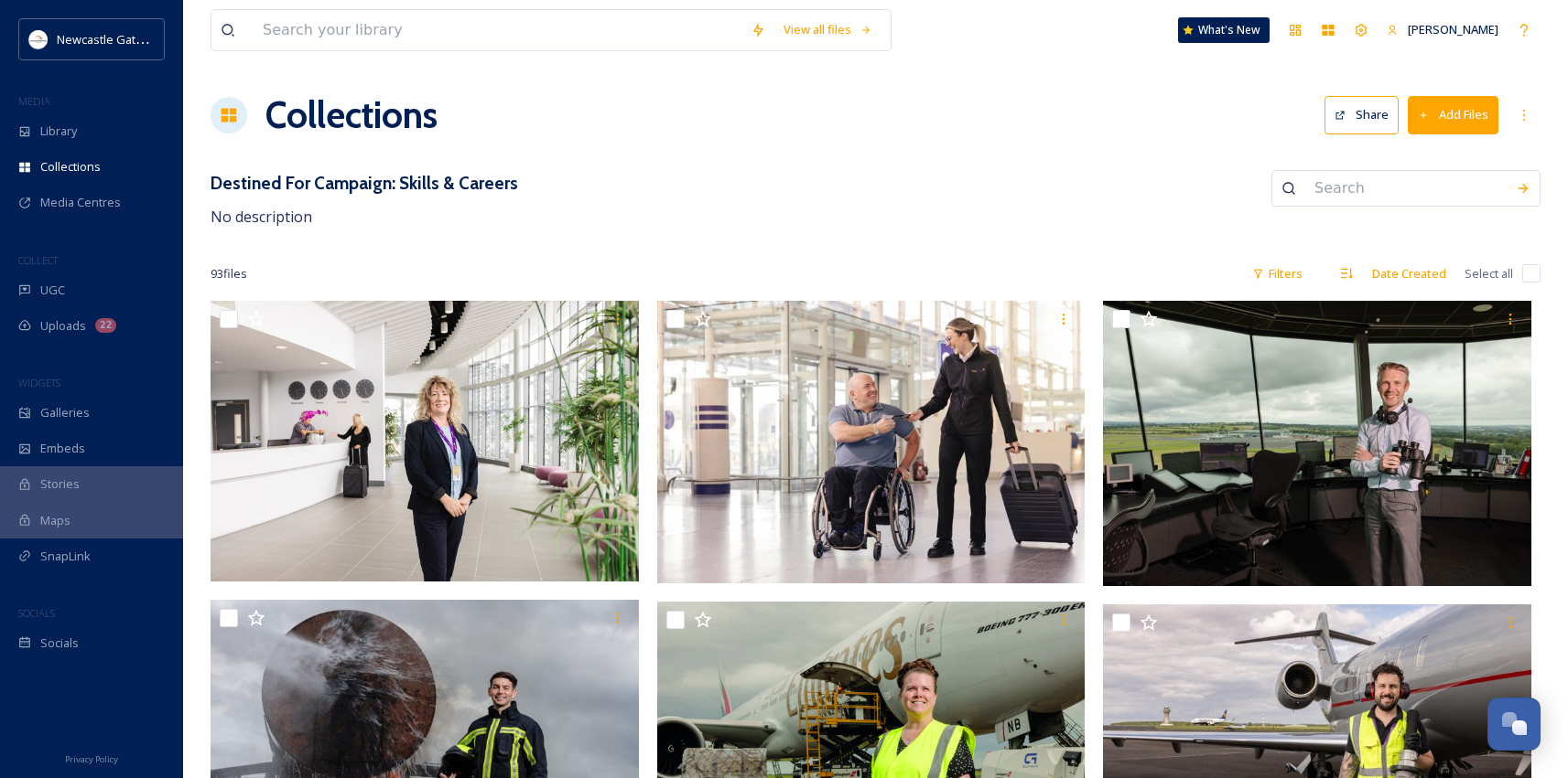
click at [1358, 111] on button "Share" at bounding box center [1361, 115] width 74 height 37
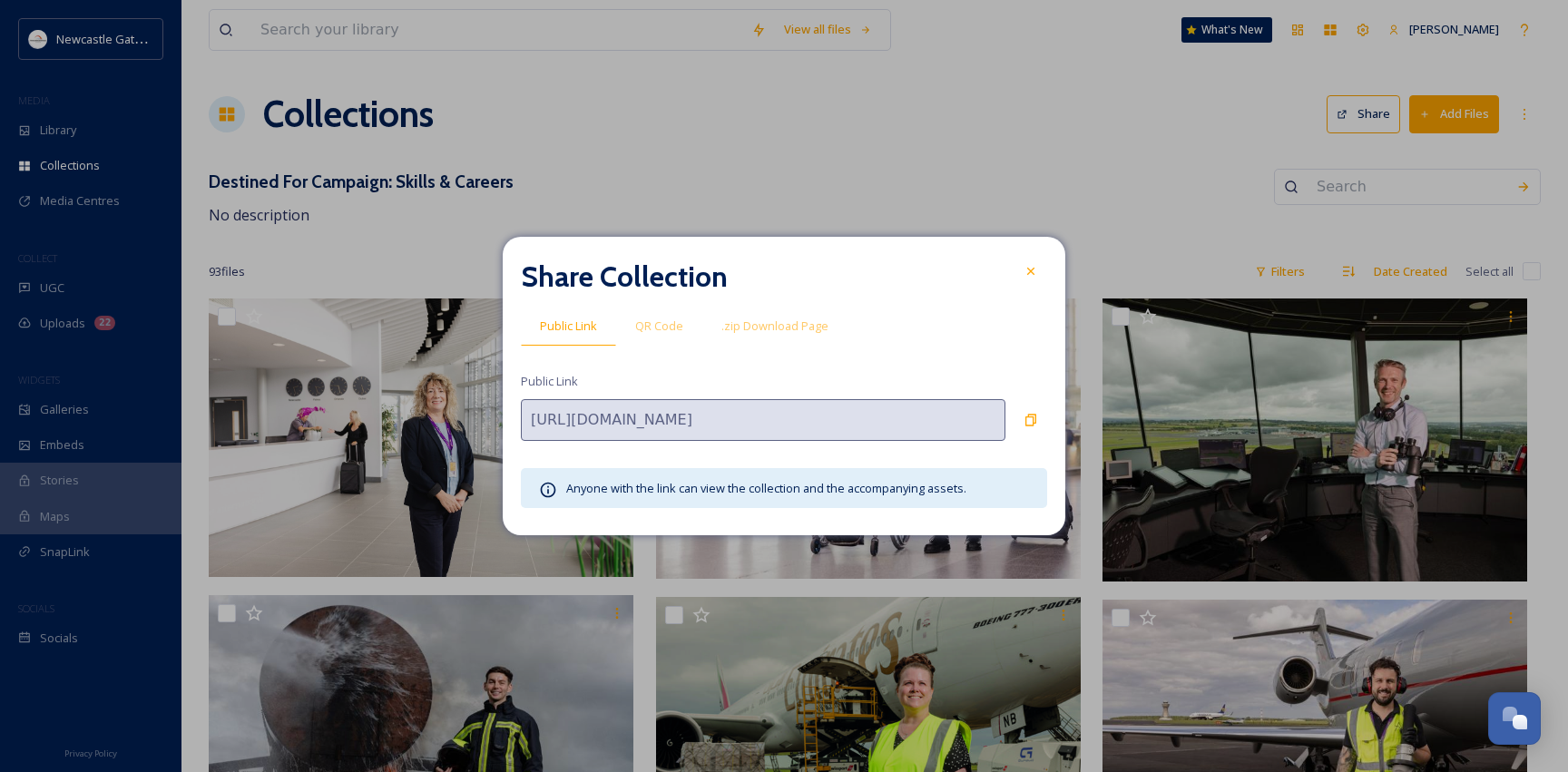
click at [1034, 279] on icon at bounding box center [1031, 271] width 15 height 15
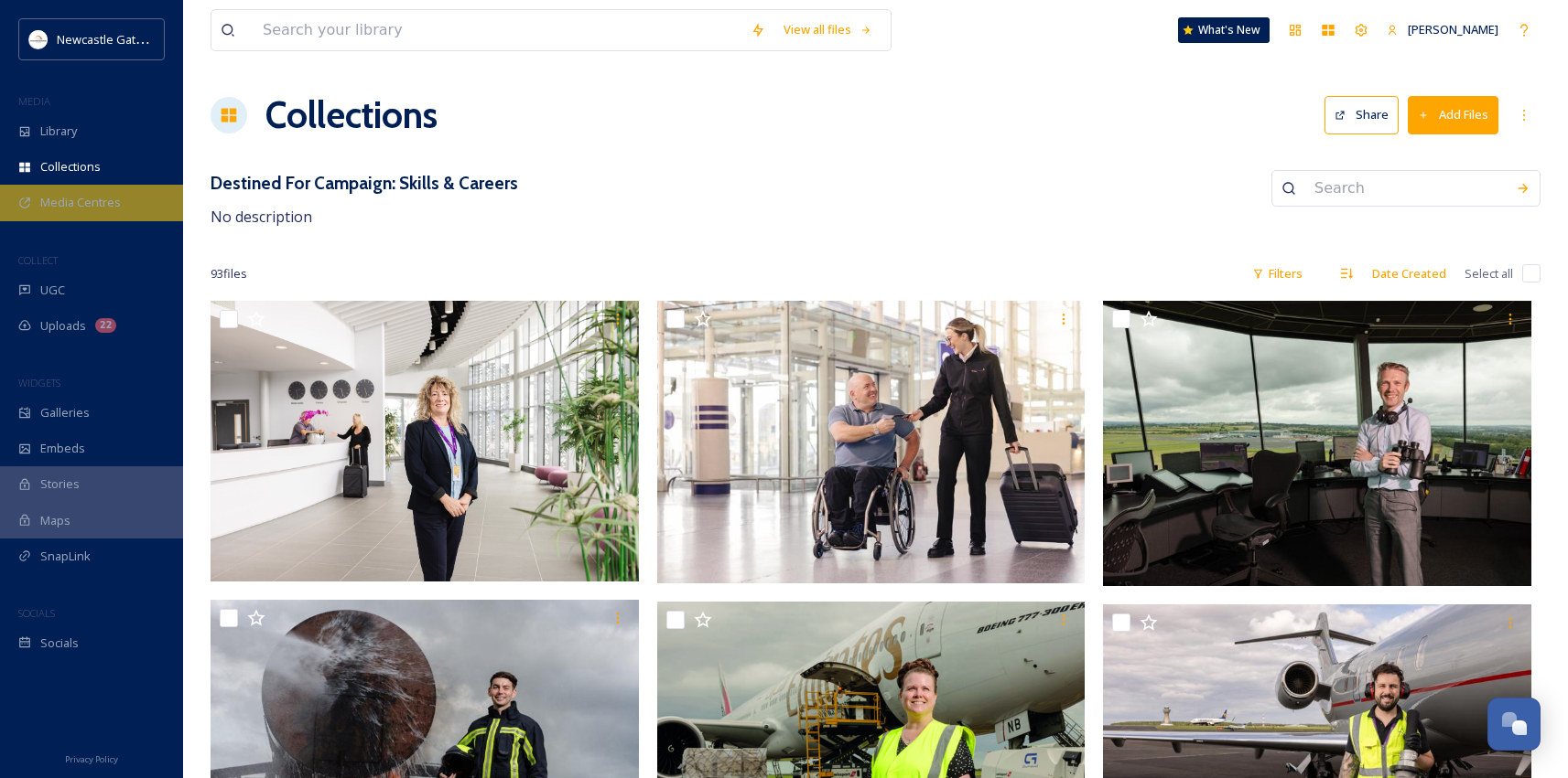
click at [110, 210] on span "Media Centres" at bounding box center [80, 202] width 81 height 18
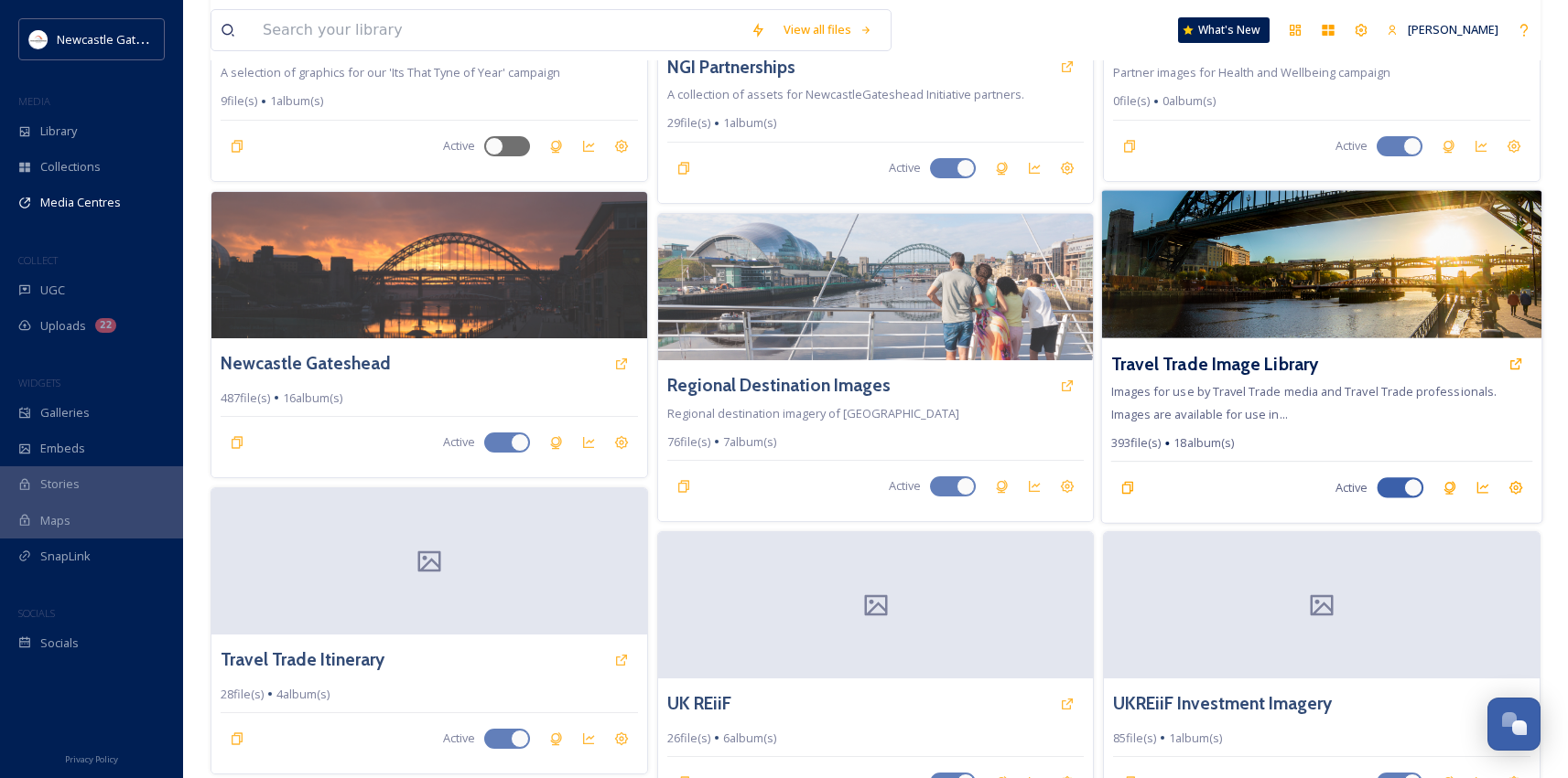
scroll to position [940, 0]
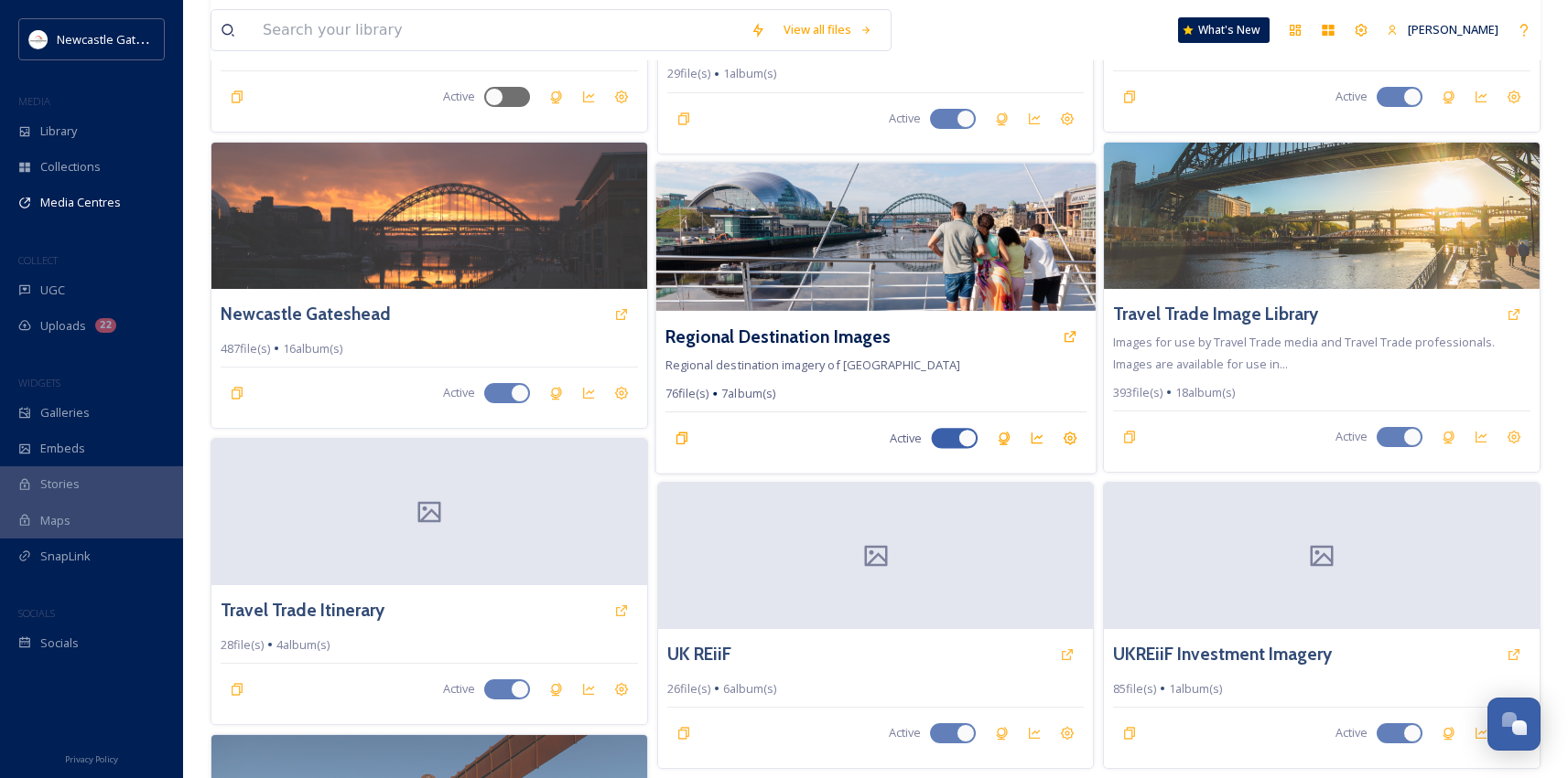
click at [877, 274] on img at bounding box center [875, 237] width 440 height 148
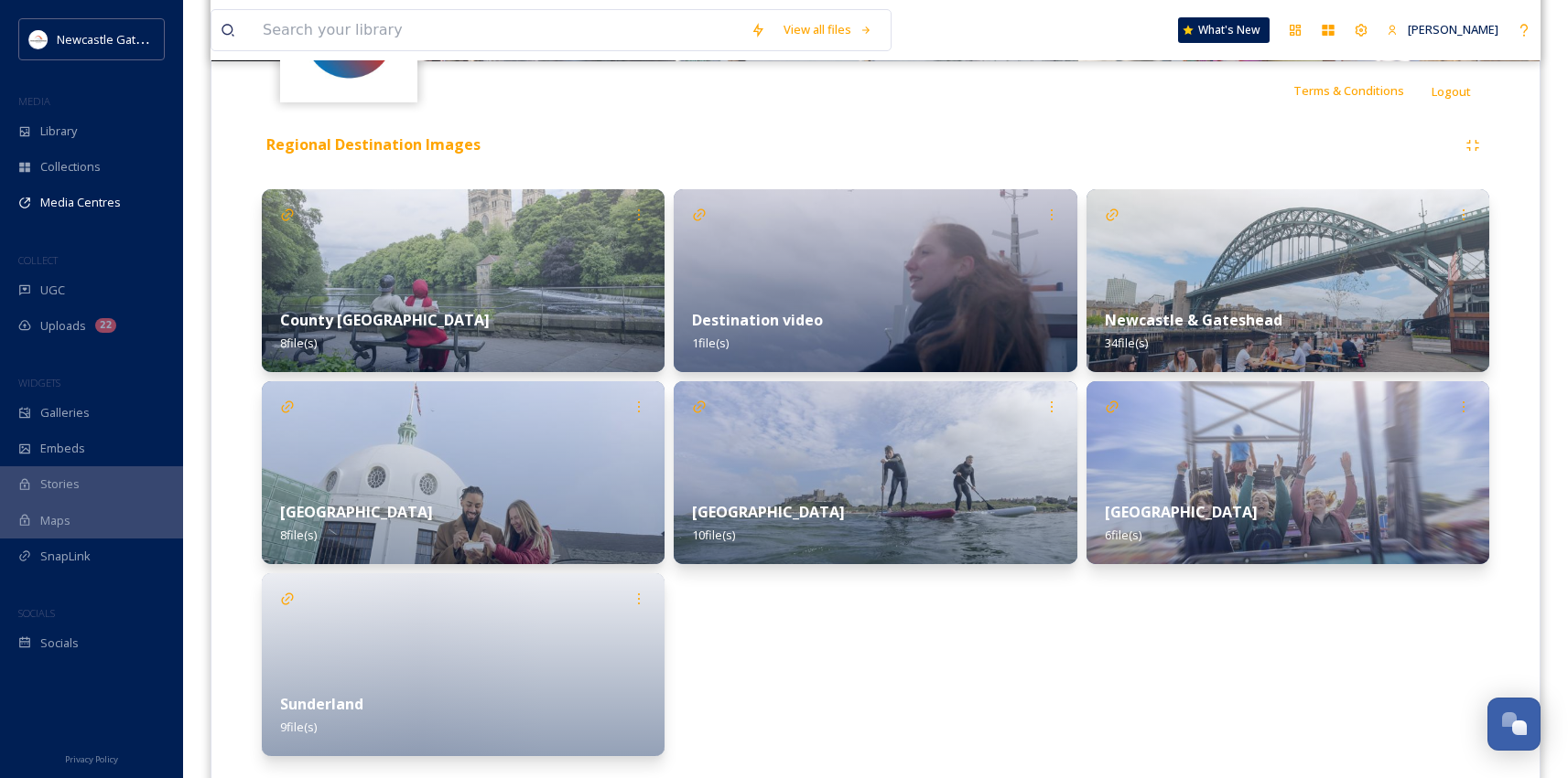
scroll to position [399, 0]
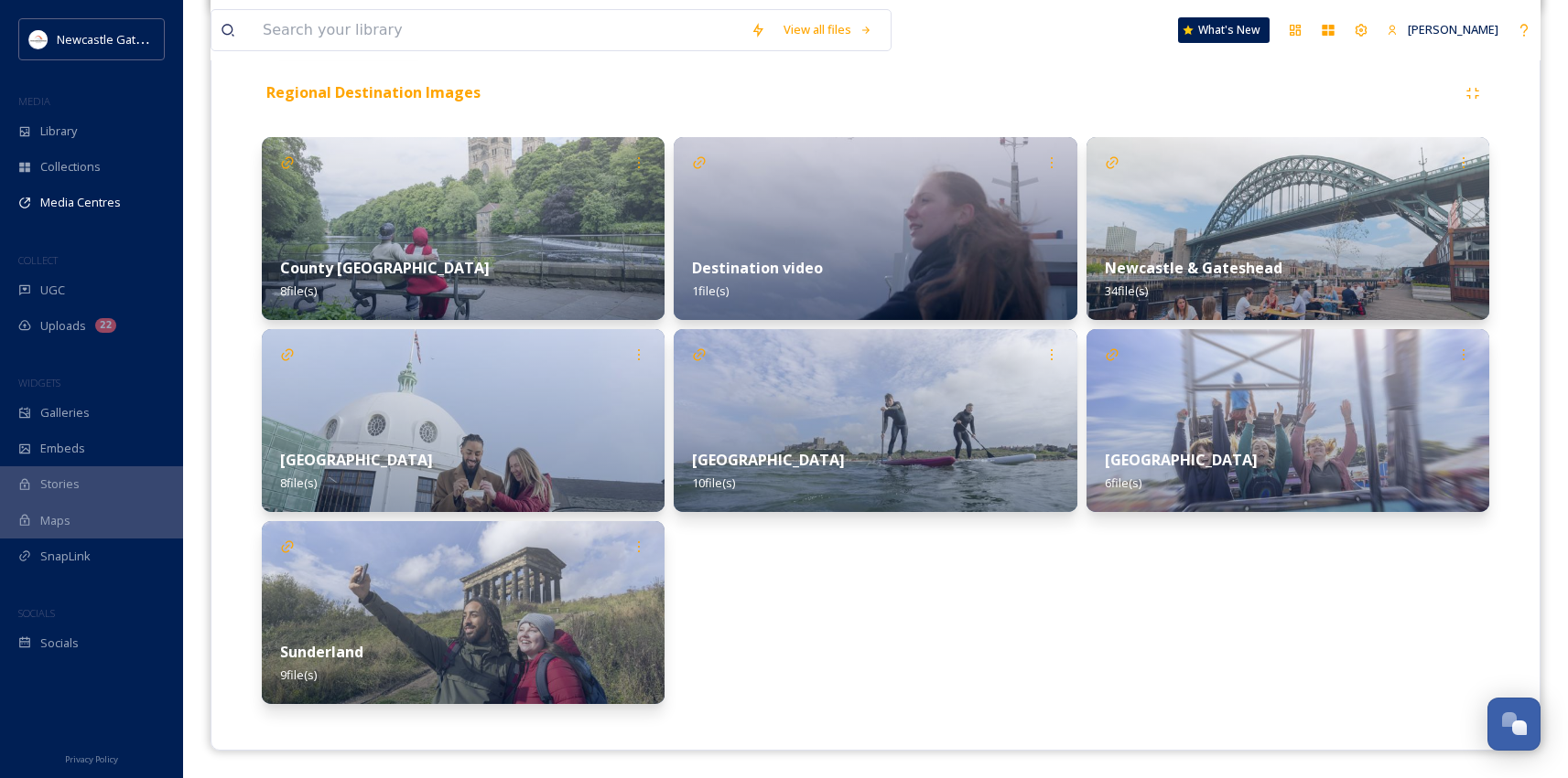
click at [1239, 236] on img at bounding box center [1288, 228] width 403 height 183
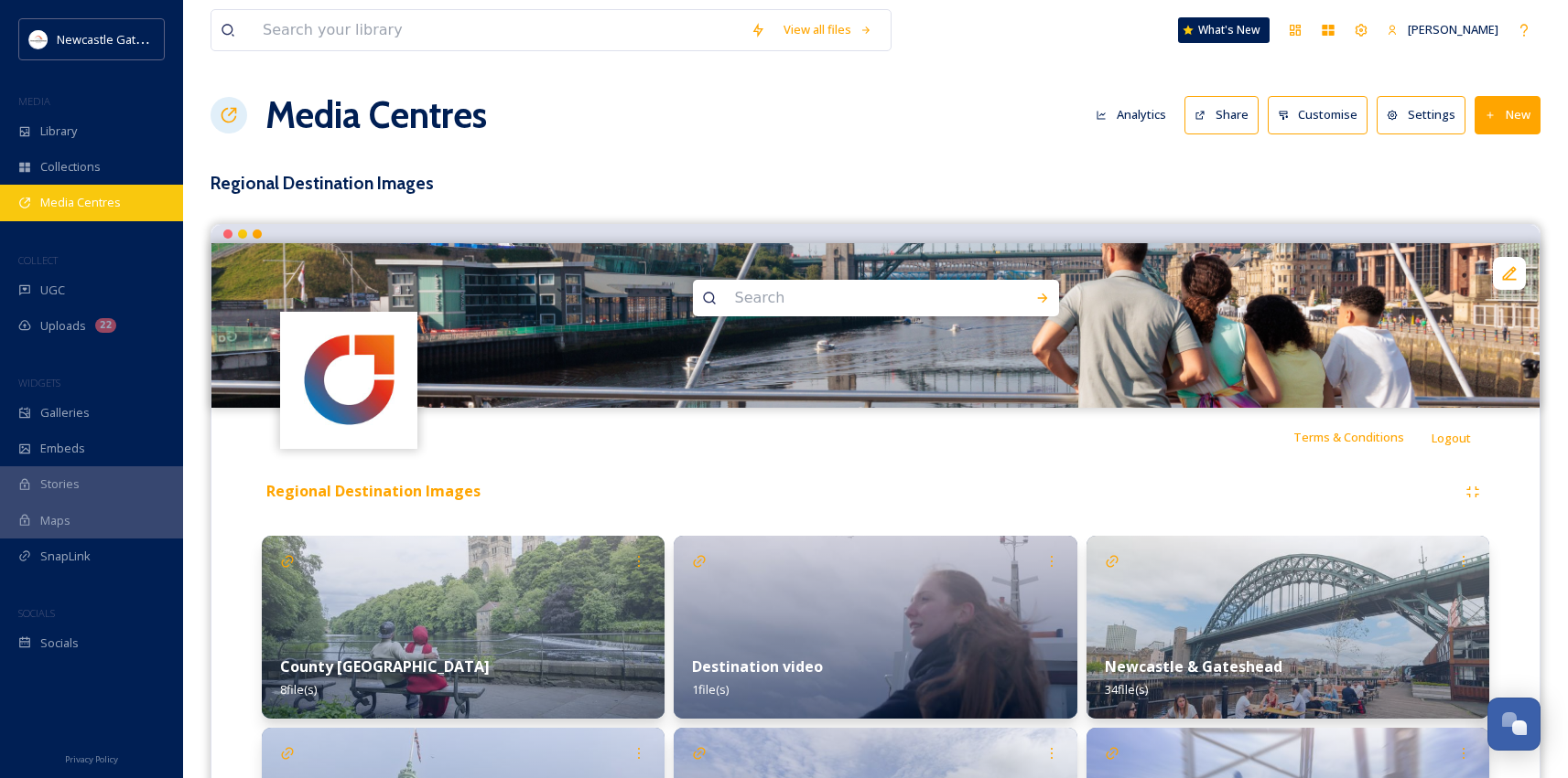
click at [75, 211] on div "Media Centres" at bounding box center [91, 202] width 183 height 35
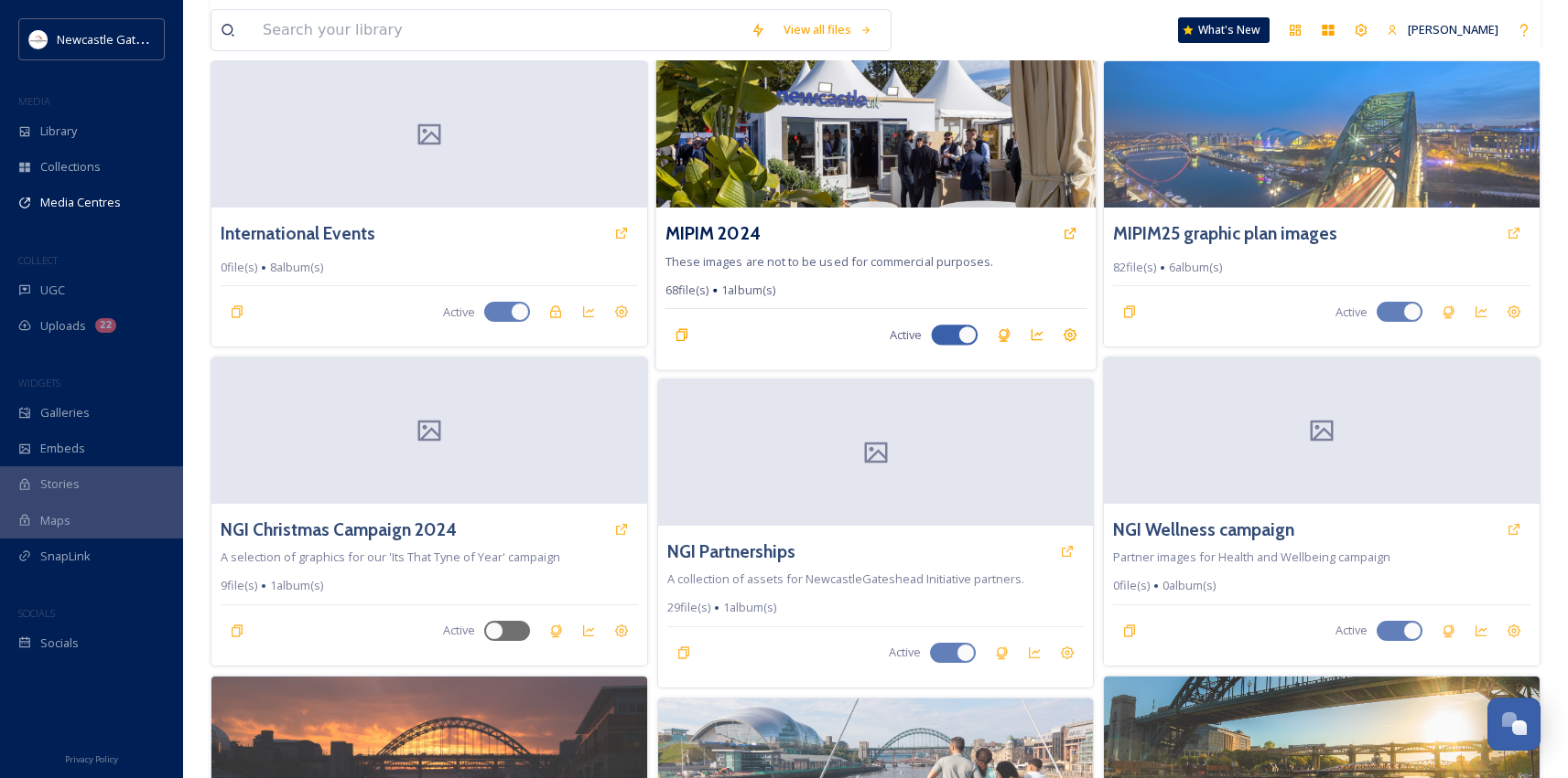
scroll to position [401, 0]
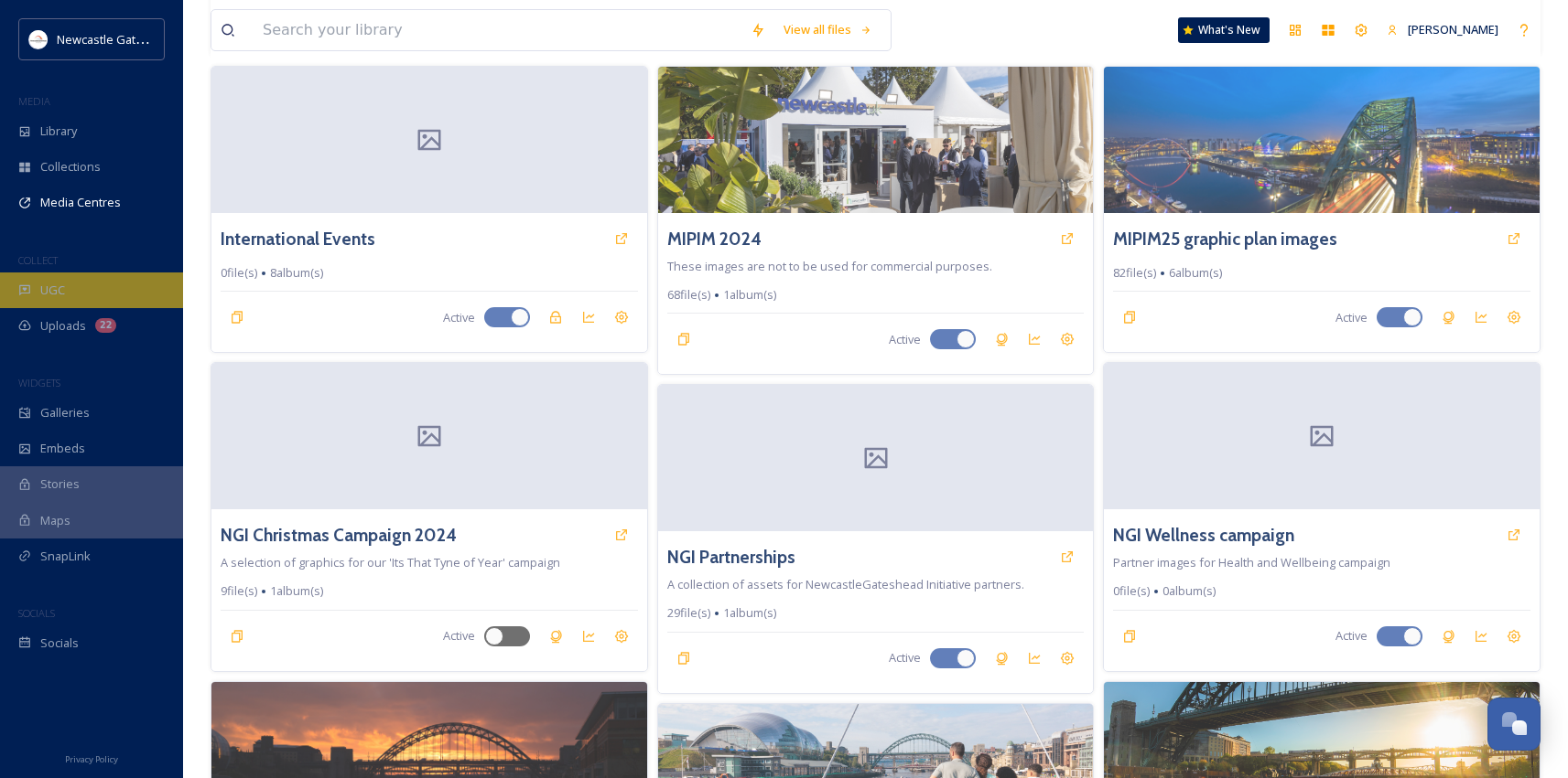
click at [64, 288] on div "UGC" at bounding box center [91, 290] width 183 height 35
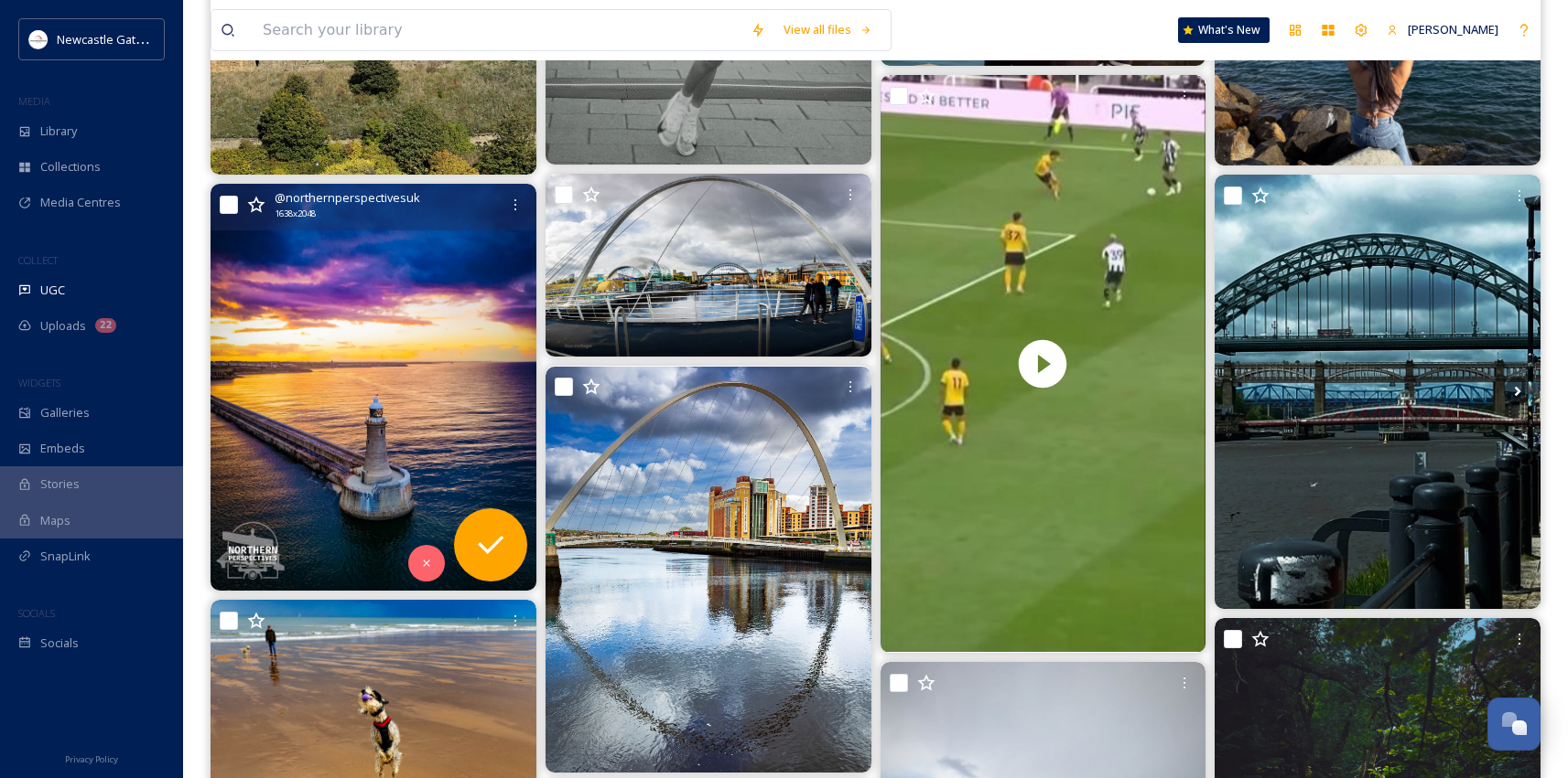
scroll to position [1499, 0]
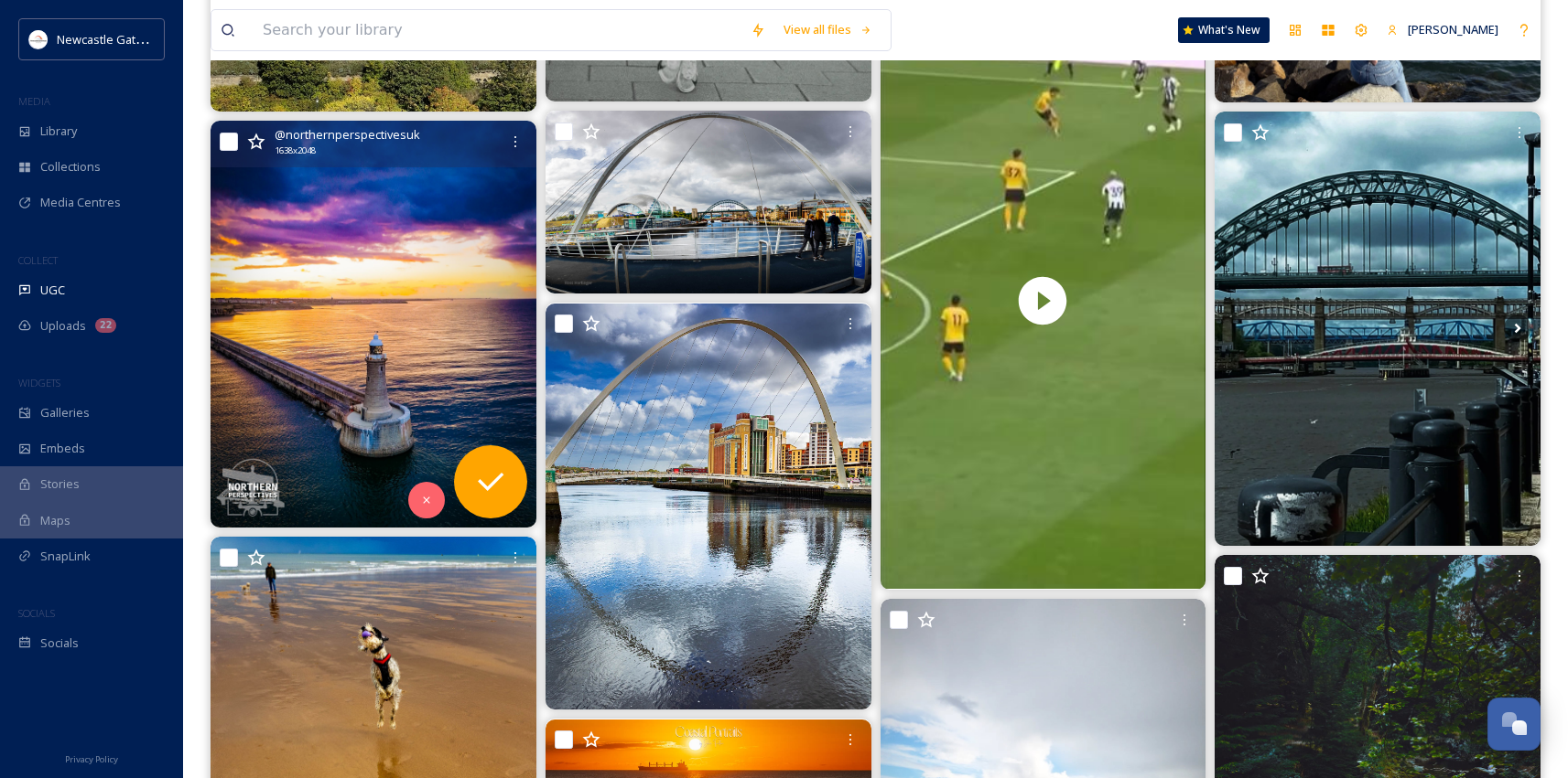
click at [324, 244] on img at bounding box center [373, 324] width 326 height 407
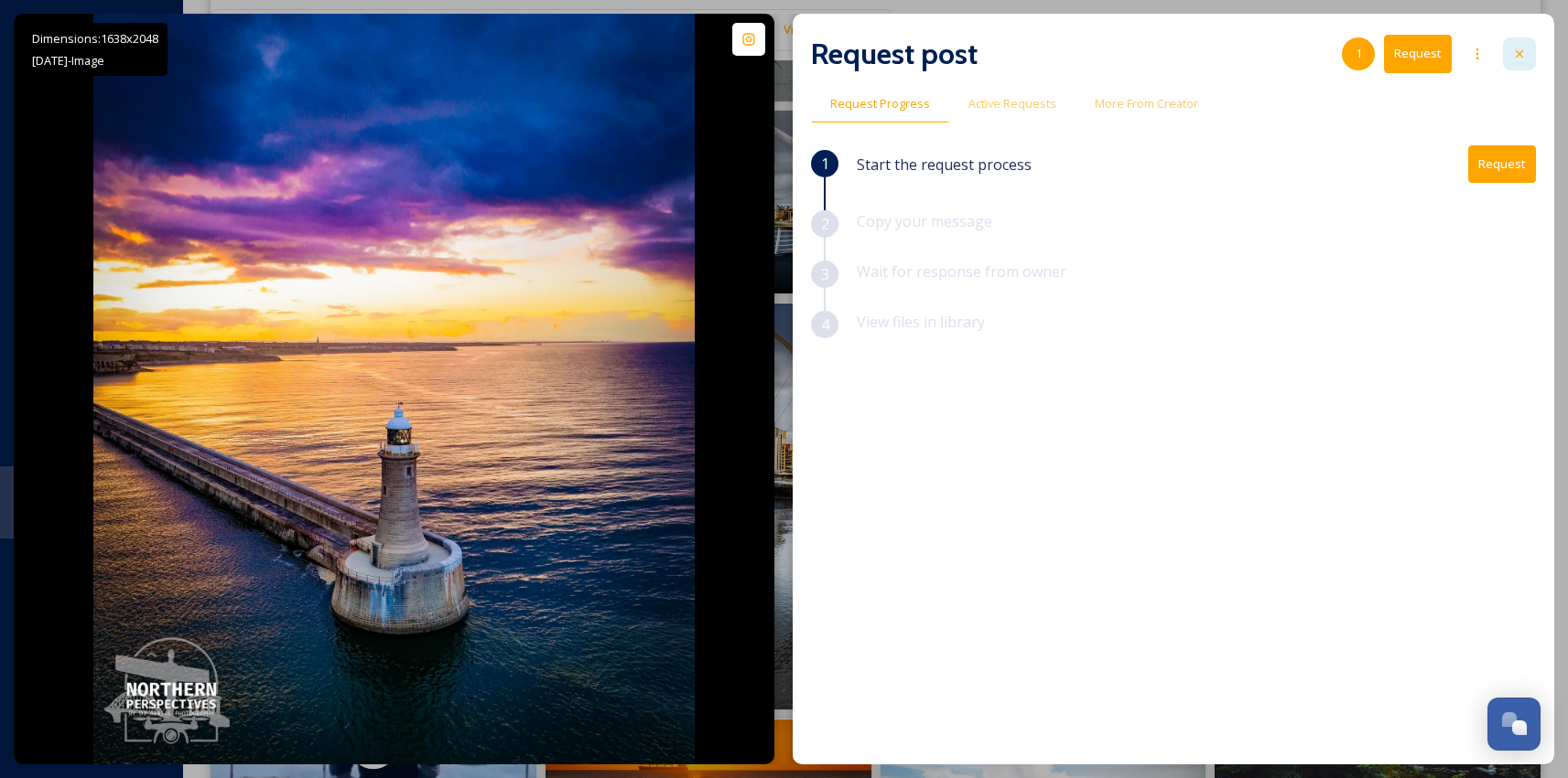
click at [1531, 53] on div at bounding box center [1520, 54] width 33 height 33
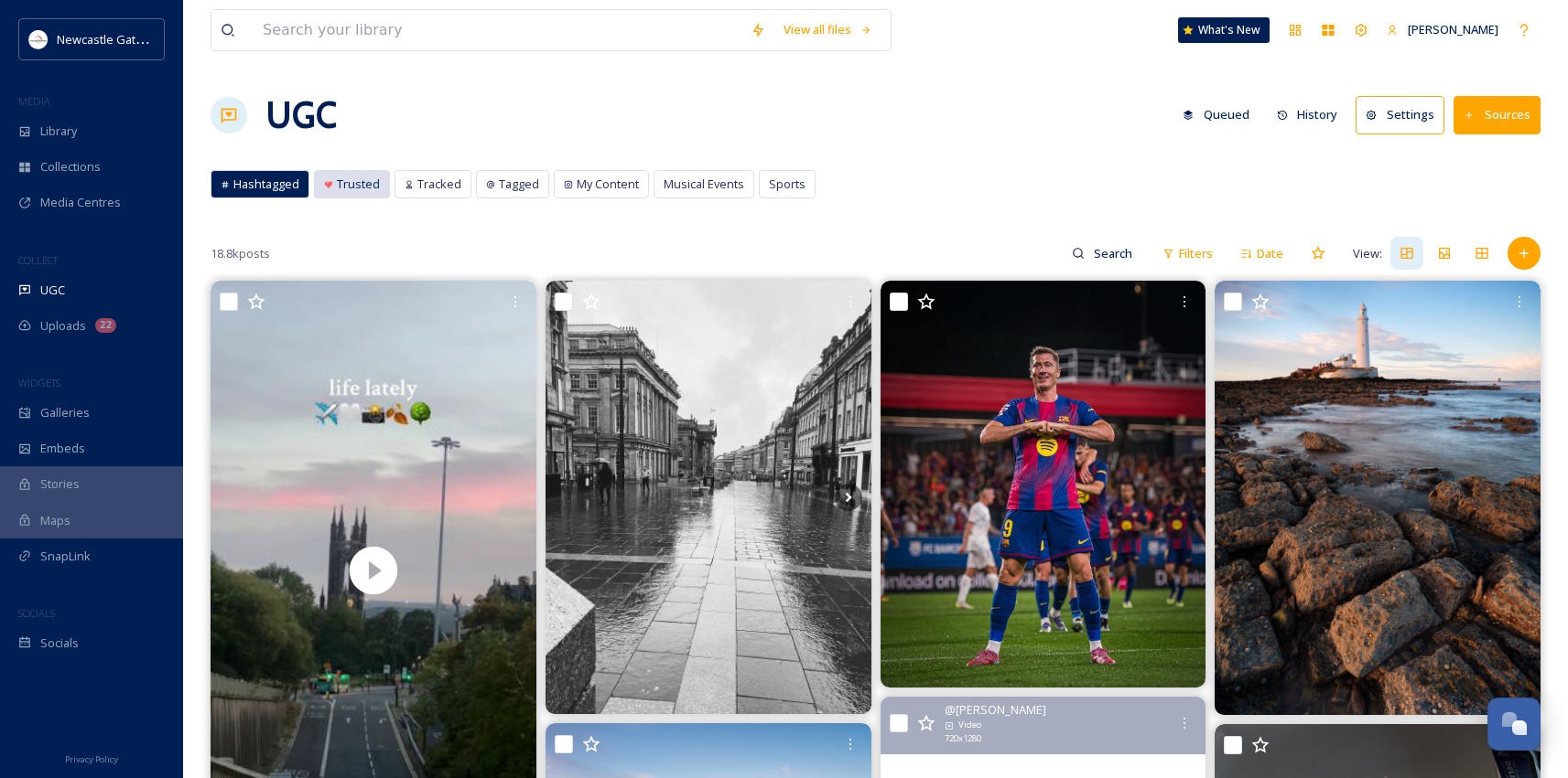
click at [355, 185] on span "Trusted" at bounding box center [358, 184] width 43 height 18
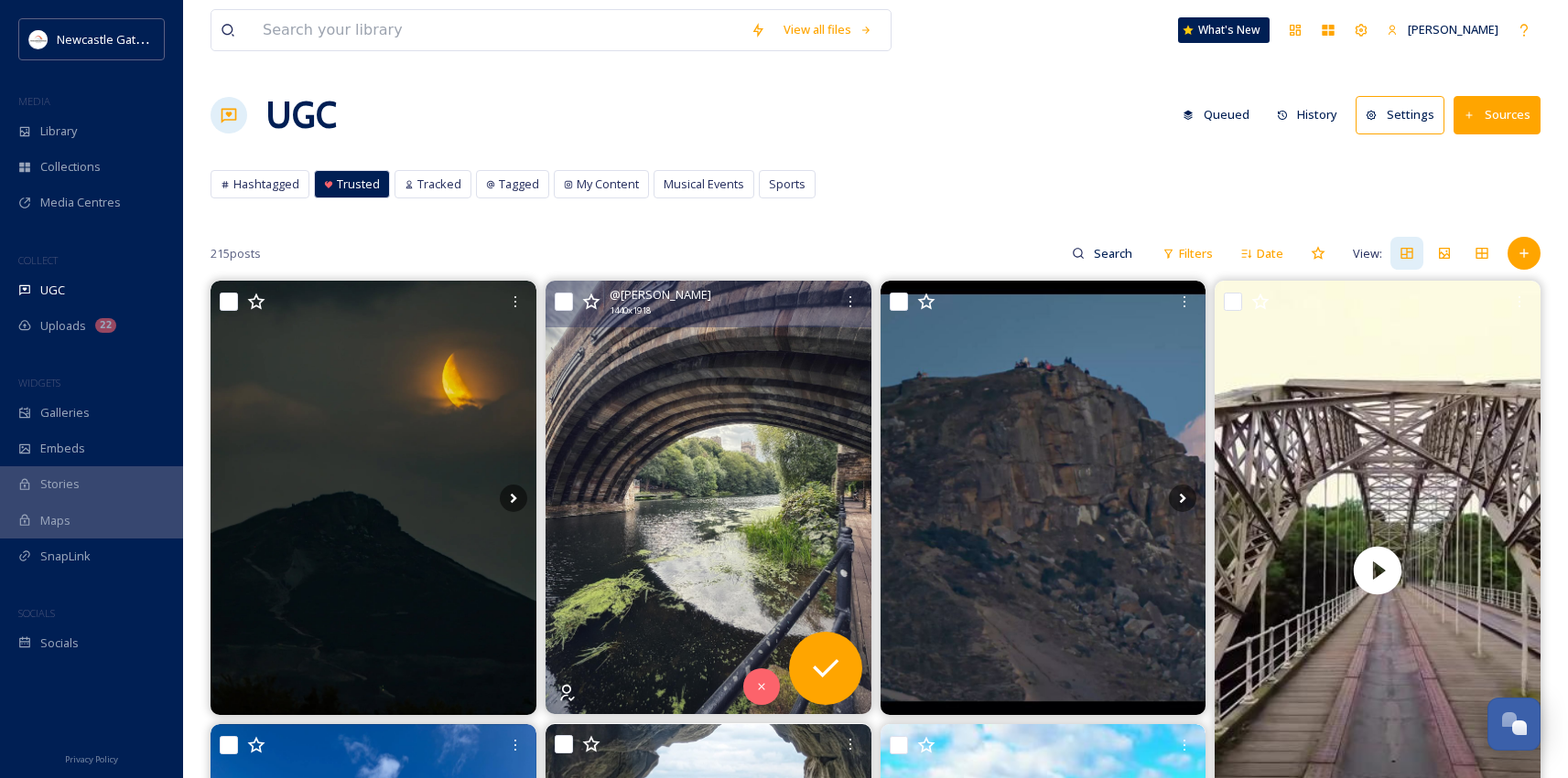
click at [643, 466] on img at bounding box center [708, 498] width 326 height 434
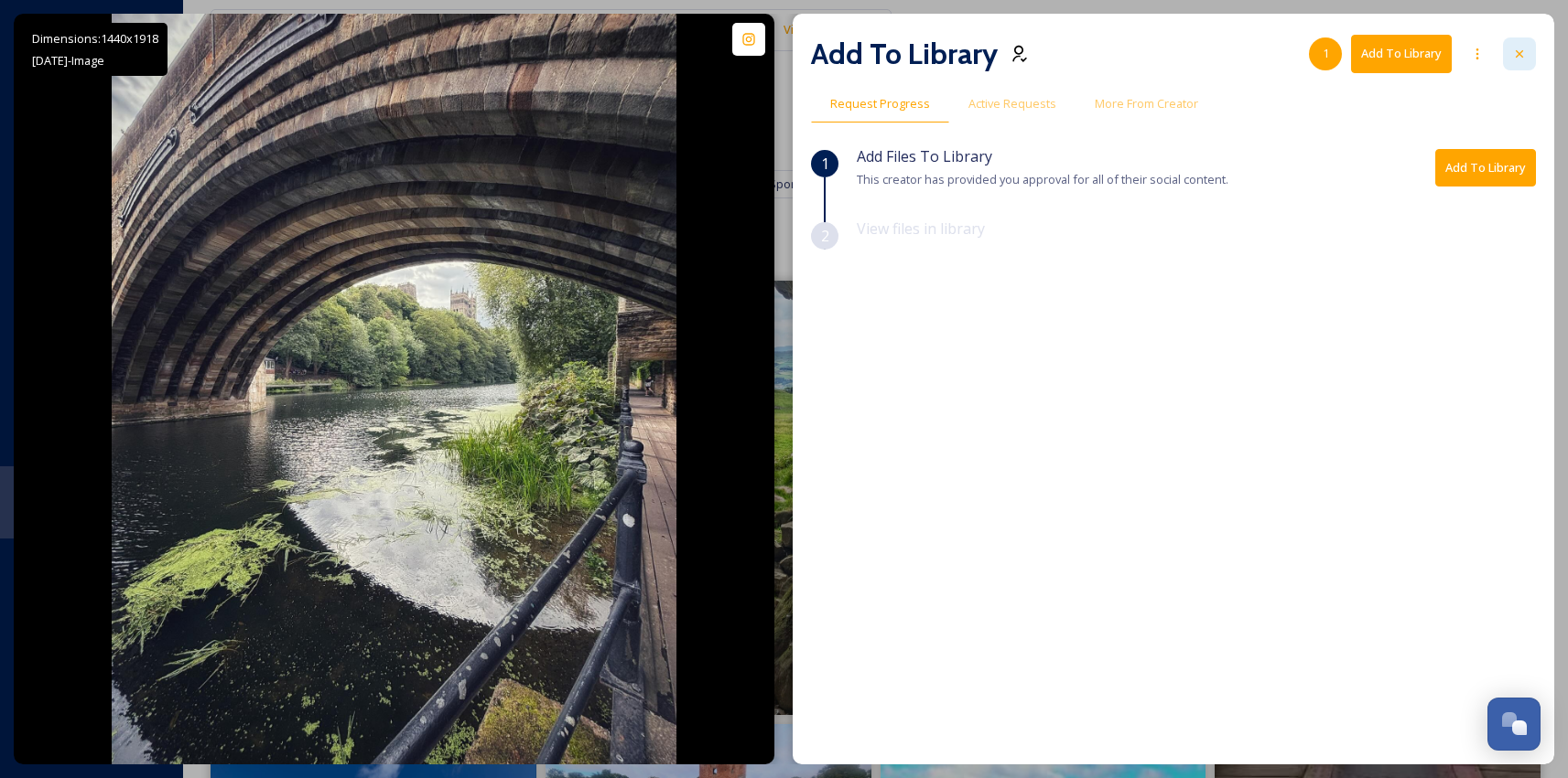
click at [1521, 52] on icon at bounding box center [1520, 54] width 7 height 7
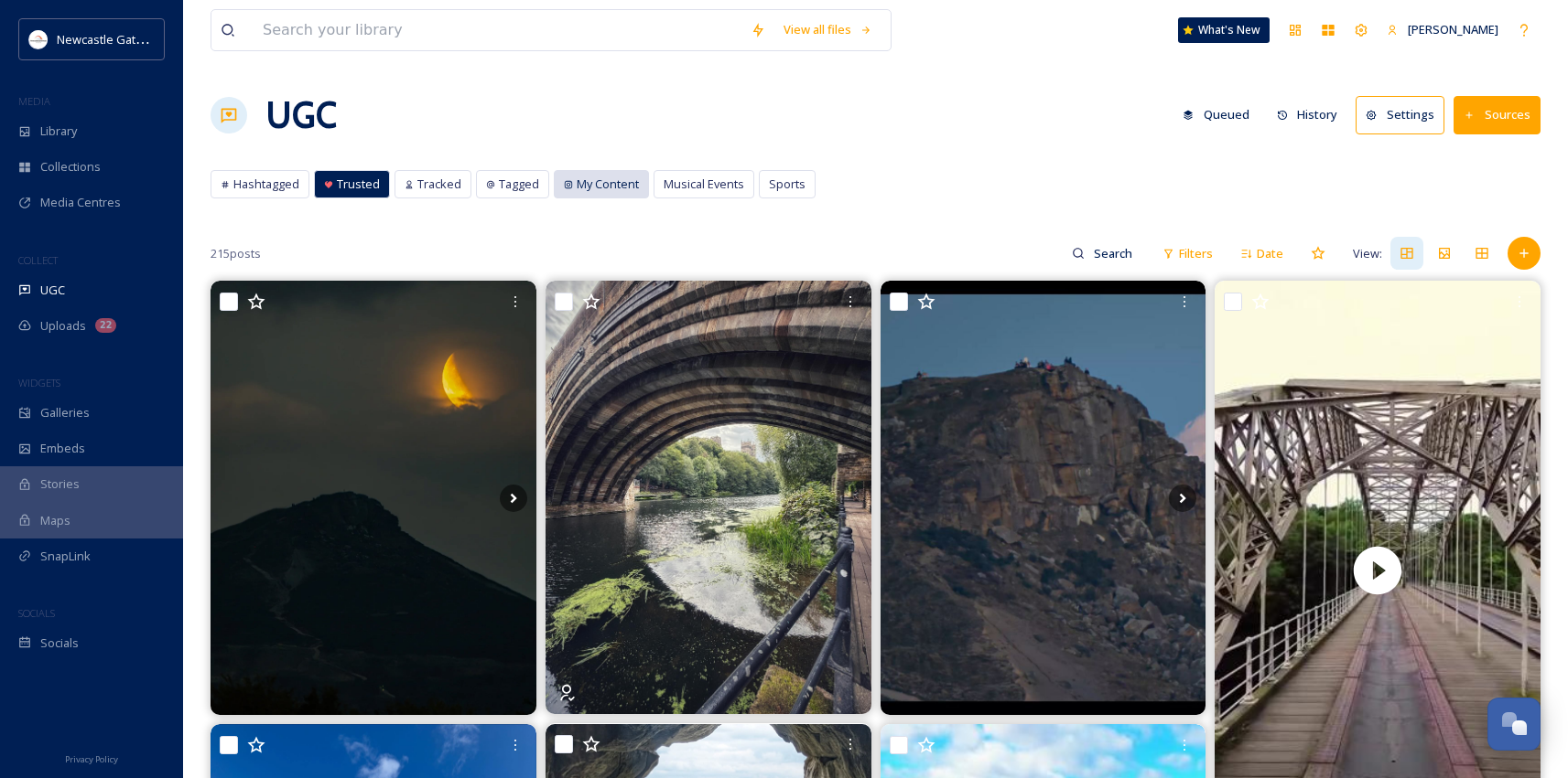
click at [633, 183] on span "My Content" at bounding box center [607, 184] width 62 height 18
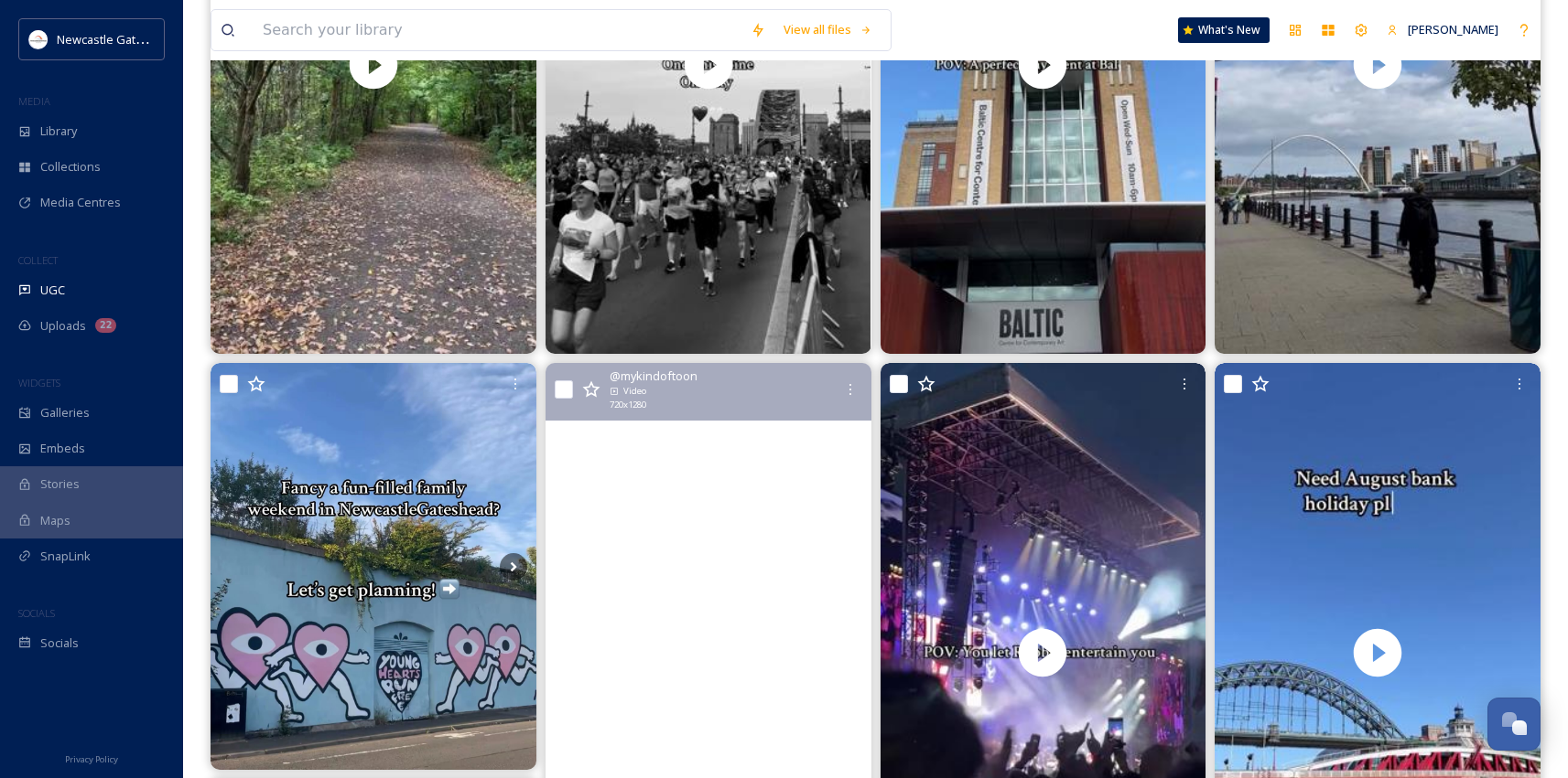
scroll to position [507, 0]
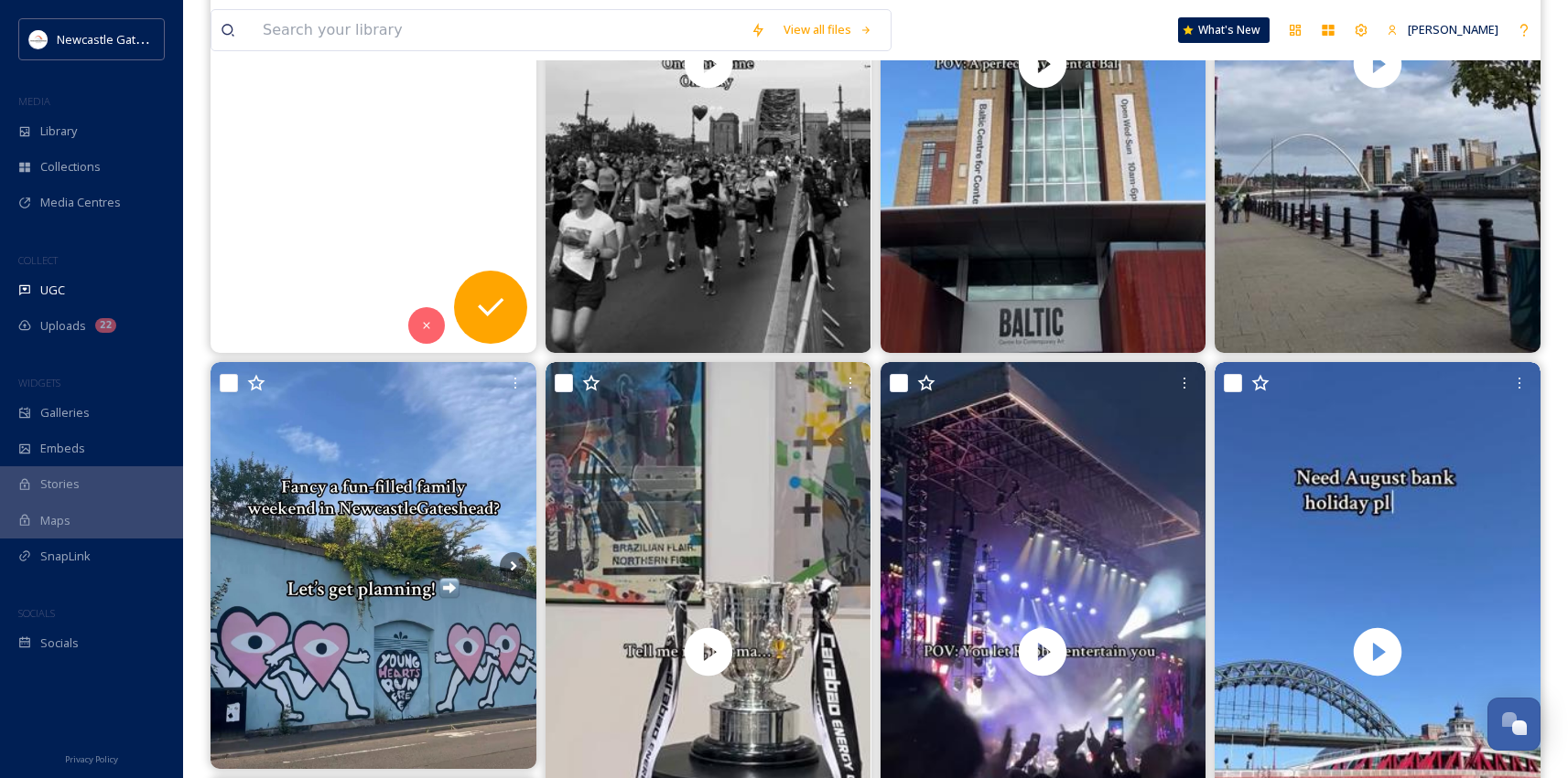
click at [456, 186] on video "Unmissable Autumn events in Newcastle and Gateshead 🍂 \a\aMake sure to save thi…" at bounding box center [373, 63] width 326 height 579
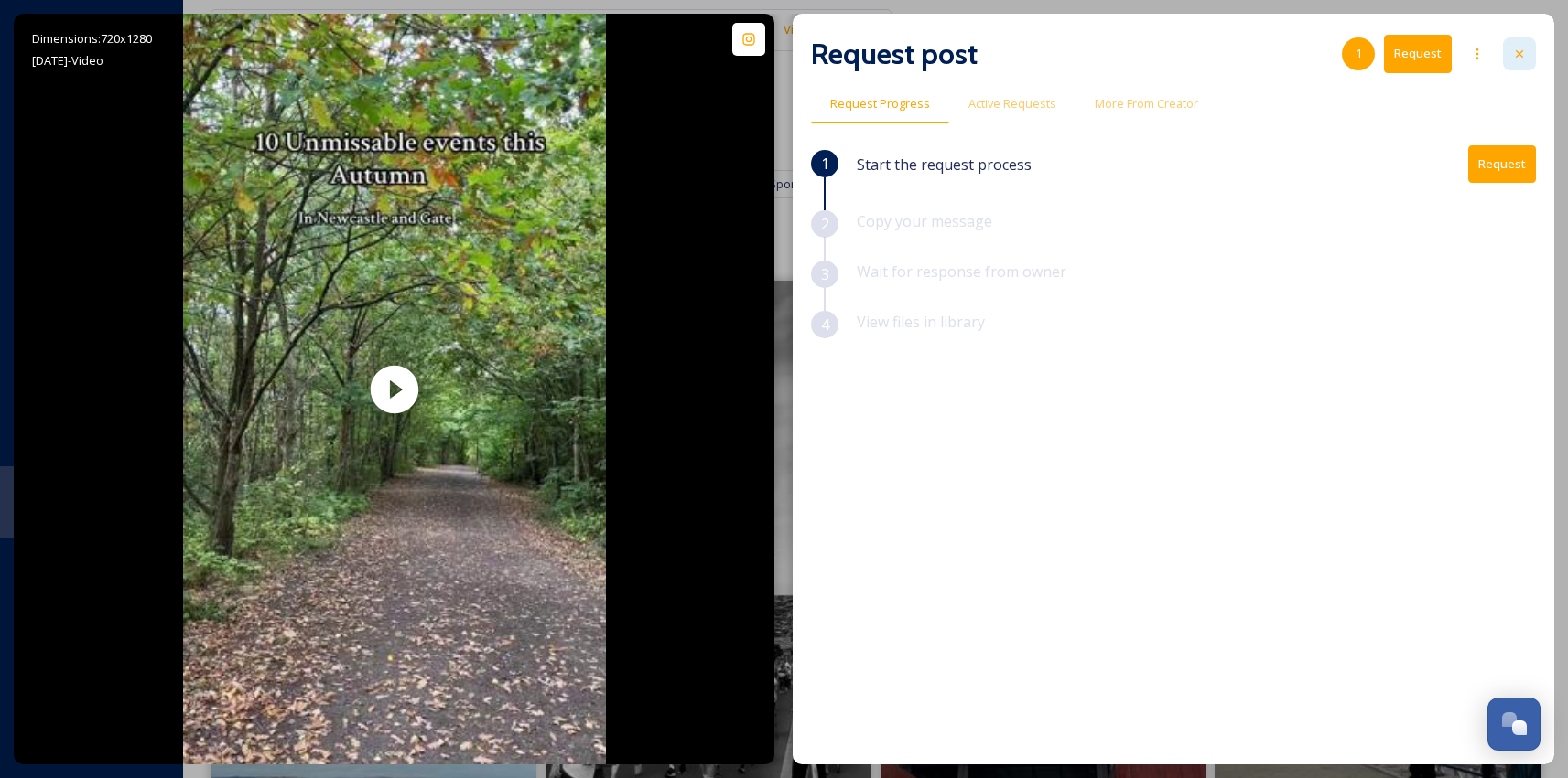
click at [1524, 52] on icon at bounding box center [1520, 54] width 15 height 15
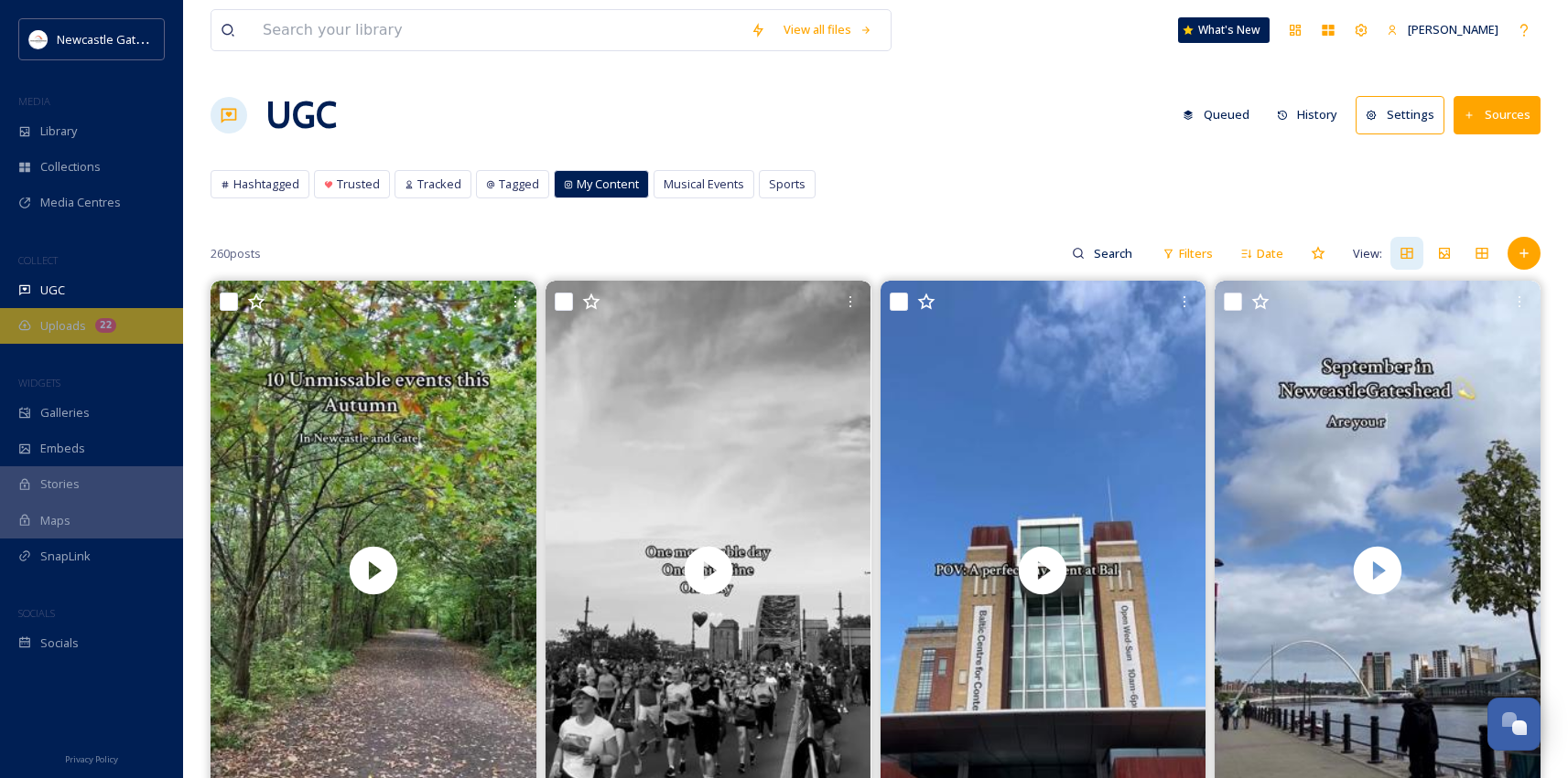
click at [80, 322] on span "Uploads" at bounding box center [62, 325] width 45 height 18
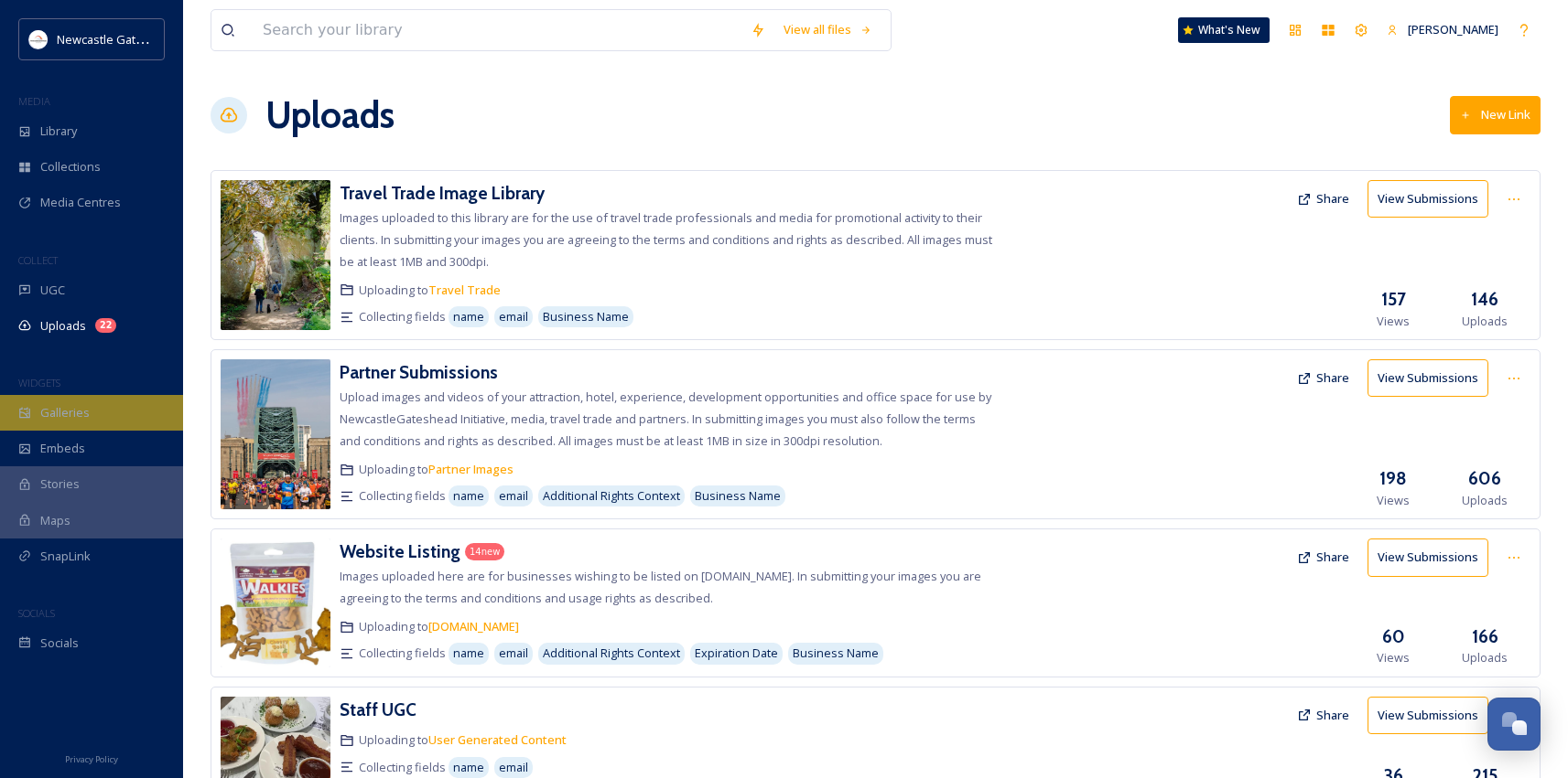
click at [73, 422] on div "Galleries" at bounding box center [91, 413] width 183 height 35
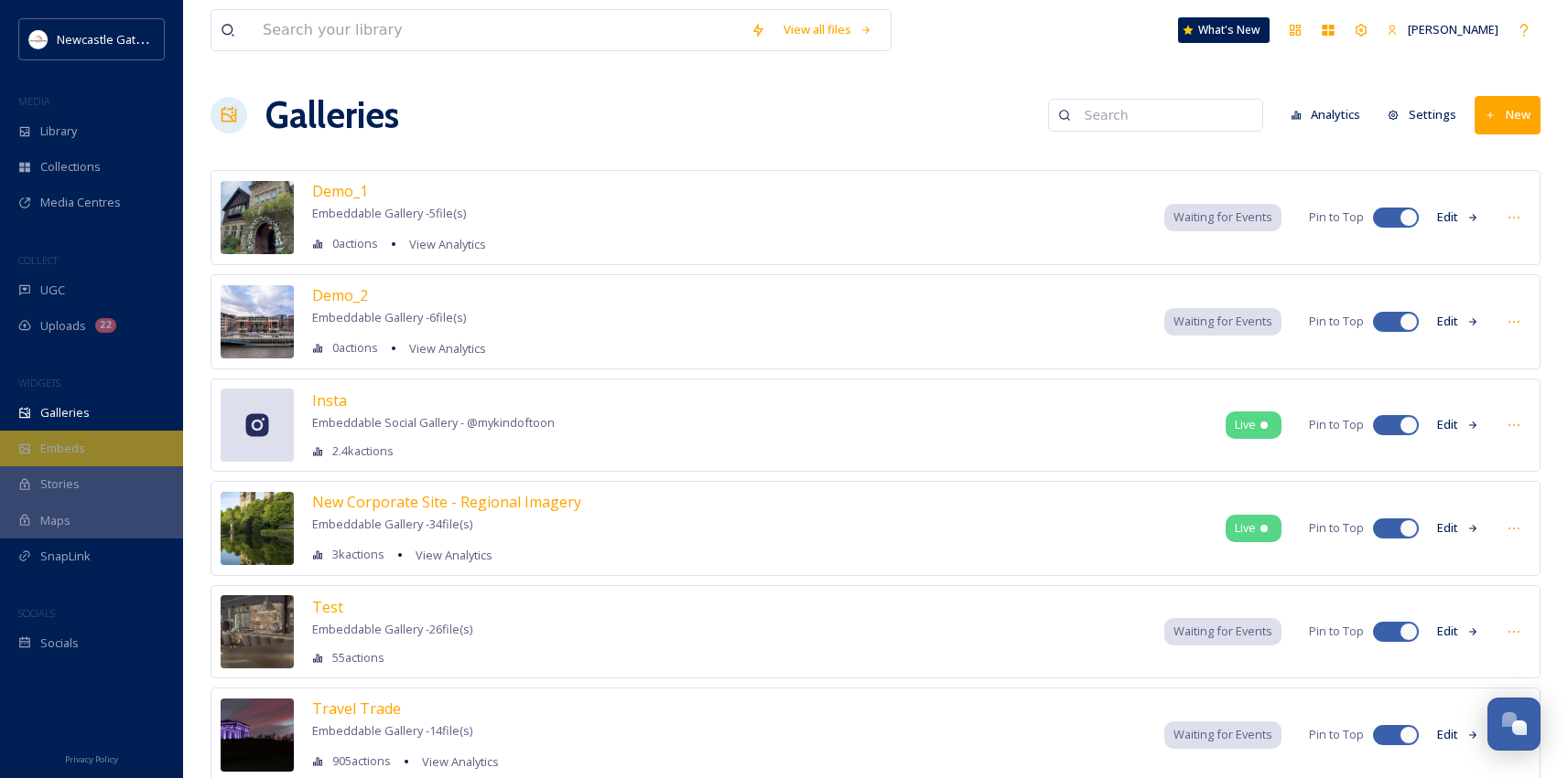
click at [81, 450] on span "Embeds" at bounding box center [62, 448] width 45 height 18
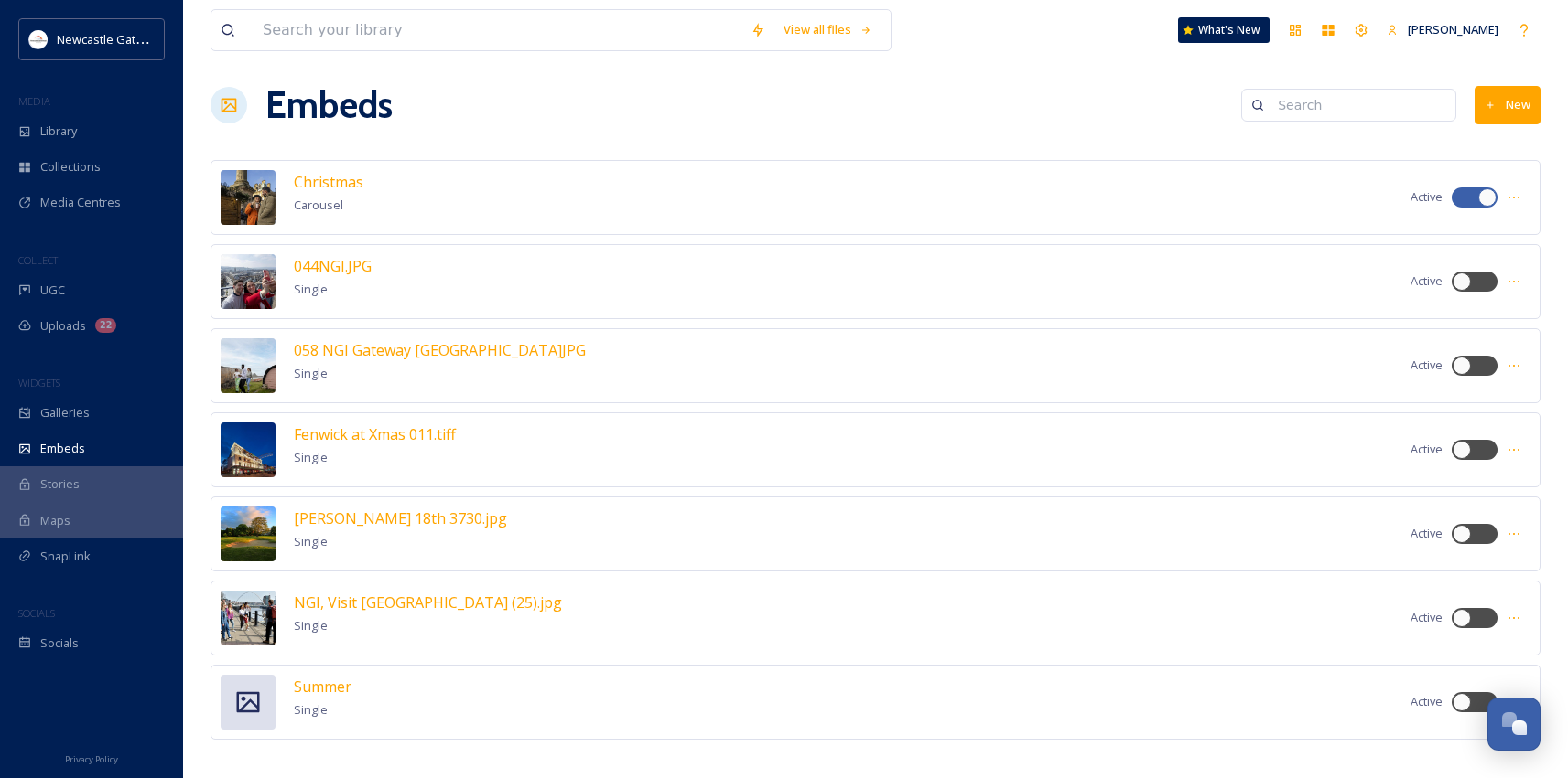
scroll to position [27, 0]
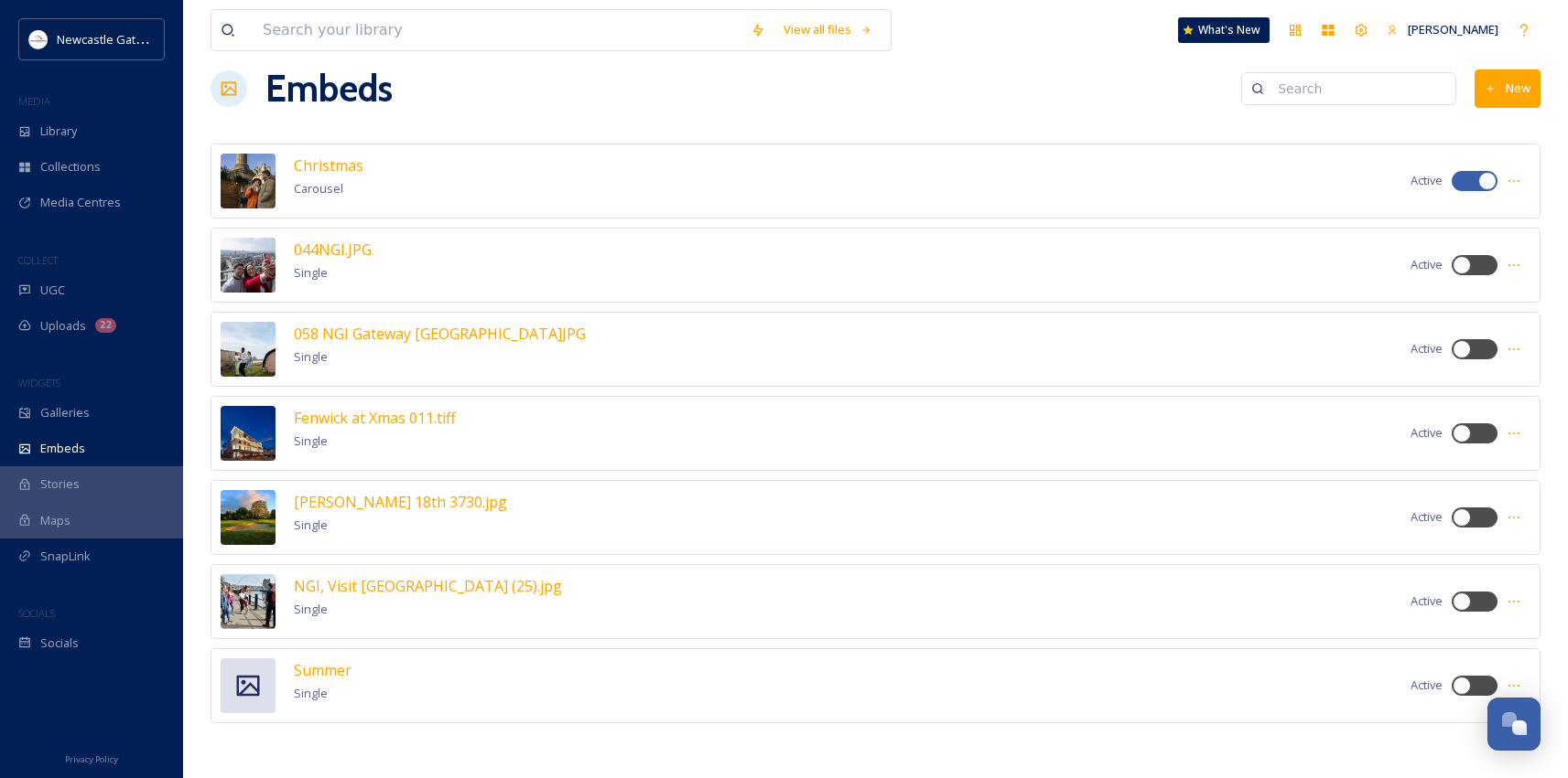
click at [101, 488] on div "Stories" at bounding box center [91, 484] width 183 height 35
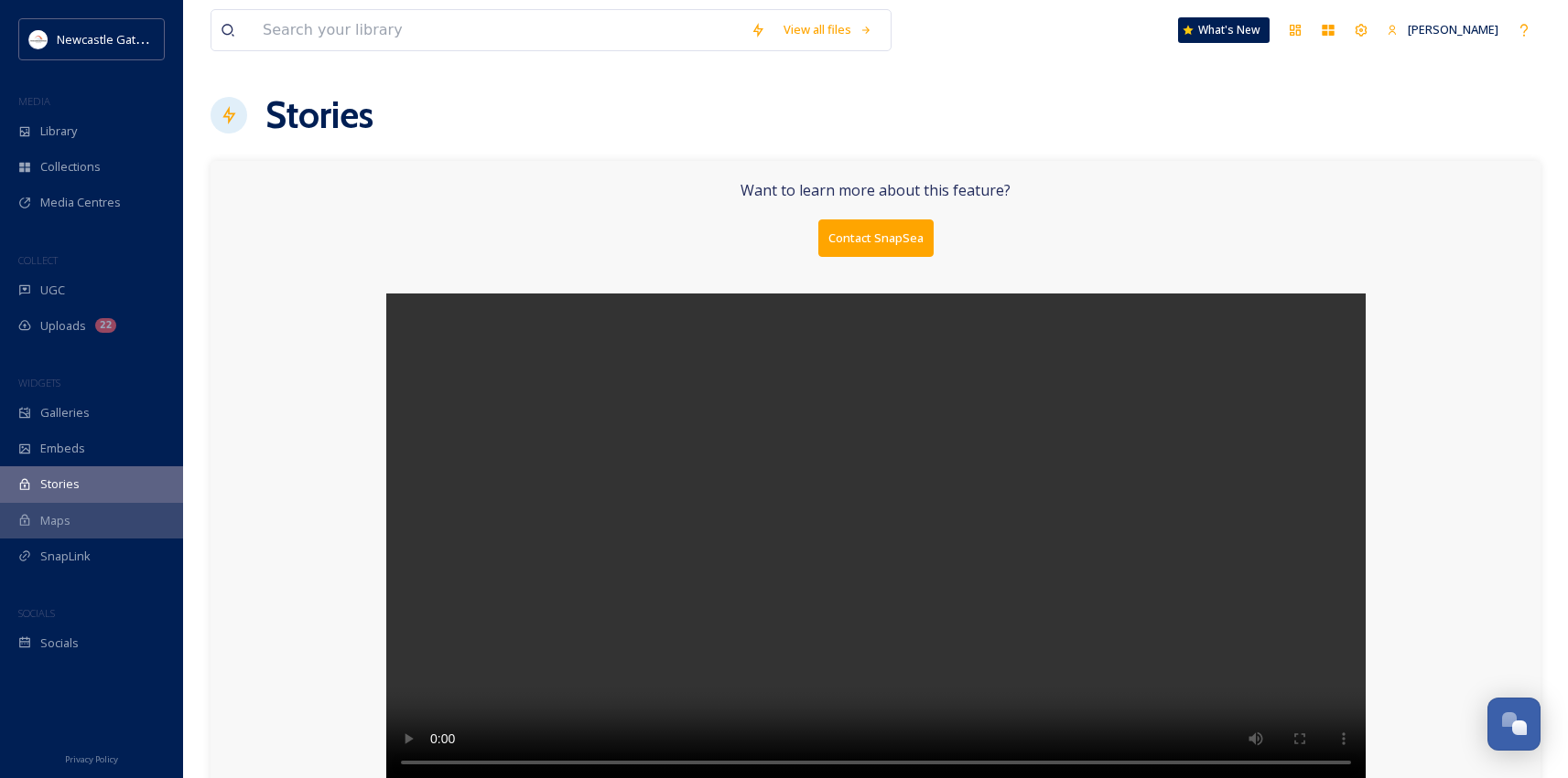
click at [107, 519] on div "Maps" at bounding box center [91, 521] width 183 height 35
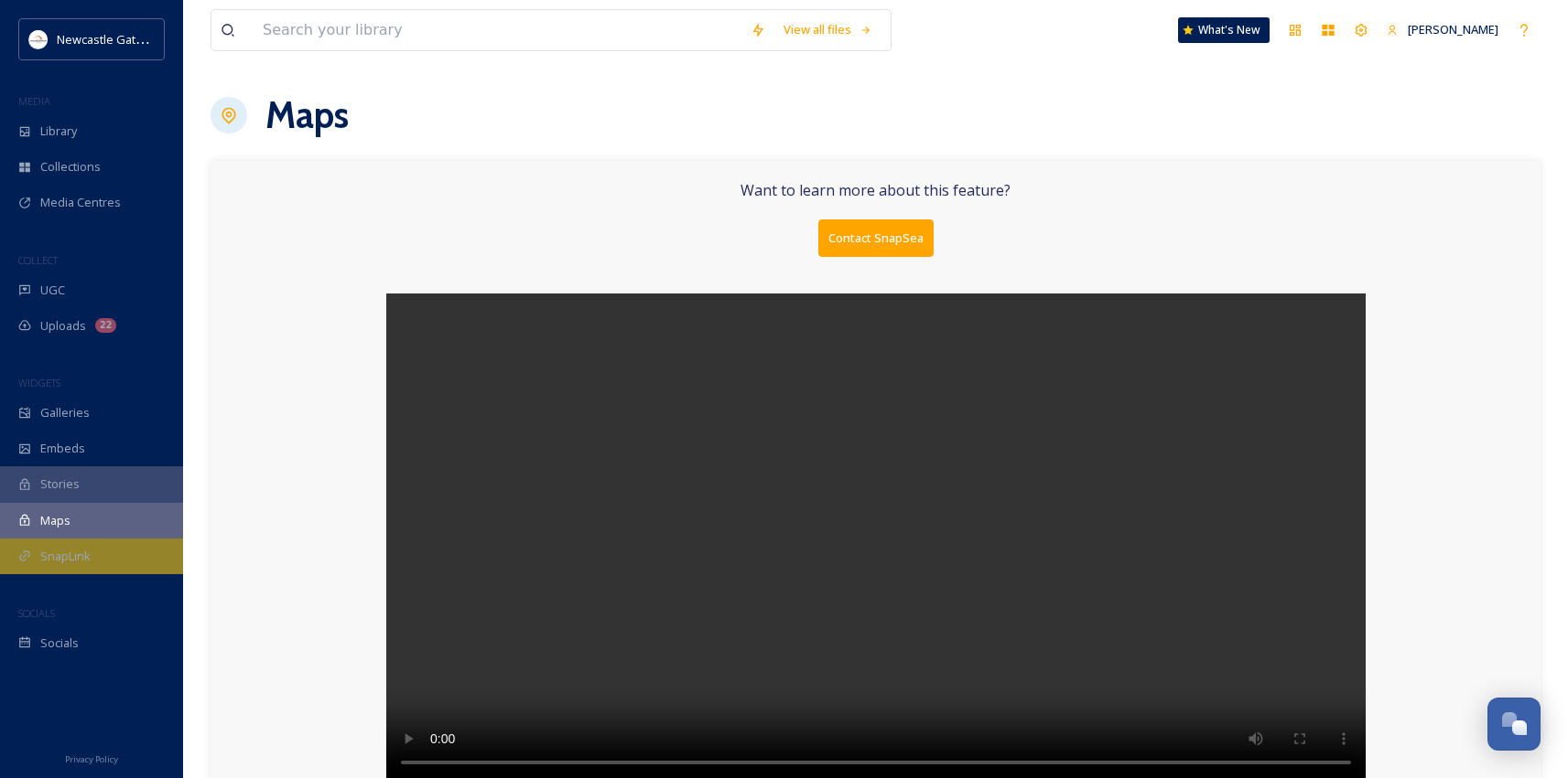
click at [104, 542] on div "SnapLink" at bounding box center [91, 556] width 183 height 35
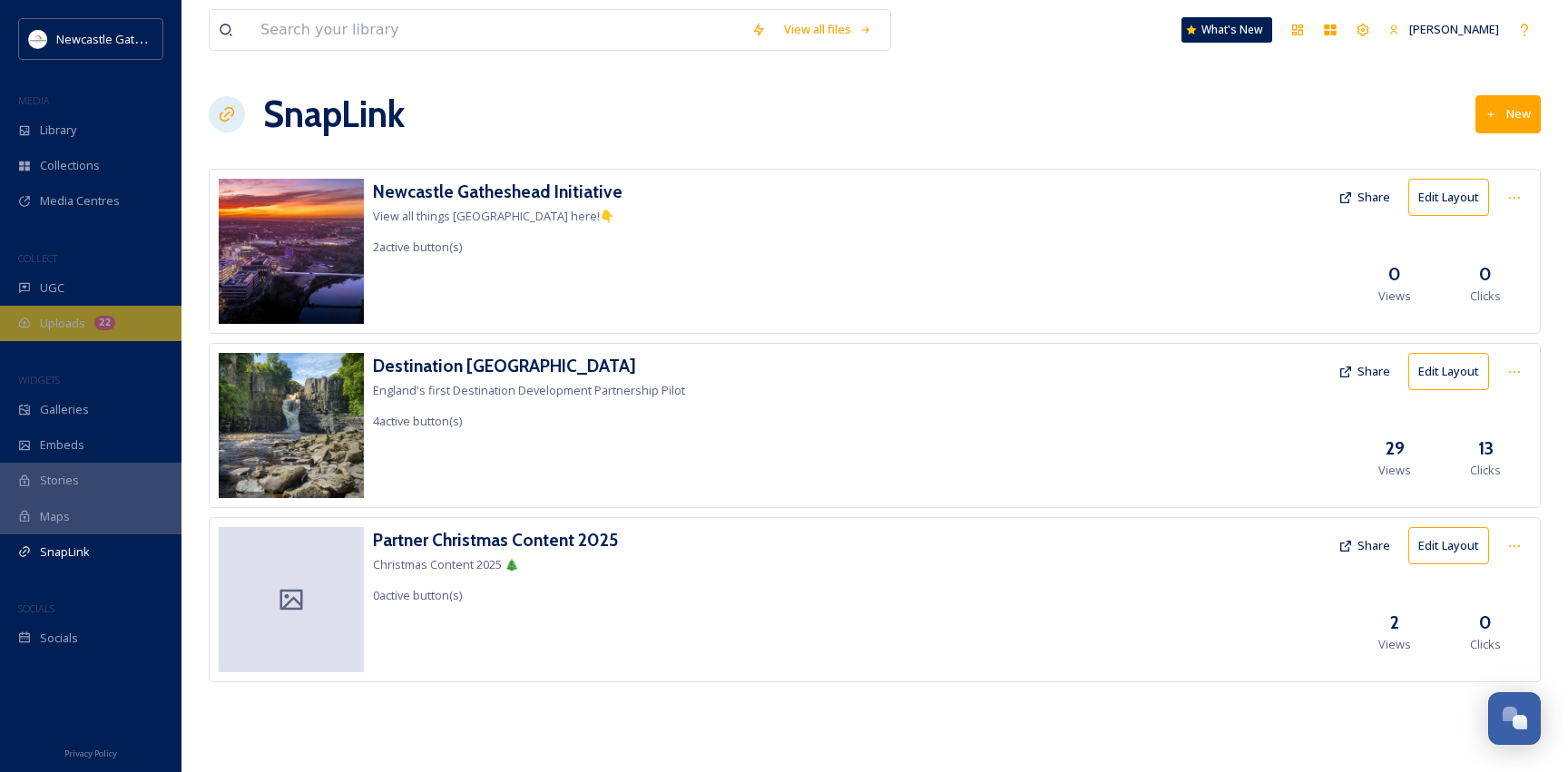
click at [74, 326] on span "Uploads" at bounding box center [62, 323] width 45 height 17
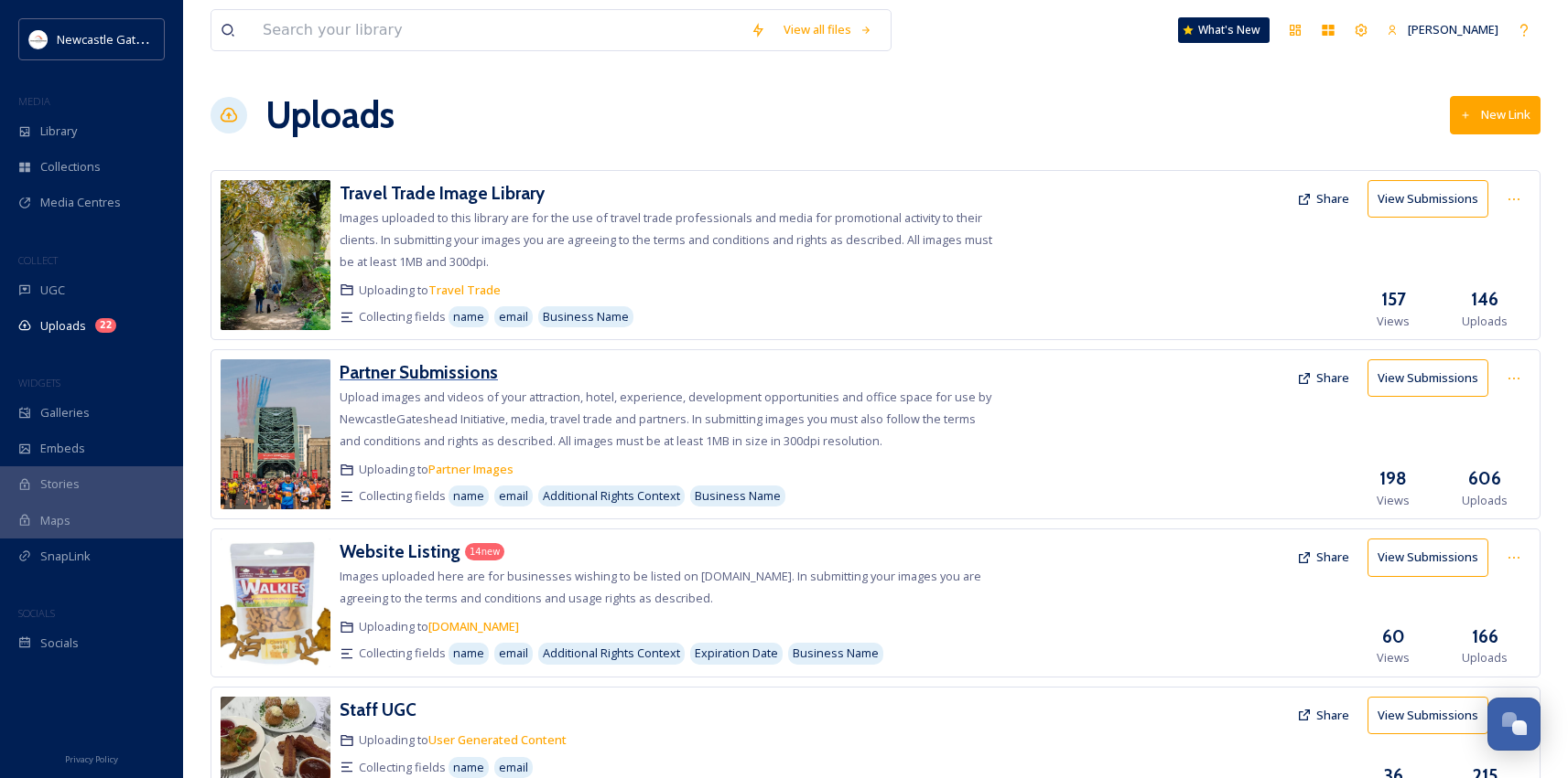
click at [391, 375] on h3 "Partner Submissions" at bounding box center [418, 373] width 159 height 22
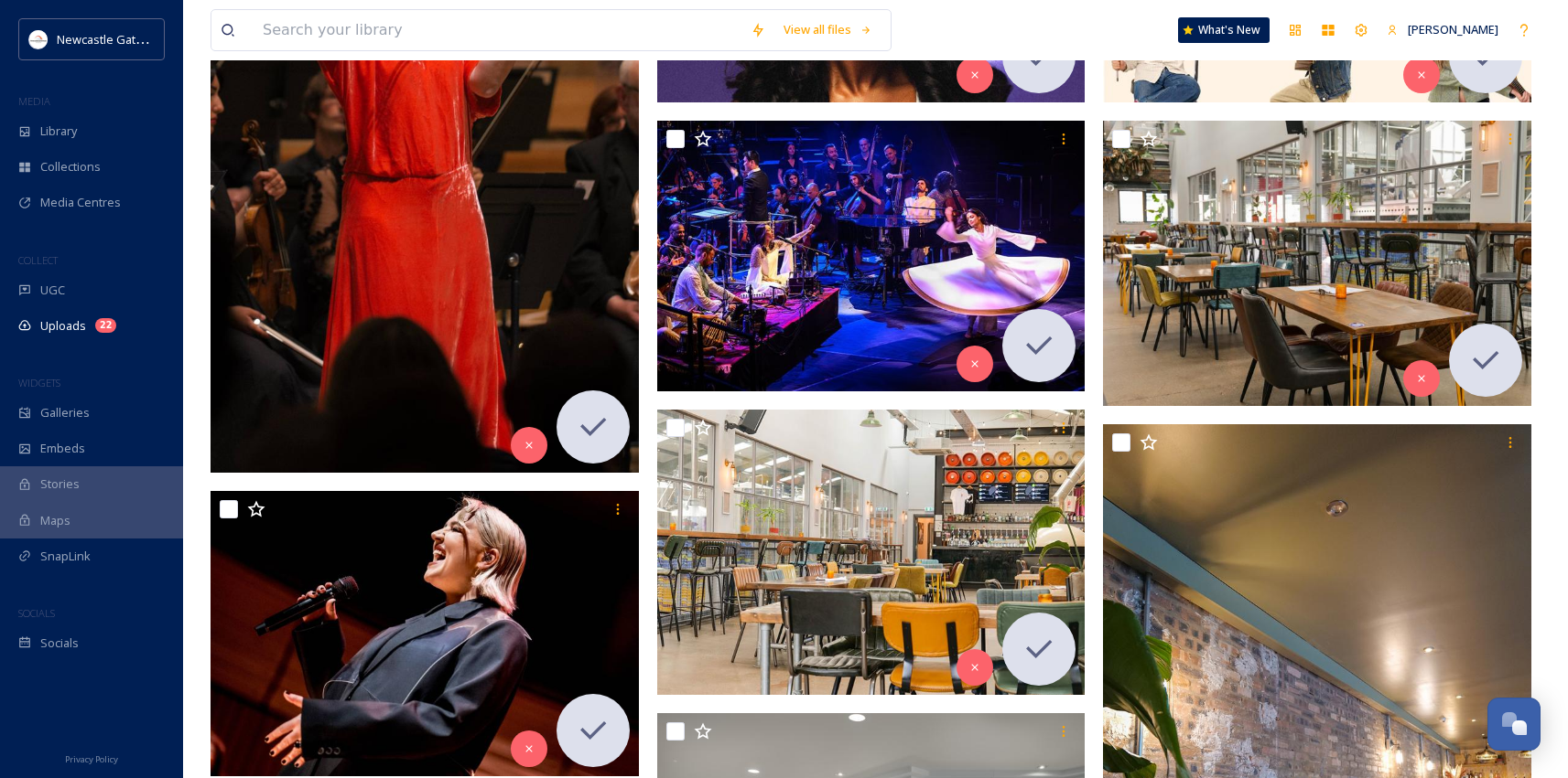
scroll to position [607, 0]
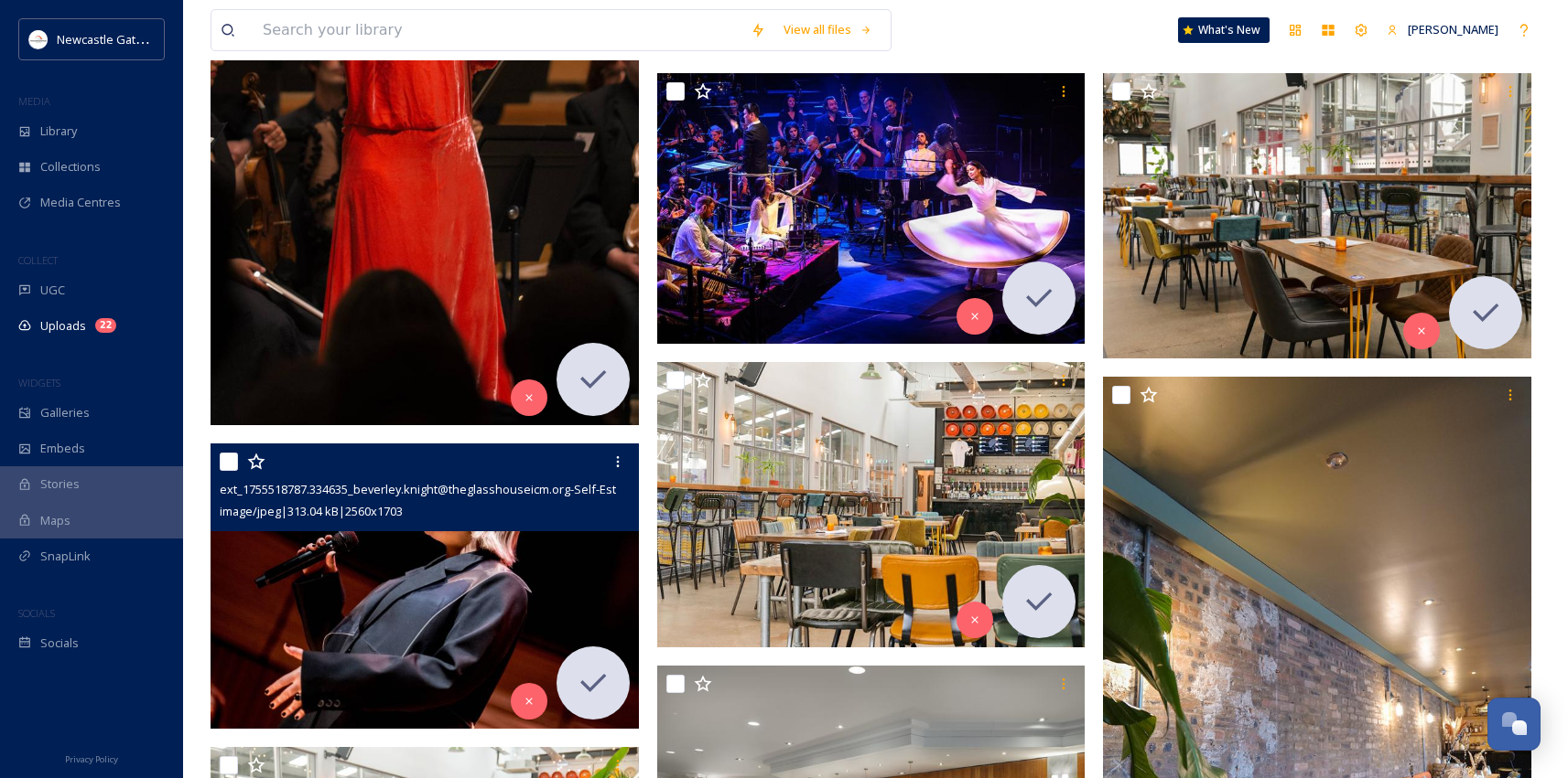
click at [414, 593] on img at bounding box center [425, 586] width 429 height 286
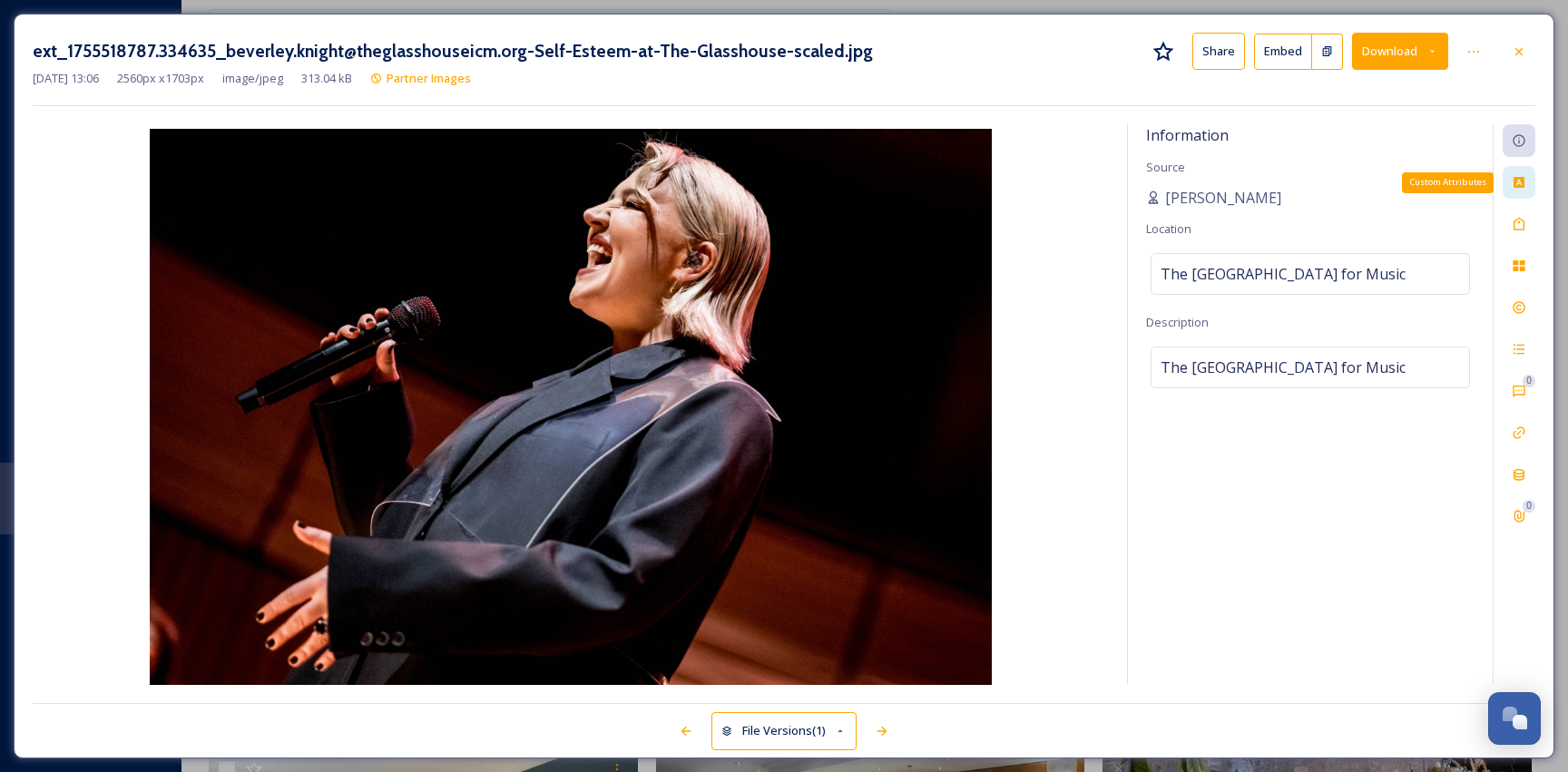
click at [1532, 185] on div "Custom Attributes" at bounding box center [1519, 183] width 33 height 33
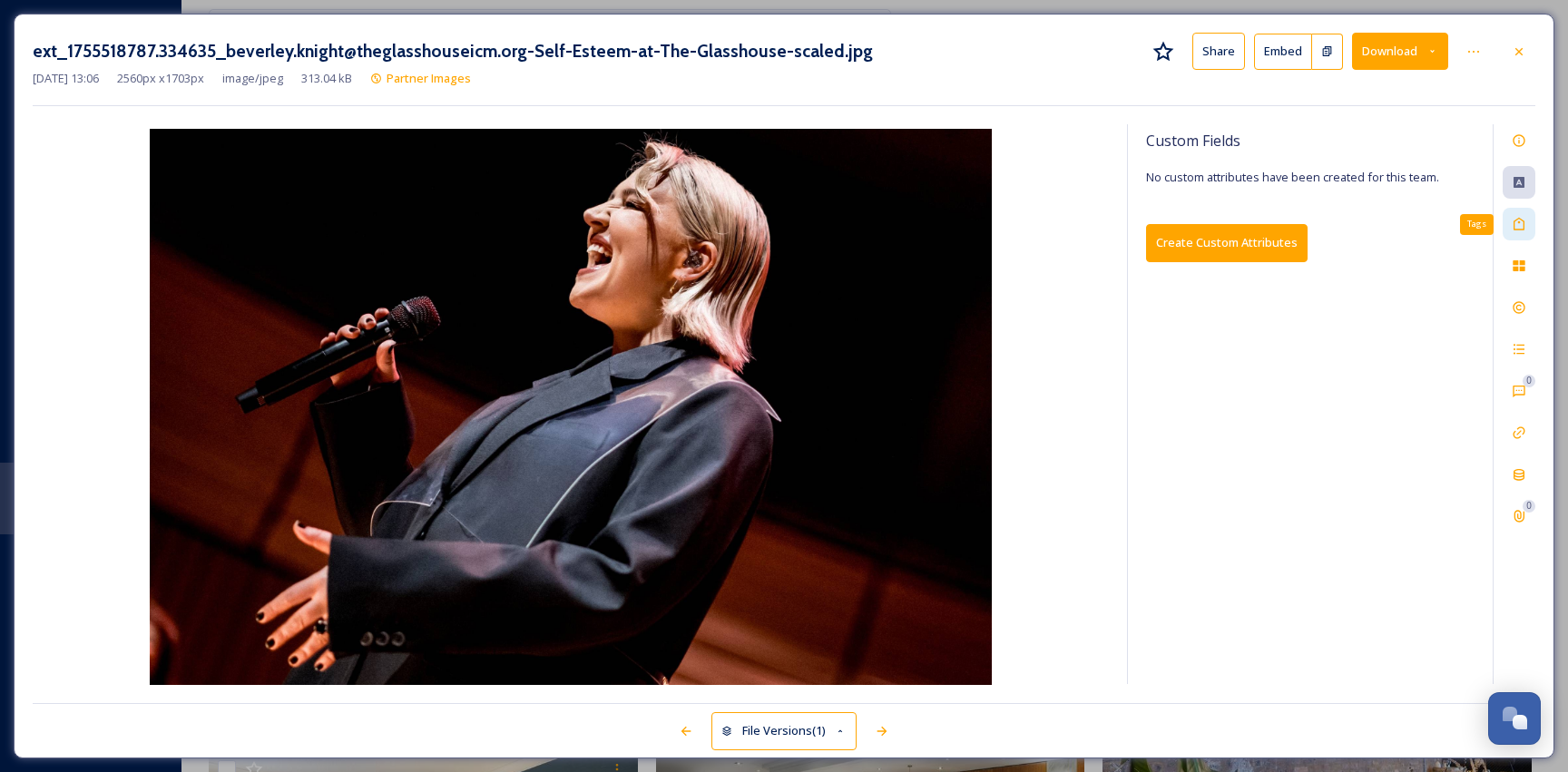
click at [1512, 228] on icon at bounding box center [1518, 225] width 15 height 15
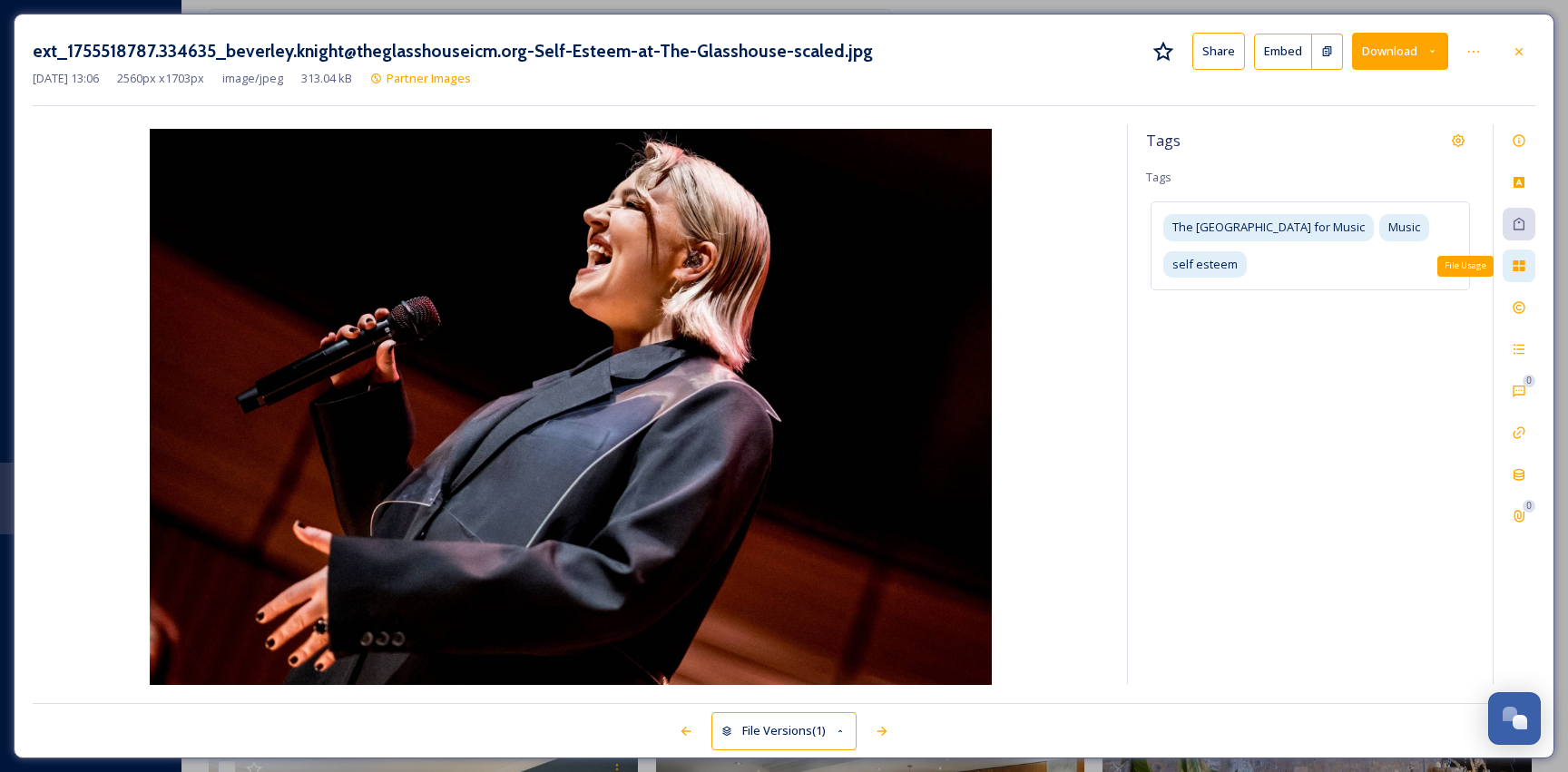
click at [1515, 257] on div "File Usage" at bounding box center [1519, 266] width 33 height 33
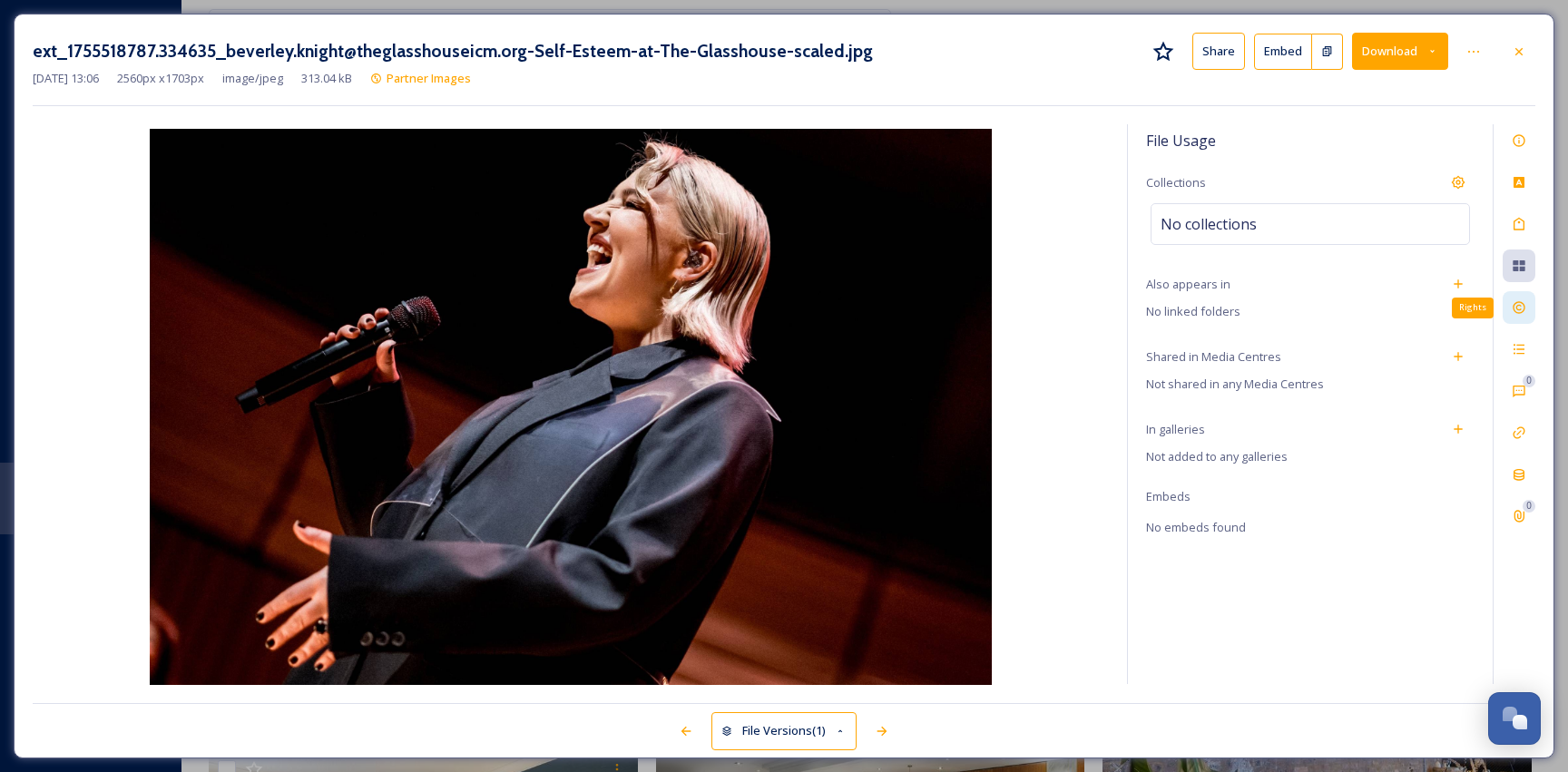
click at [1514, 306] on icon at bounding box center [1518, 308] width 15 height 15
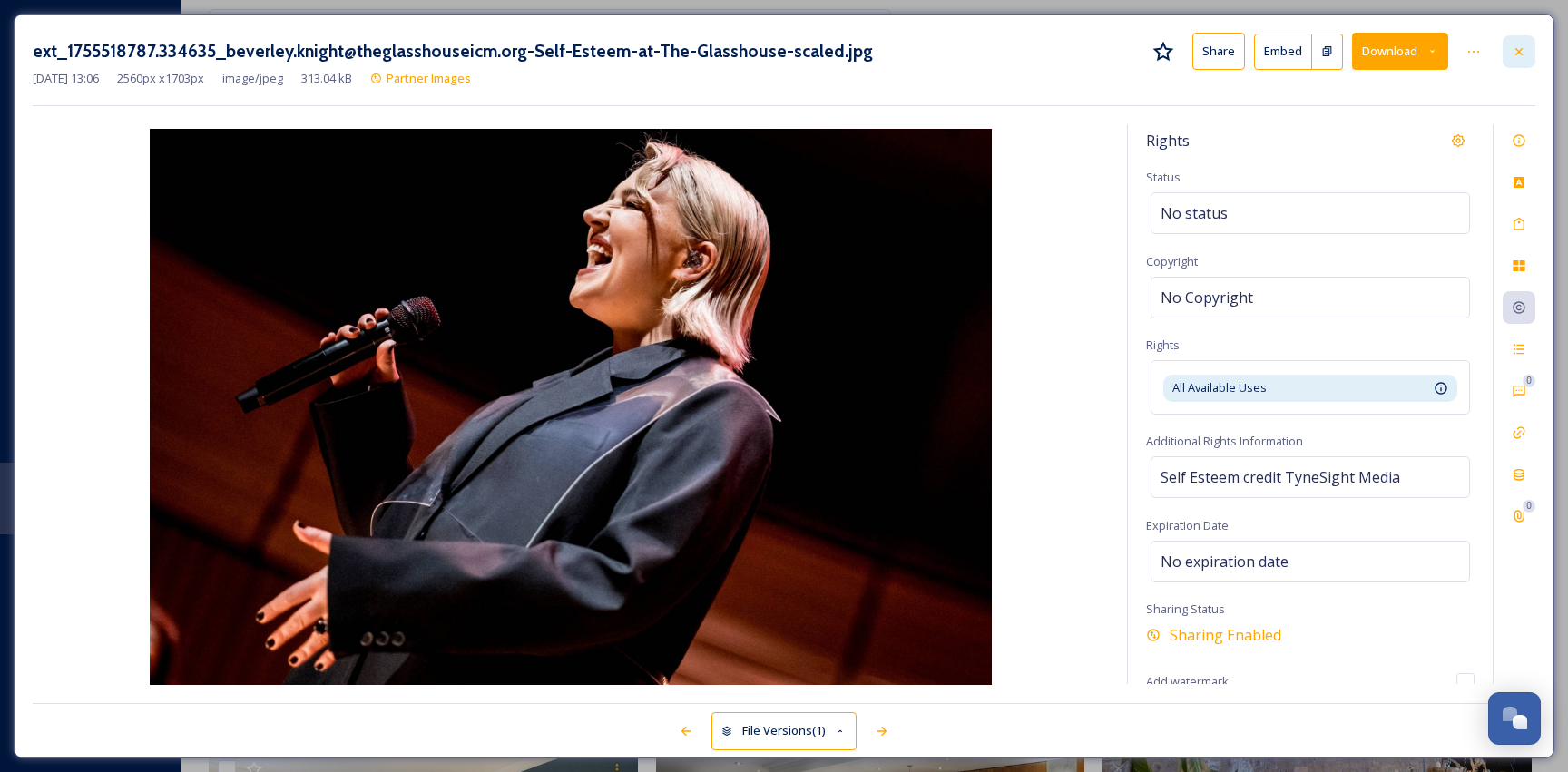
click at [1526, 43] on div at bounding box center [1519, 52] width 33 height 33
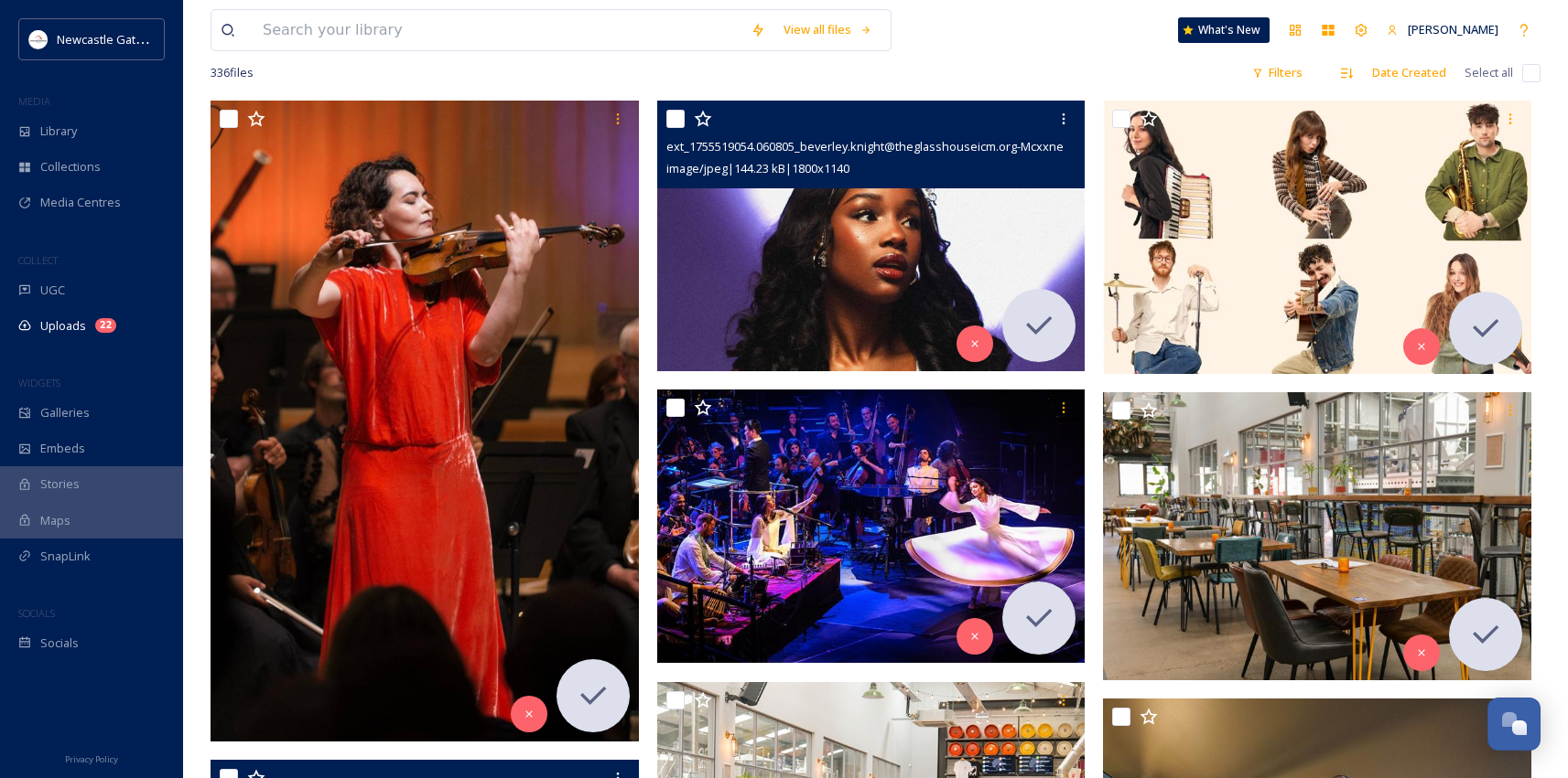
scroll to position [339, 0]
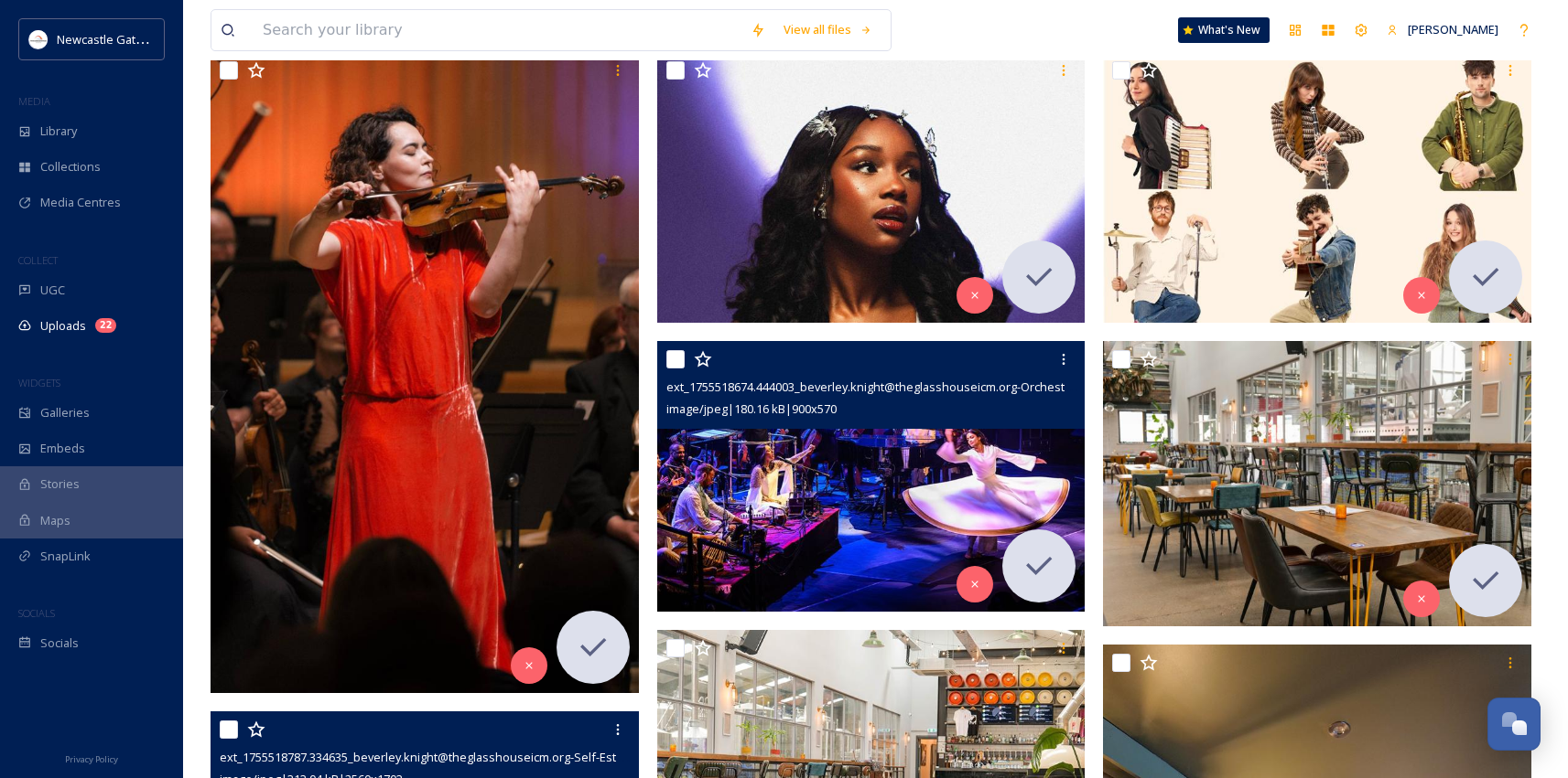
click at [879, 494] on img at bounding box center [871, 477] width 429 height 271
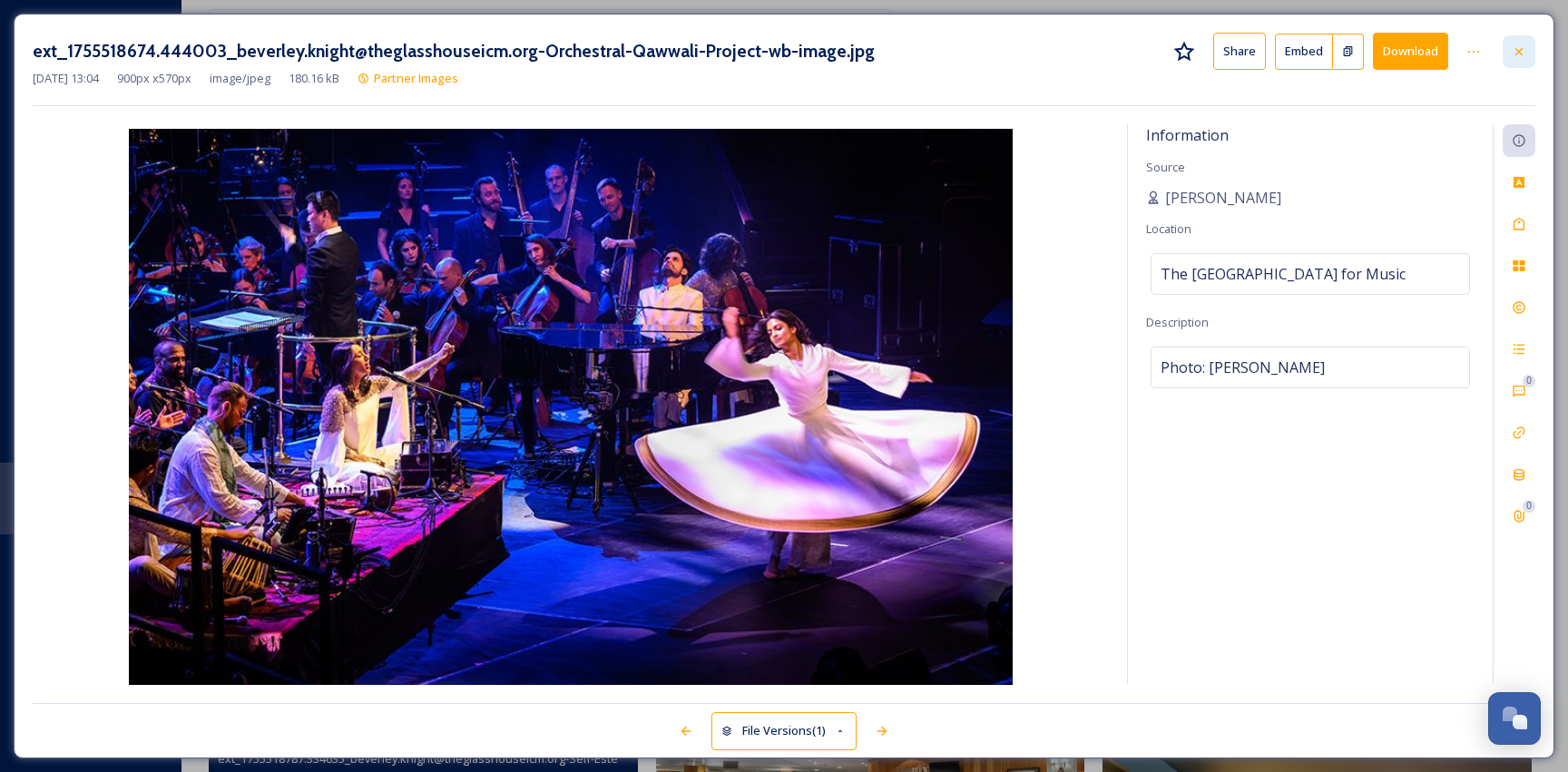
click at [1519, 54] on icon at bounding box center [1518, 52] width 15 height 15
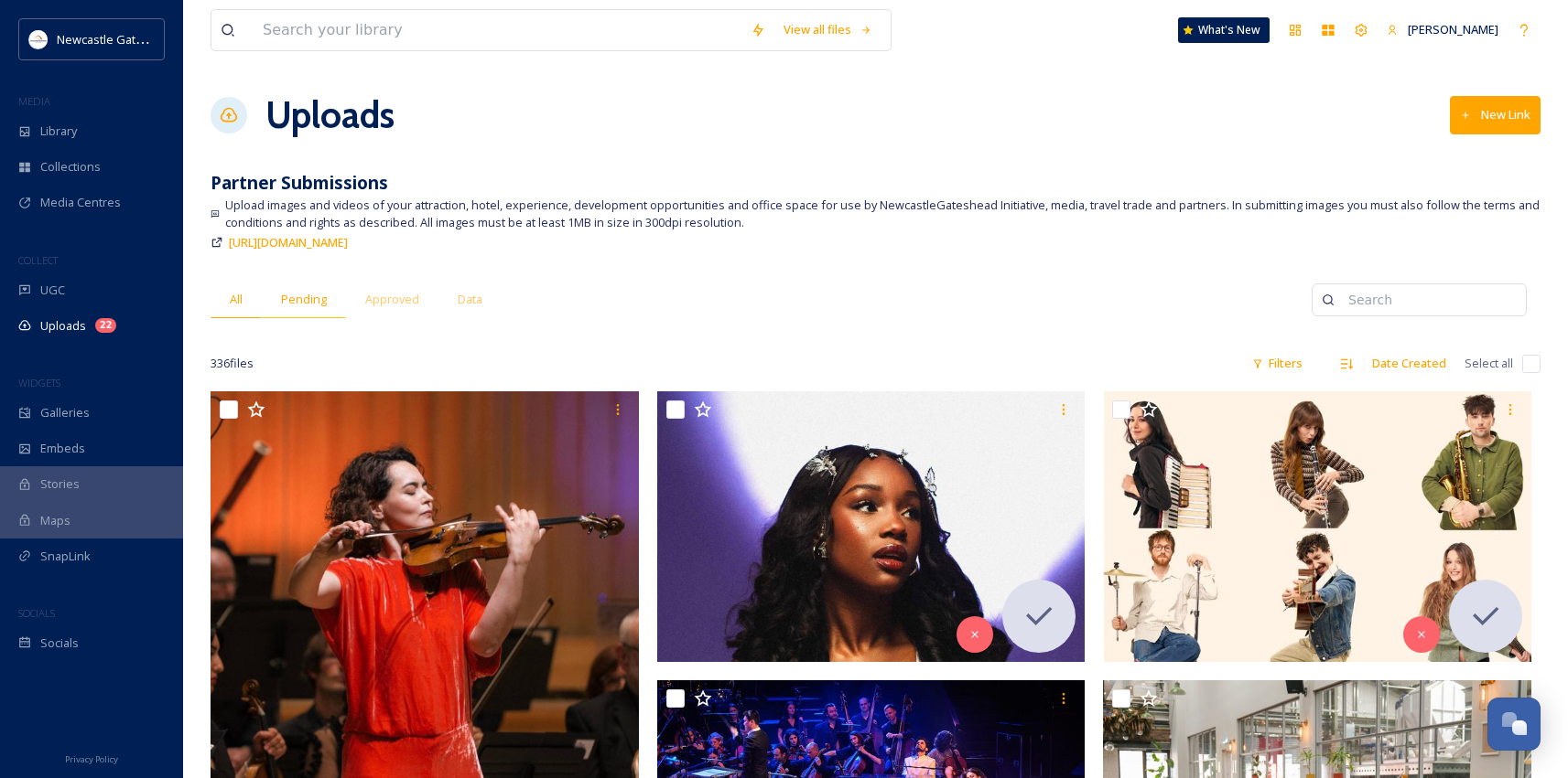
click at [313, 307] on span "Pending" at bounding box center [303, 300] width 45 height 18
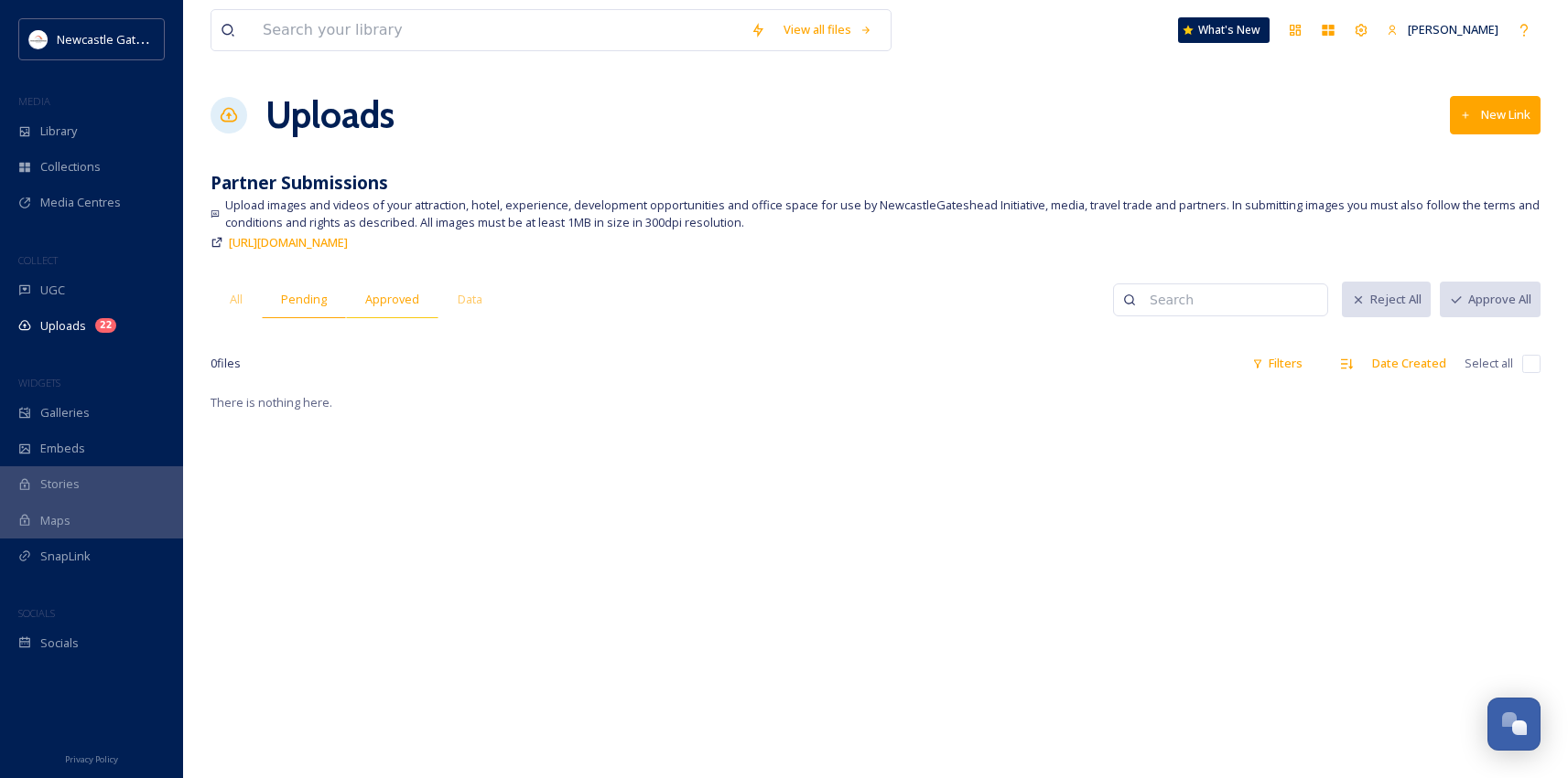
click at [380, 304] on span "Approved" at bounding box center [392, 300] width 54 height 18
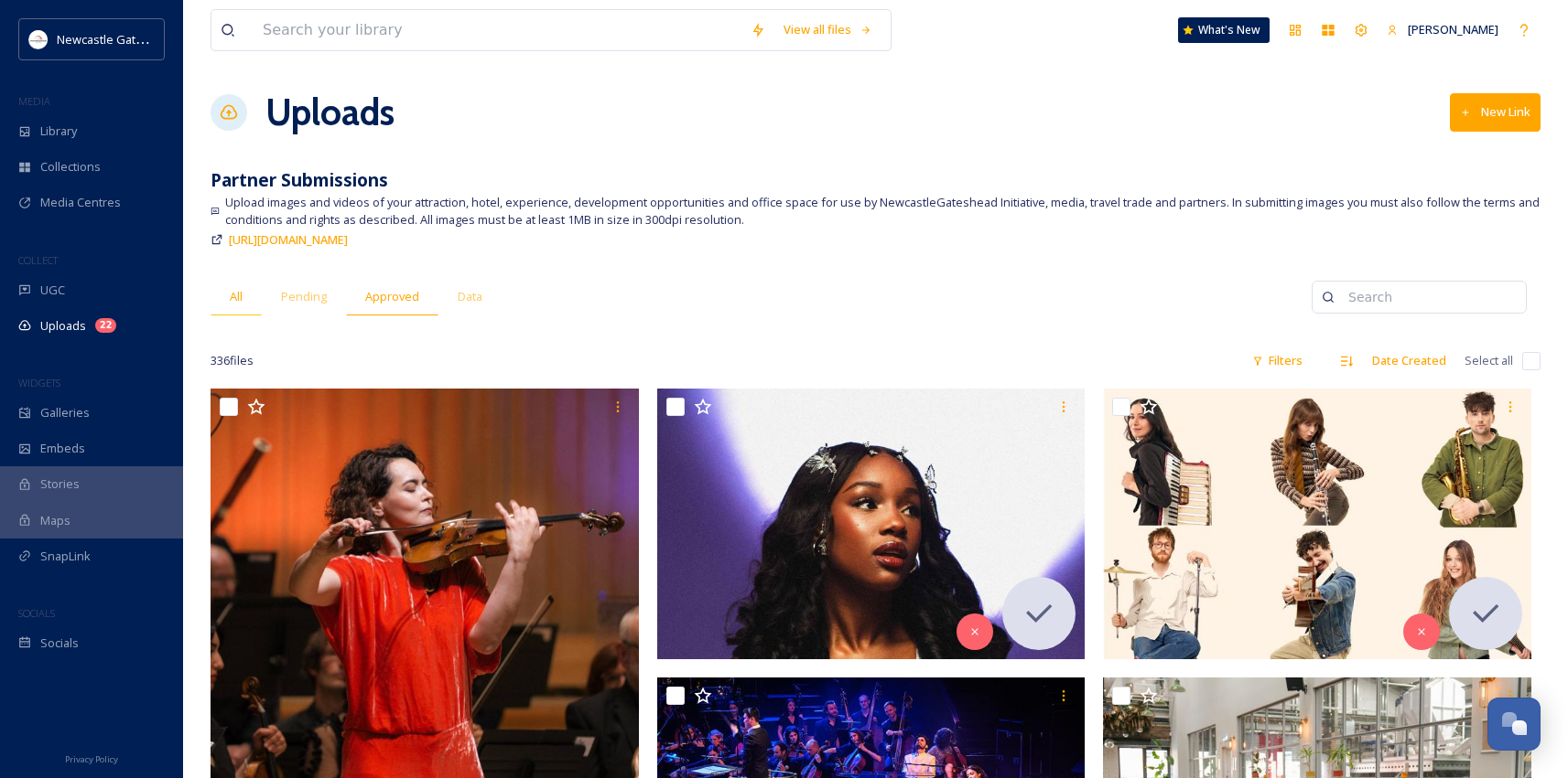
scroll to position [4, 0]
click at [237, 300] on span "All" at bounding box center [237, 296] width 13 height 18
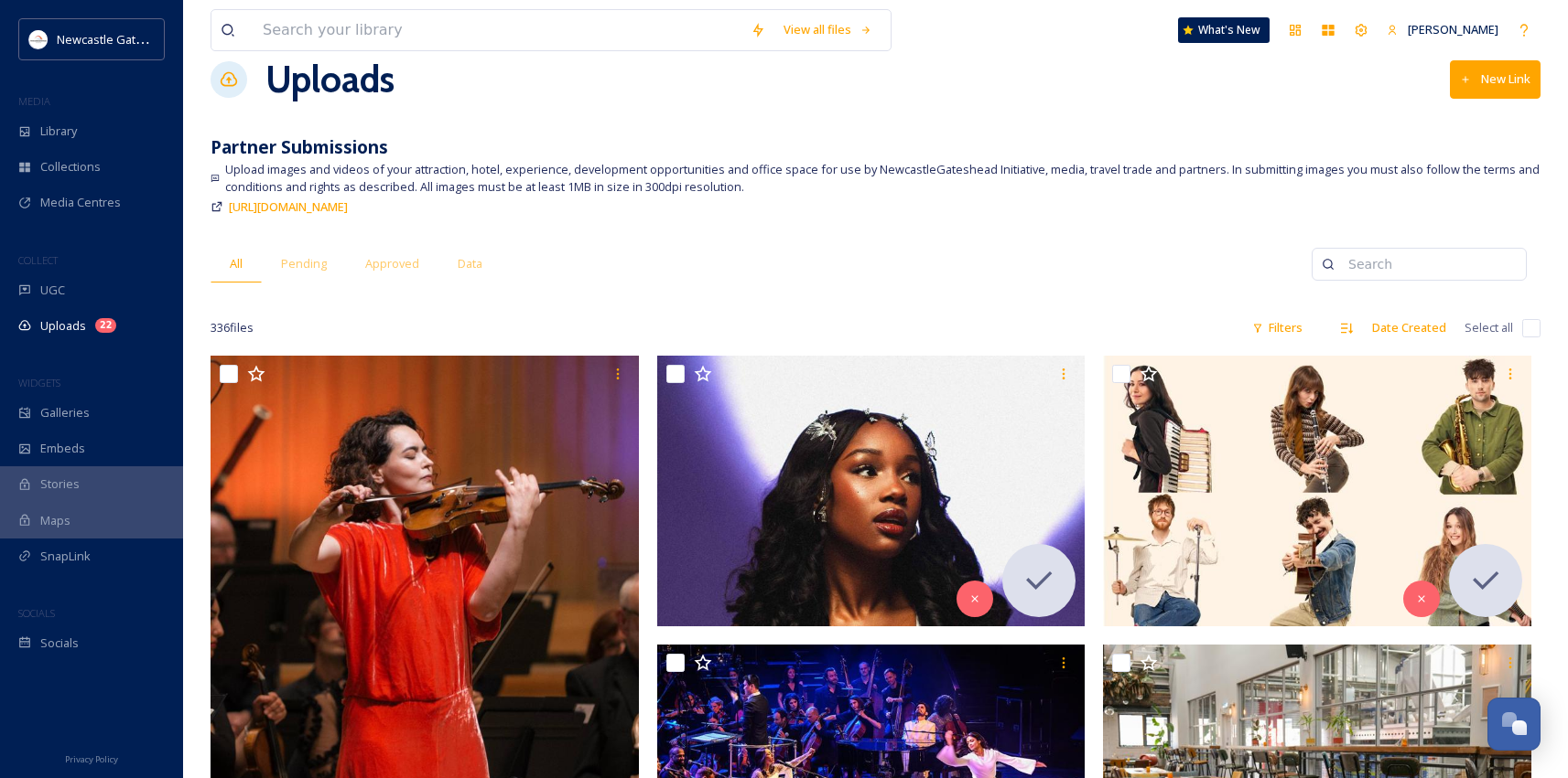
scroll to position [37, 0]
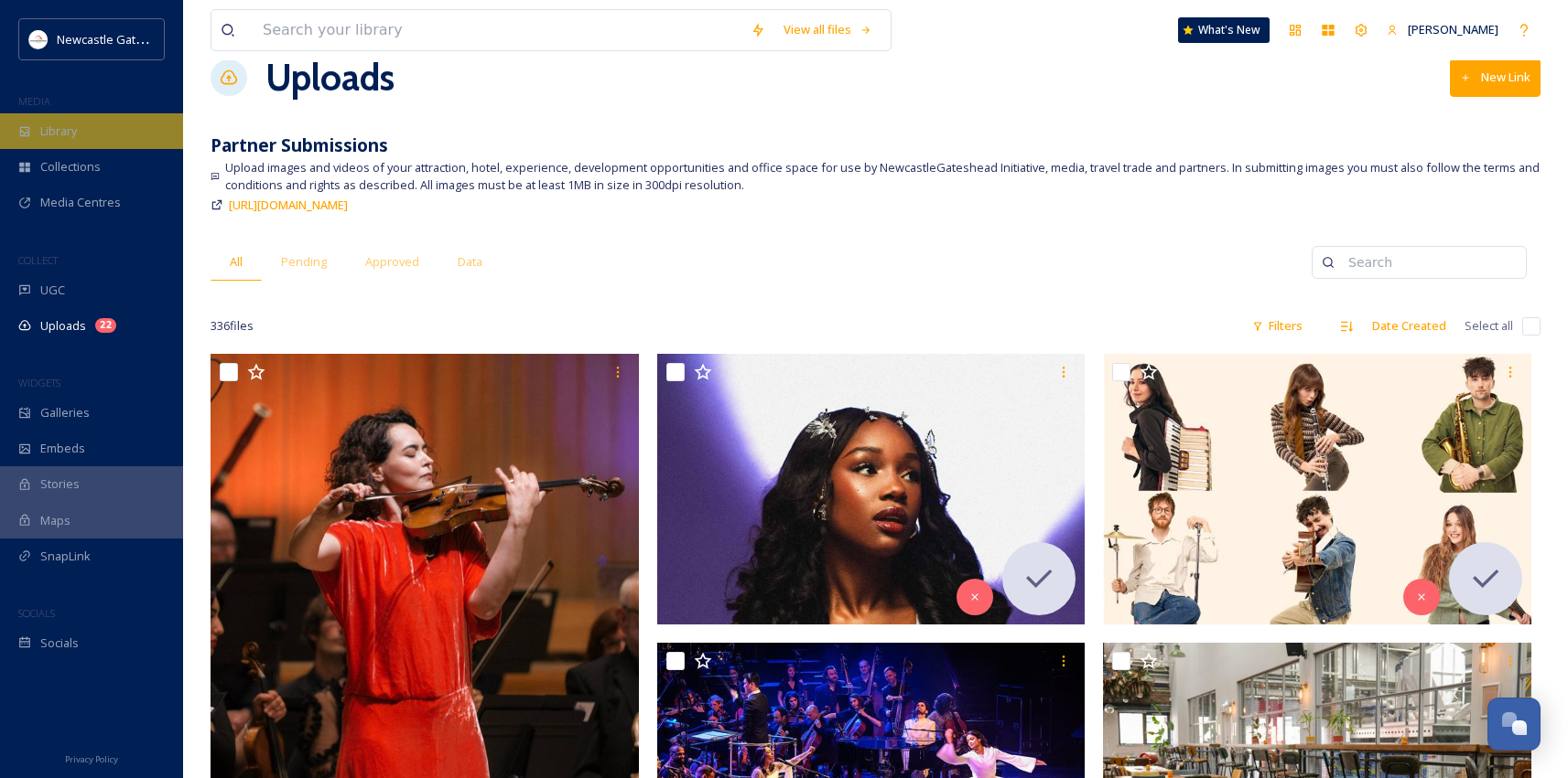
click at [58, 134] on span "Library" at bounding box center [58, 131] width 36 height 18
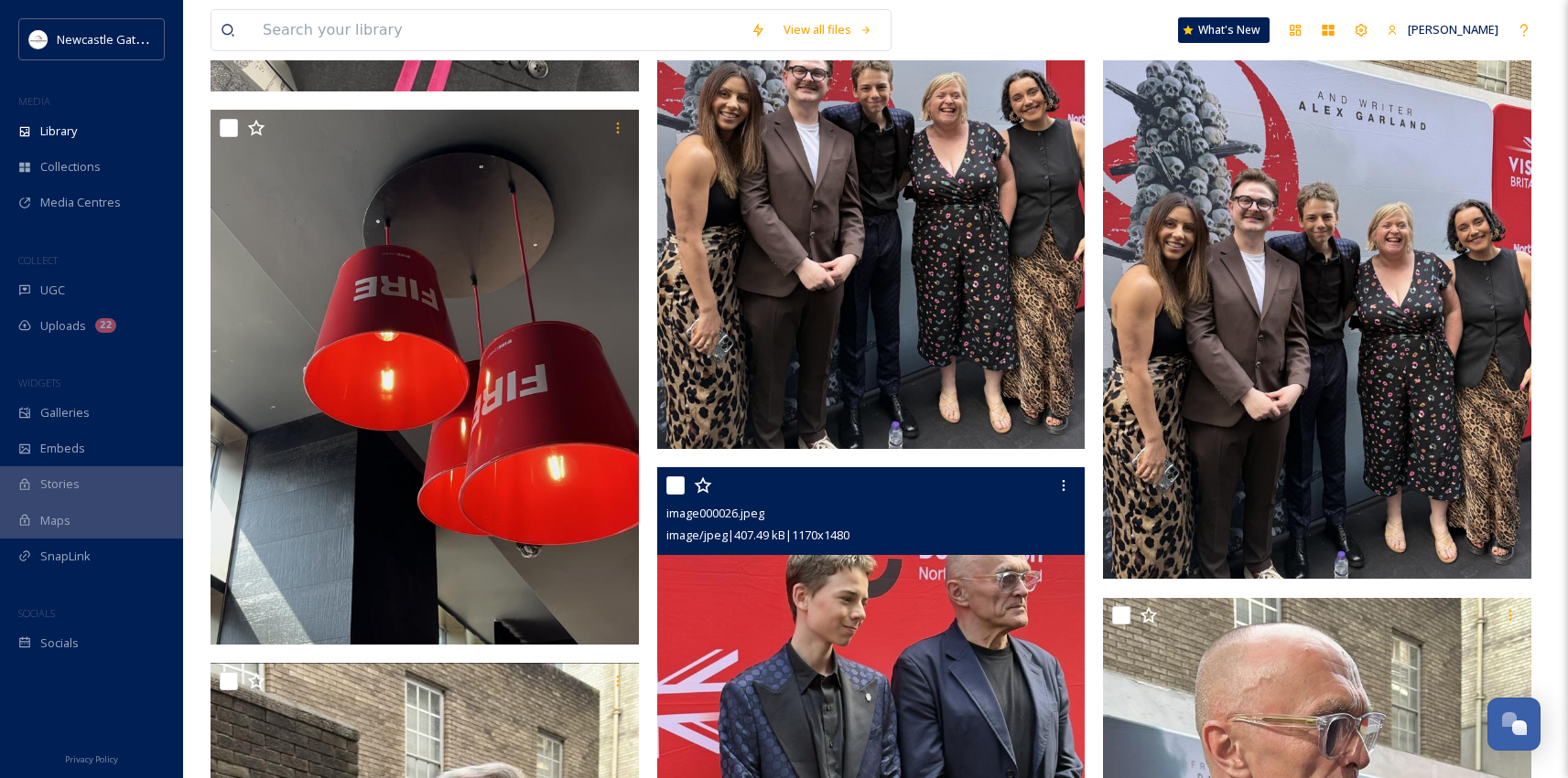
scroll to position [2712, 0]
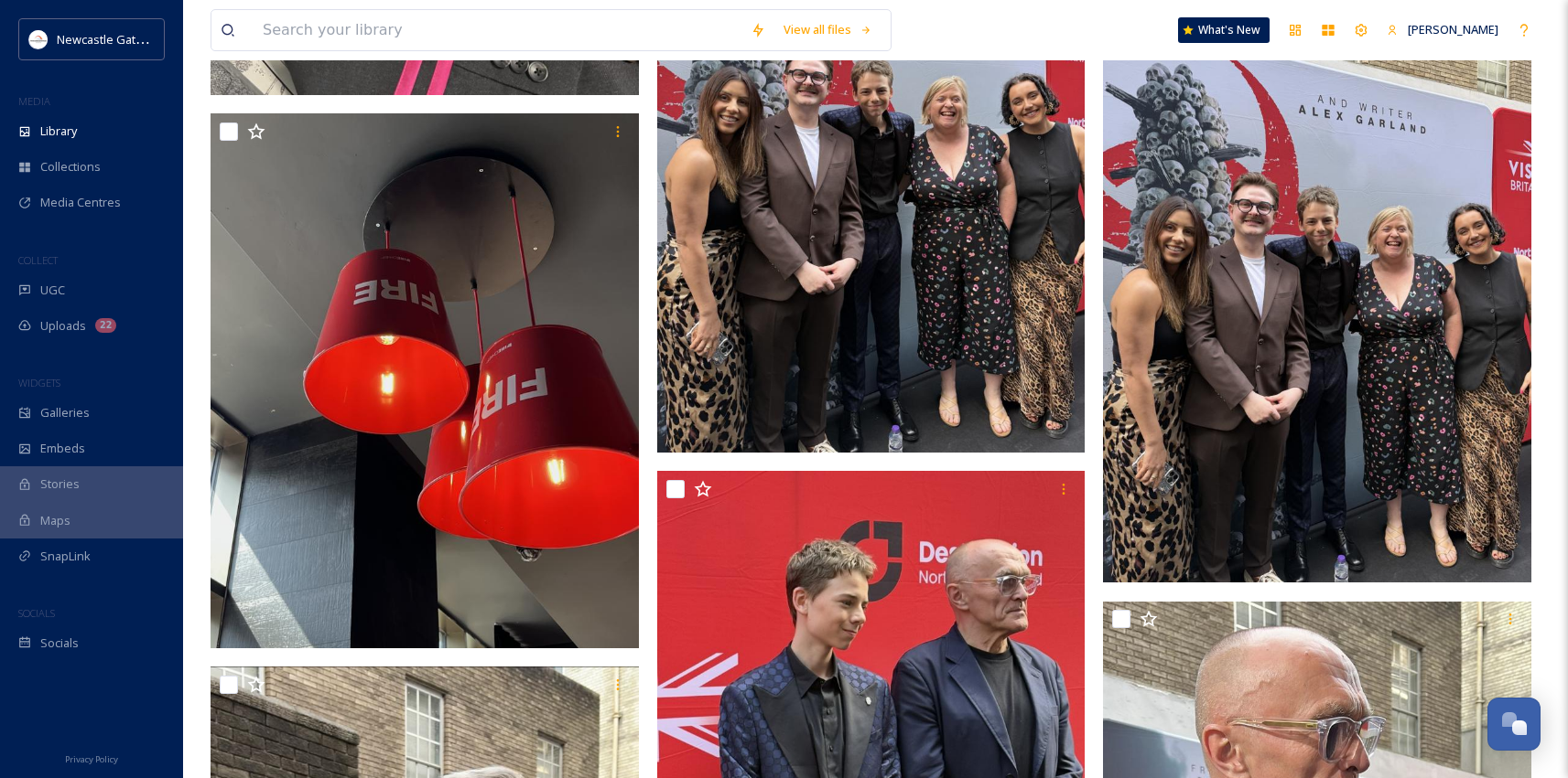
click at [793, 346] on img at bounding box center [871, 168] width 429 height 571
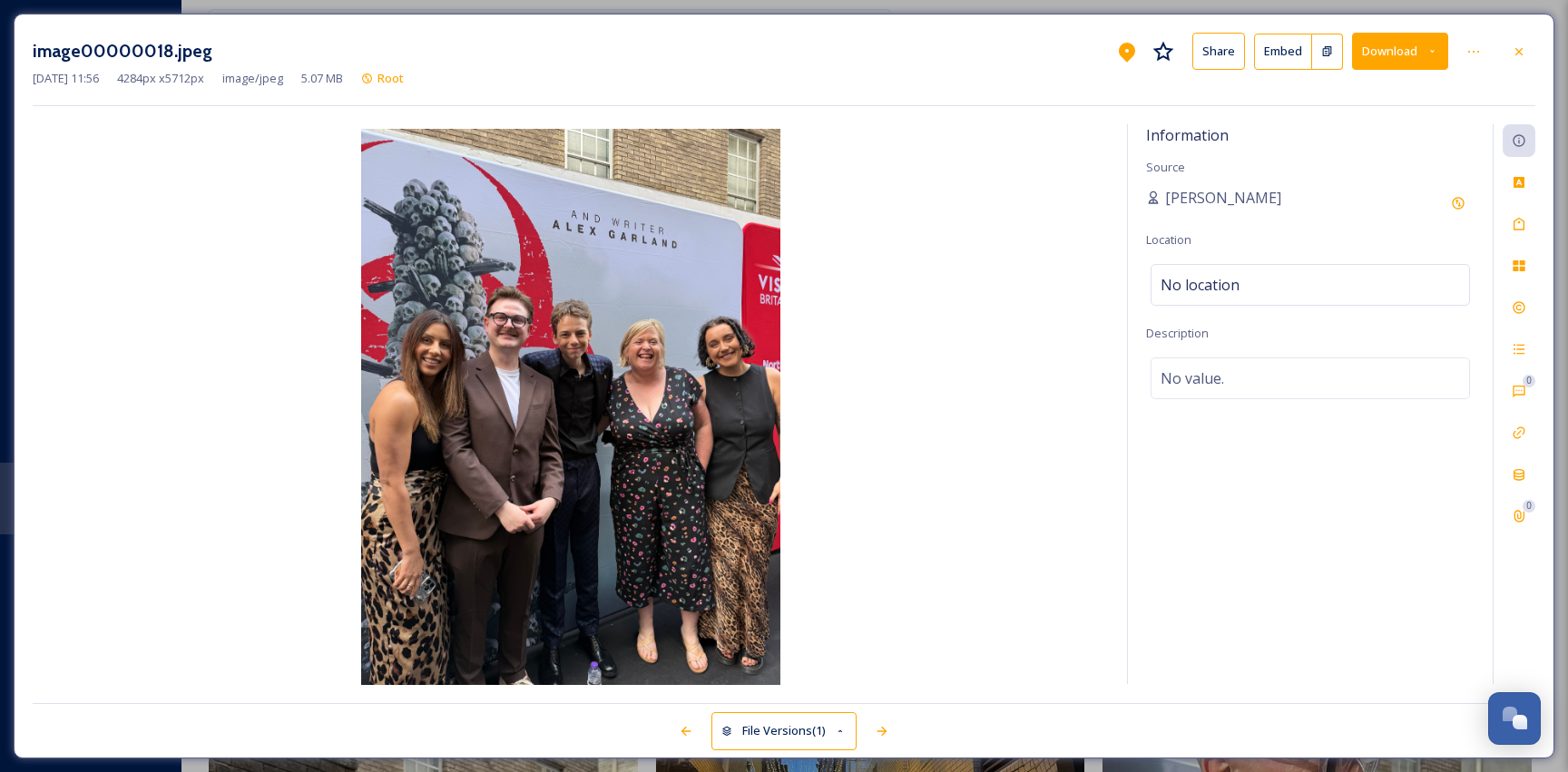
click at [1535, 195] on div "image00000018.jpeg Share Embed Download [DATE] 11:56 4284 px x 5712 px image/jp…" at bounding box center [784, 386] width 1540 height 745
click at [1524, 187] on icon at bounding box center [1518, 182] width 15 height 15
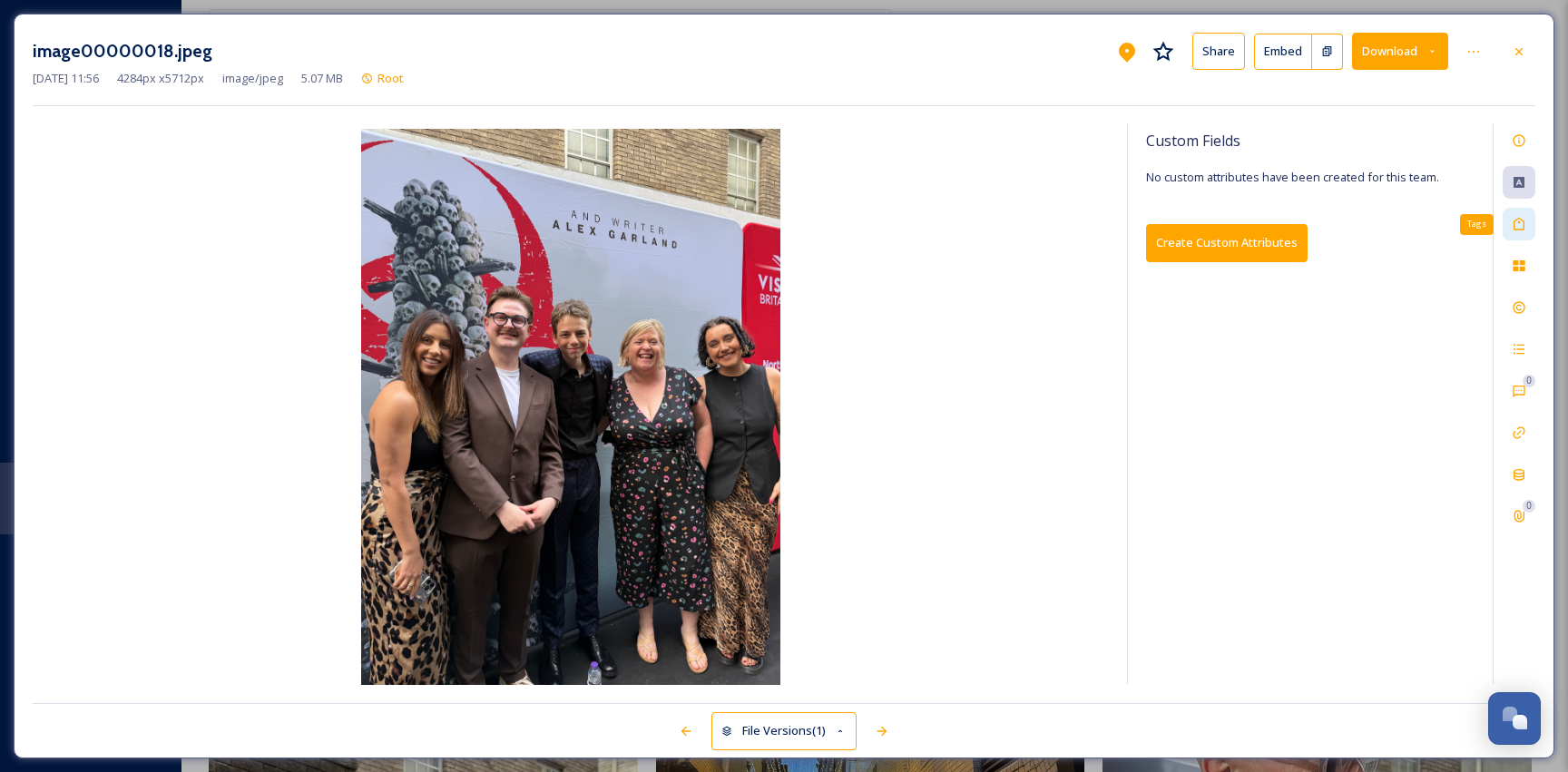
click at [1526, 219] on div "Tags" at bounding box center [1519, 225] width 33 height 33
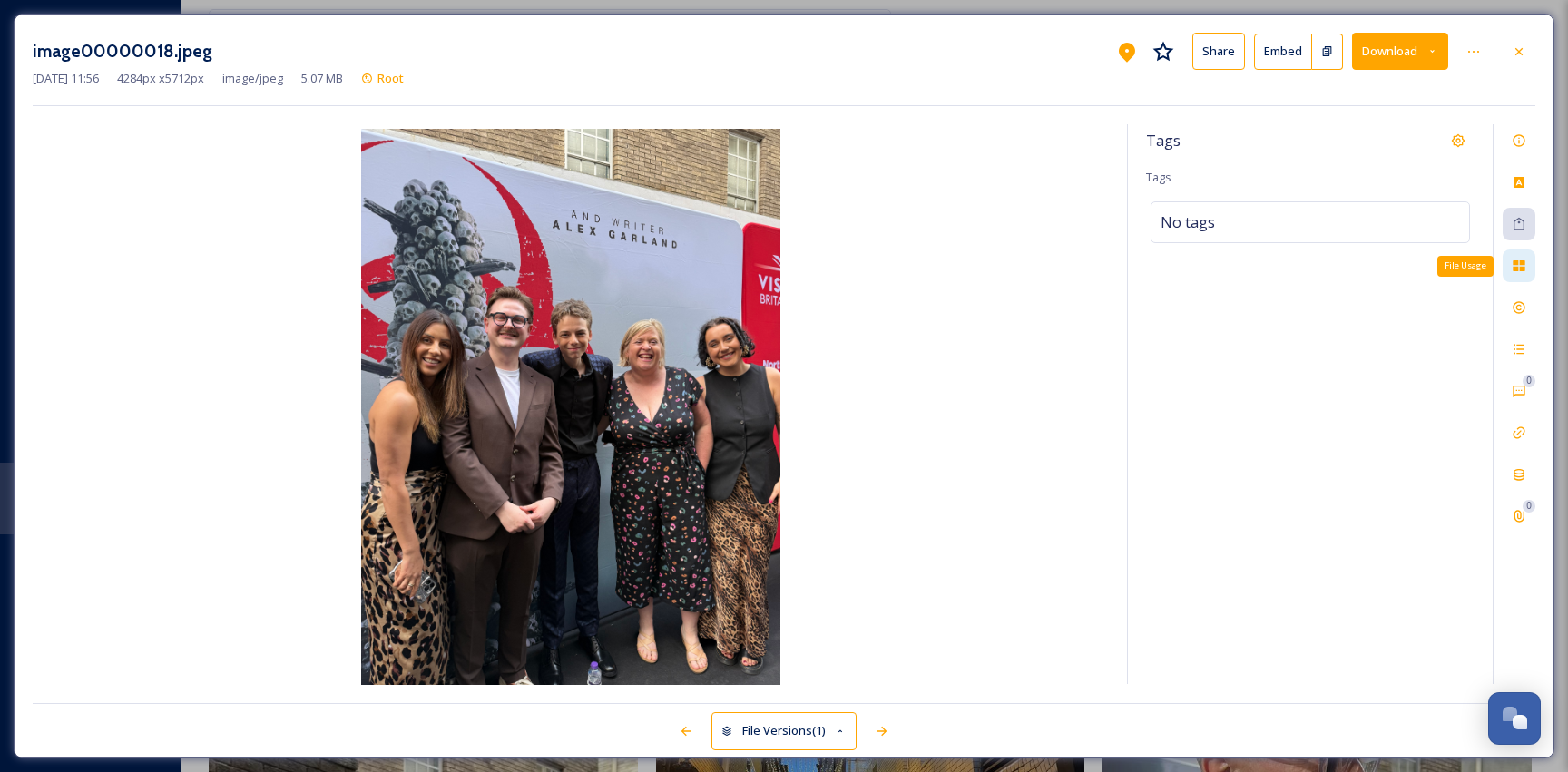
click at [1528, 253] on div "File Usage" at bounding box center [1519, 266] width 33 height 33
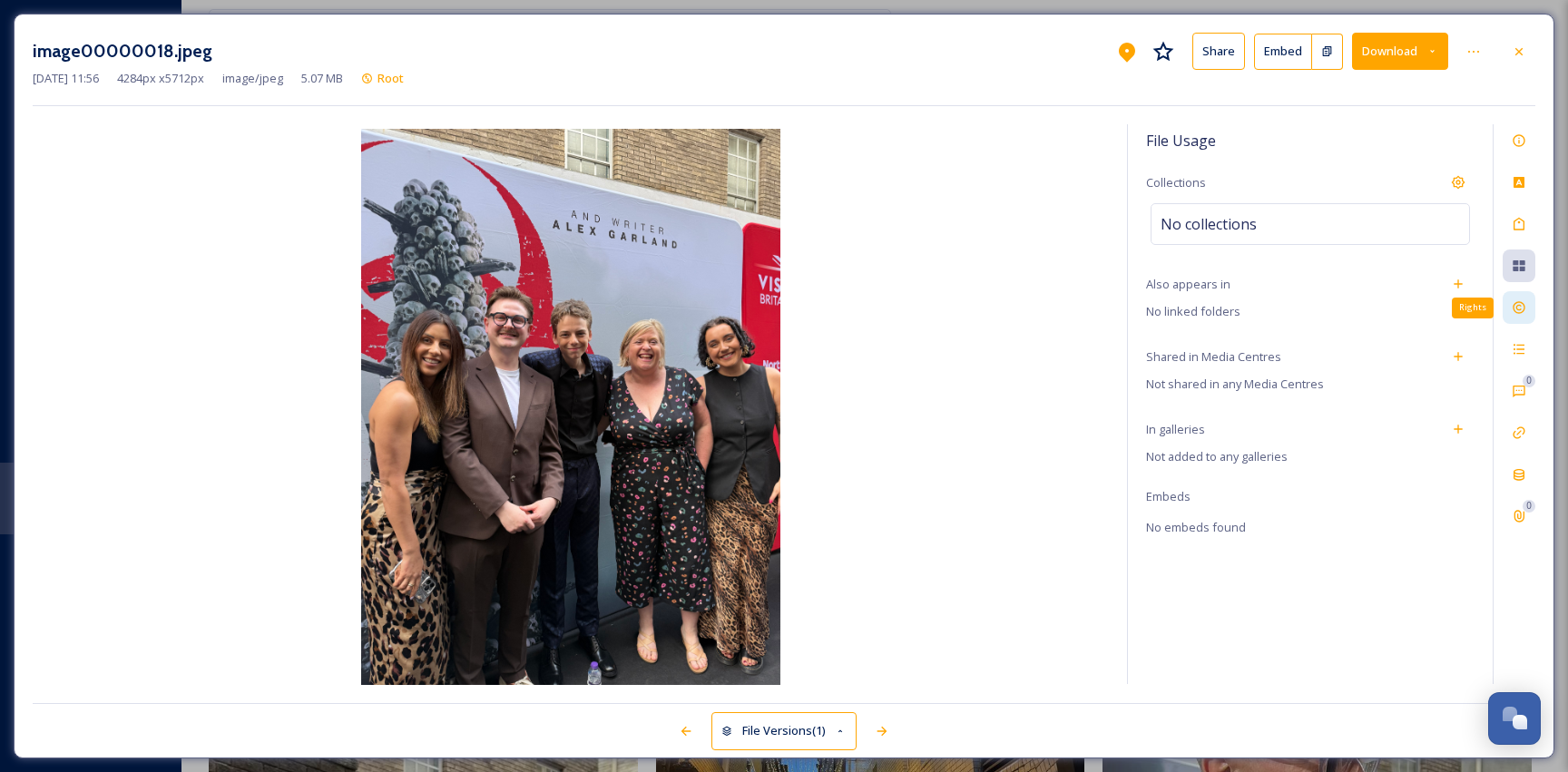
click at [1520, 299] on div "Rights" at bounding box center [1519, 308] width 33 height 33
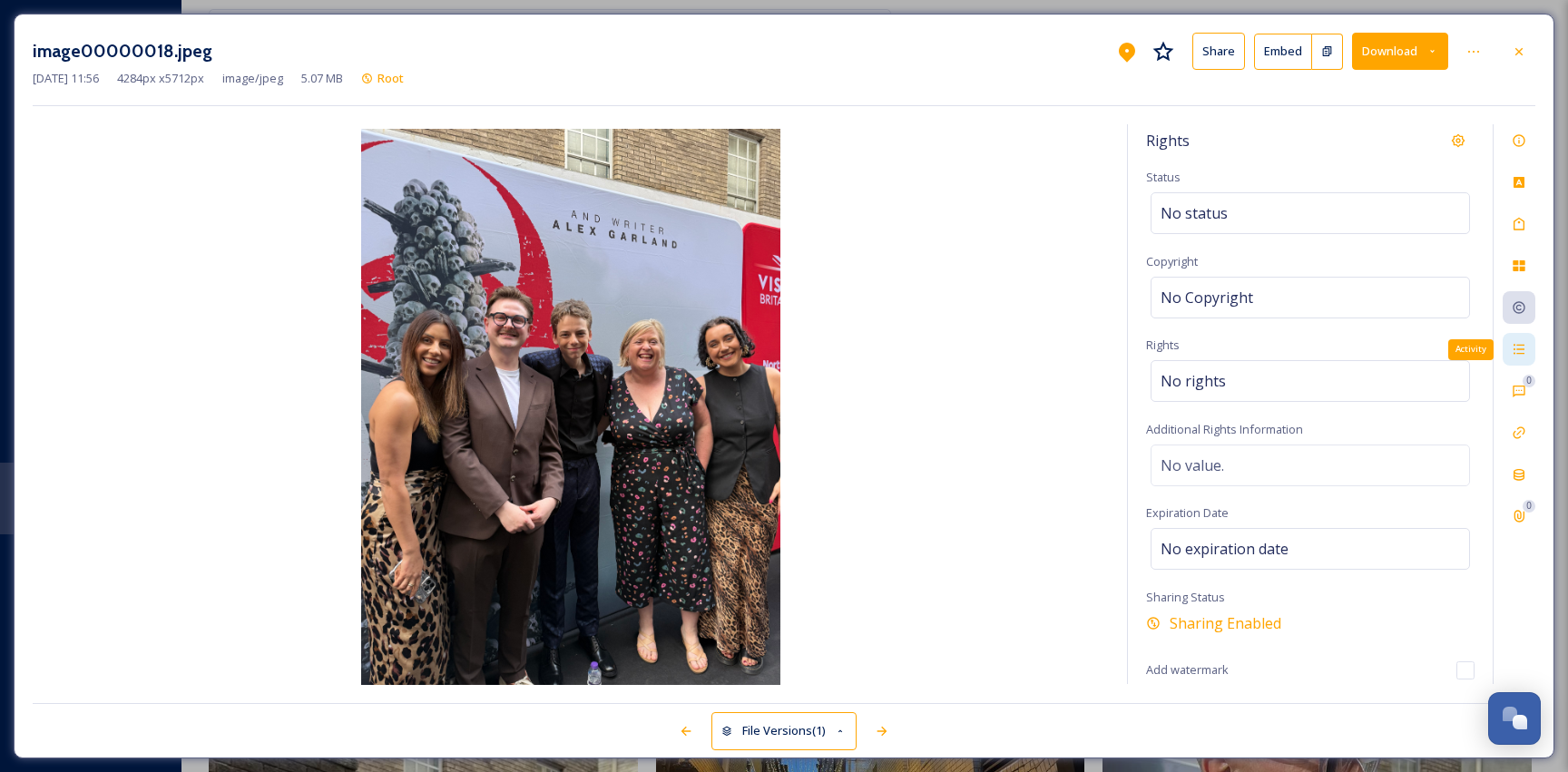
click at [1522, 347] on icon at bounding box center [1518, 350] width 15 height 15
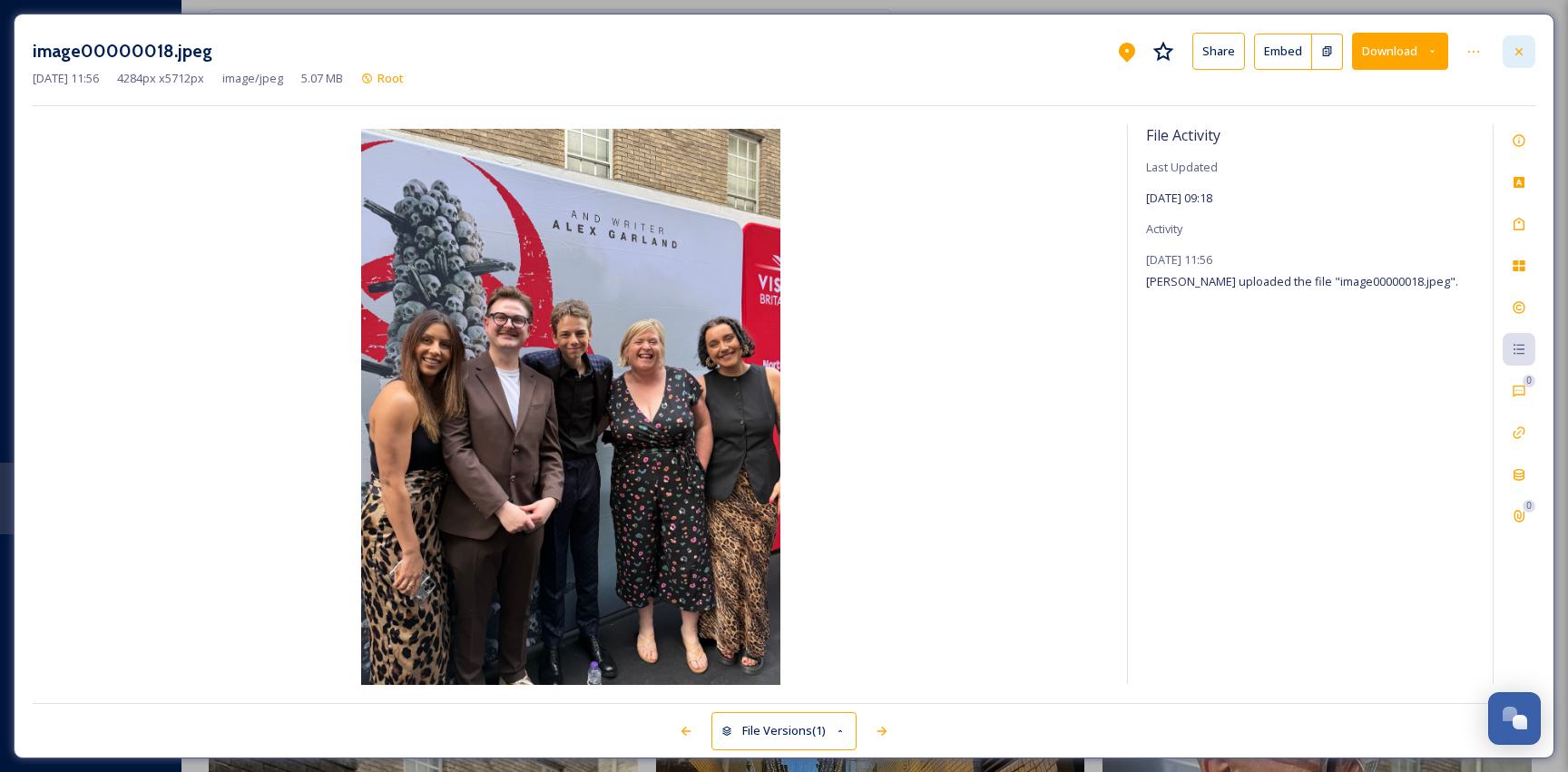
click at [1517, 42] on div at bounding box center [1519, 52] width 33 height 33
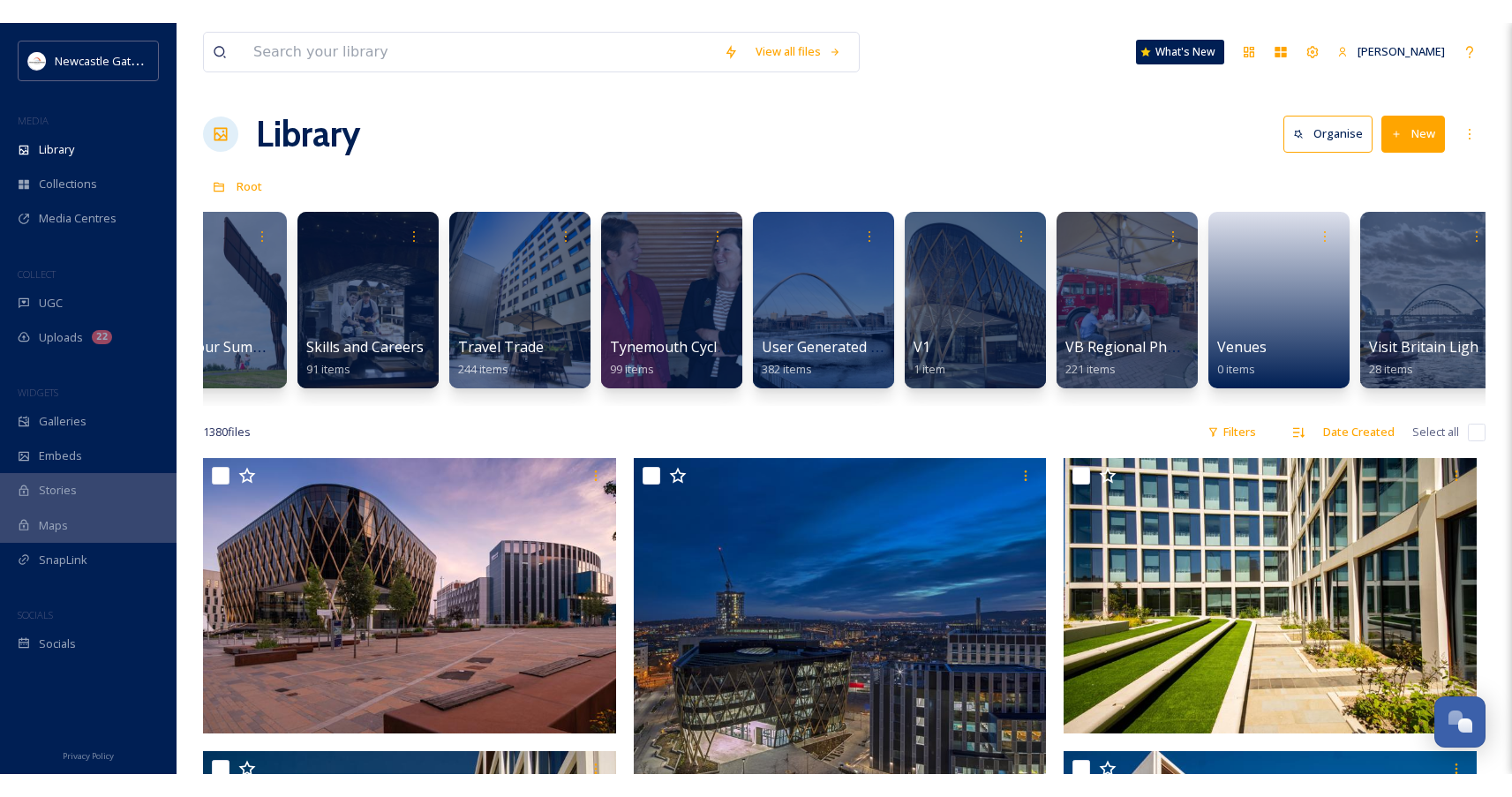
scroll to position [0, 3879]
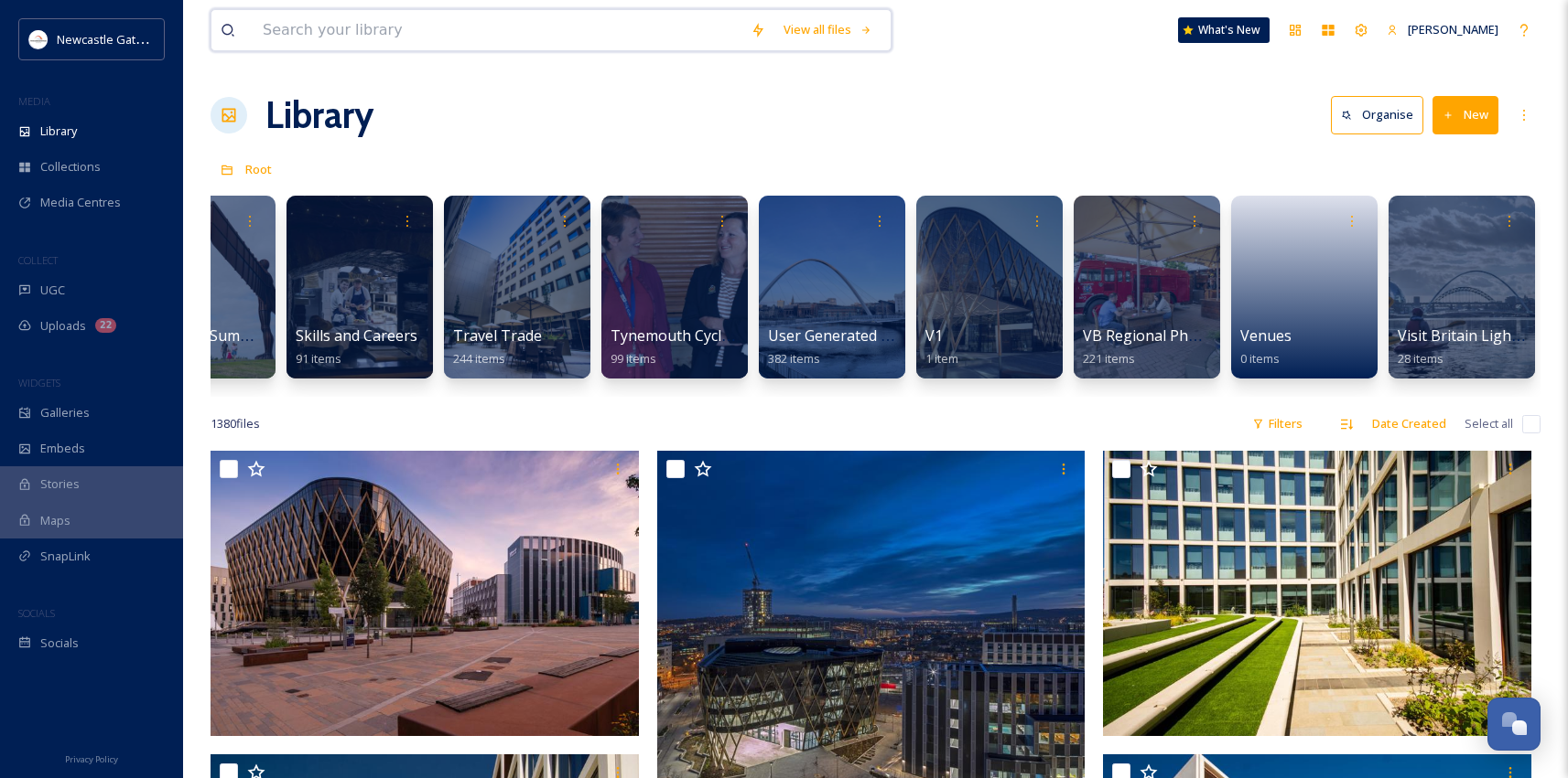
click at [369, 40] on input at bounding box center [497, 30] width 488 height 40
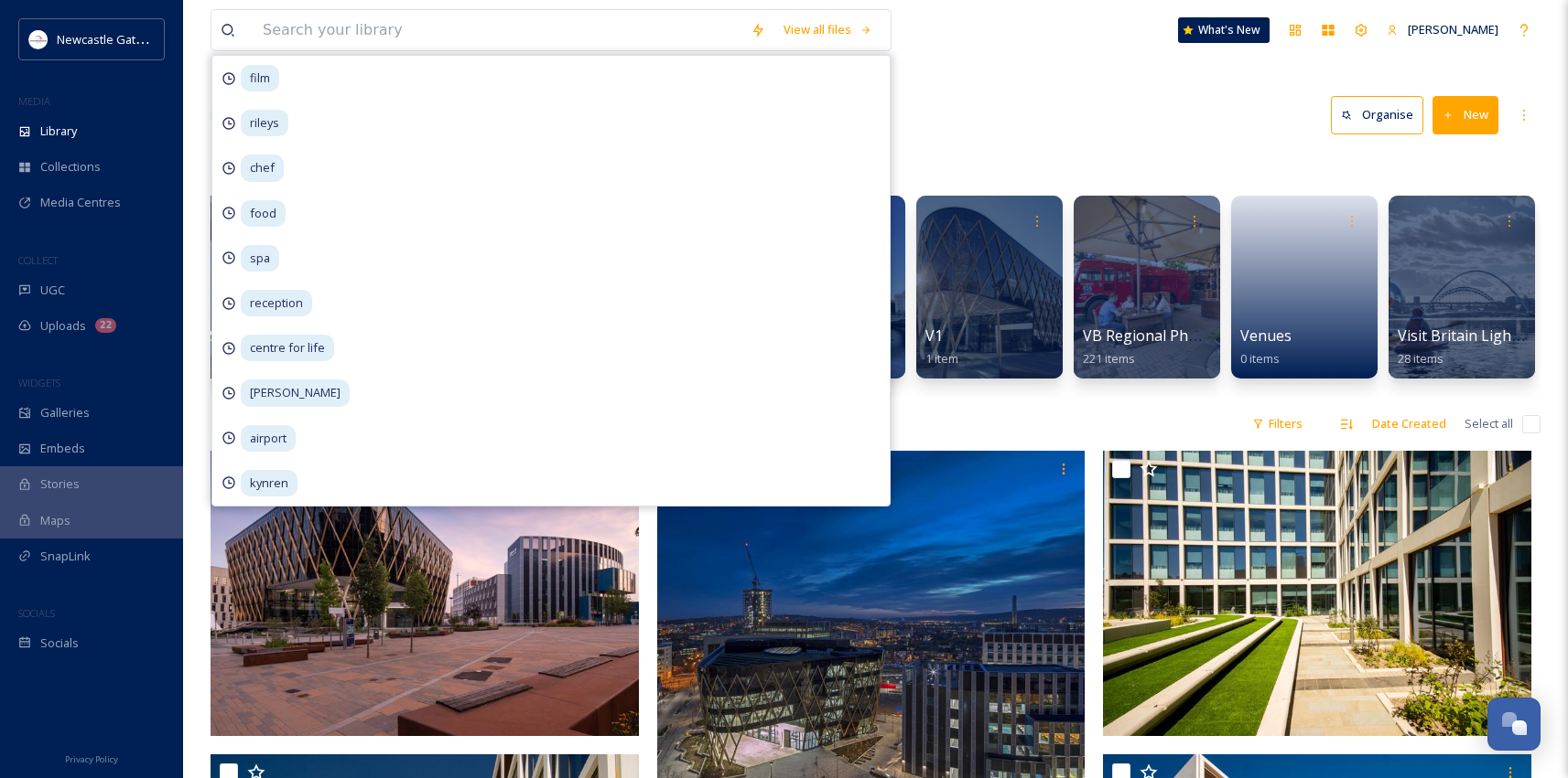
click at [1097, 112] on div "Library Organise New" at bounding box center [875, 115] width 1330 height 55
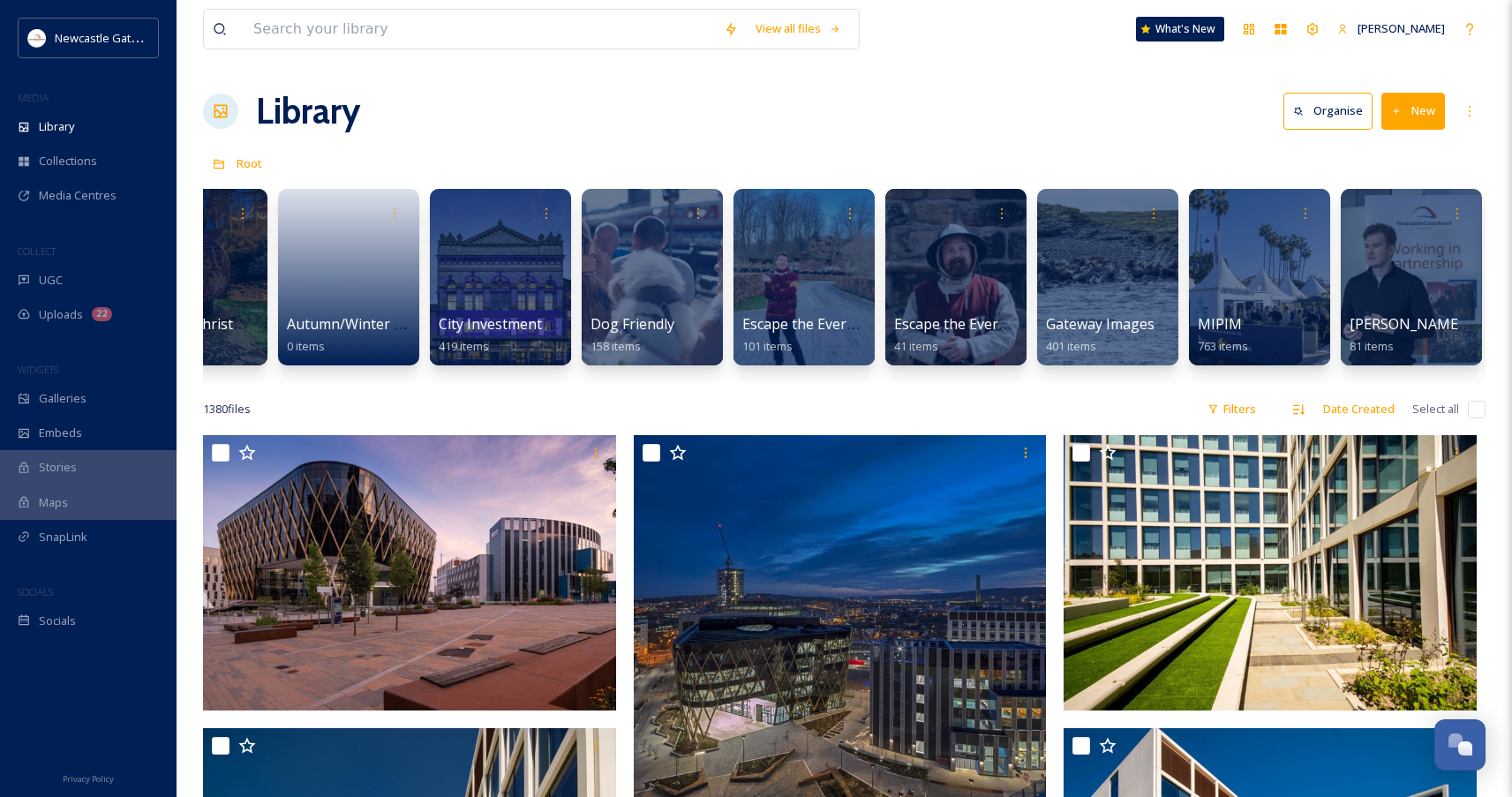
scroll to position [0, 0]
